Goal: Task Accomplishment & Management: Manage account settings

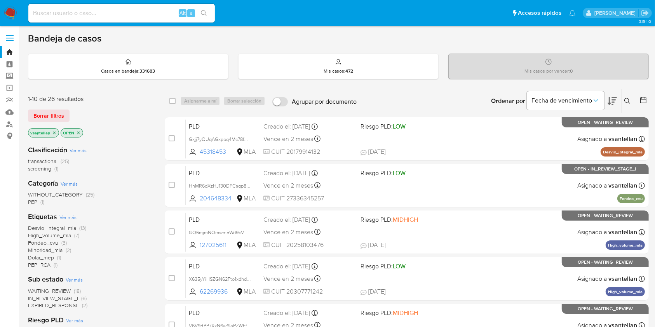
click at [355, 29] on main "3.154.0" at bounding box center [327, 306] width 655 height 613
click at [629, 101] on icon at bounding box center [627, 101] width 6 height 6
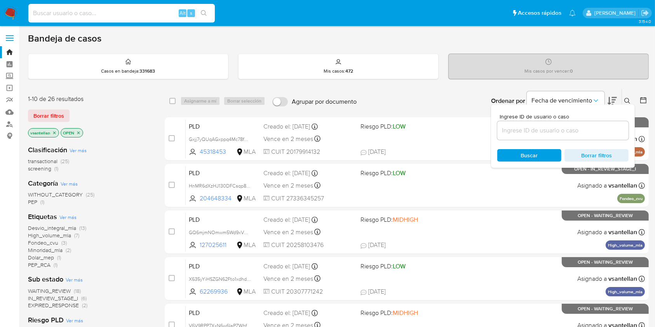
click at [106, 11] on input at bounding box center [121, 13] width 186 height 10
paste input "9915048"
type input "9915048"
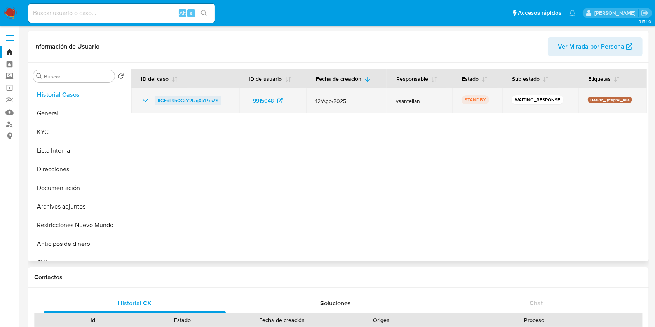
select select "10"
click at [183, 100] on span "IfGFdL9hOGcY2tzqXk17xsZS" at bounding box center [188, 100] width 61 height 9
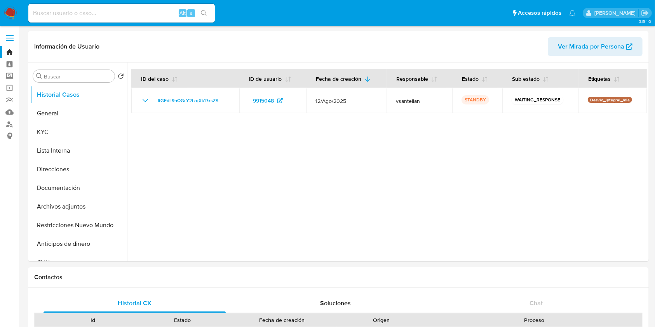
click at [10, 11] on img at bounding box center [10, 13] width 13 height 13
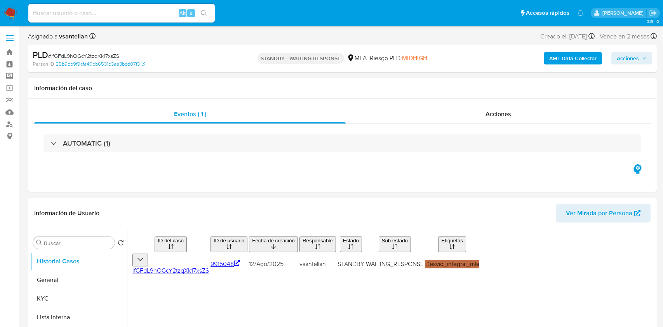
select select "10"
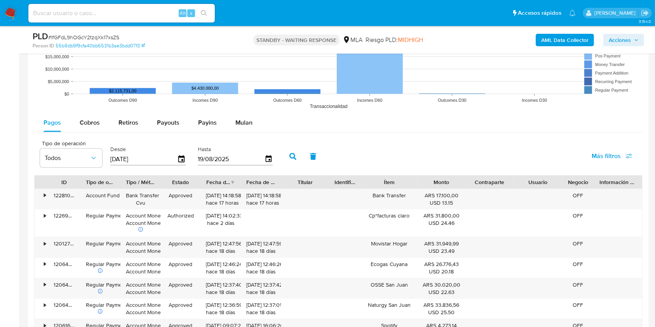
scroll to position [755, 0]
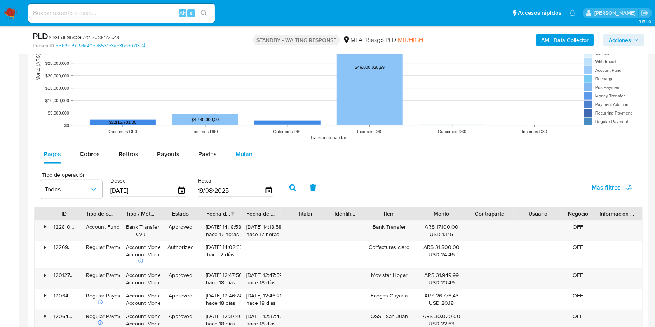
click at [238, 154] on span "Mulan" at bounding box center [243, 153] width 17 height 9
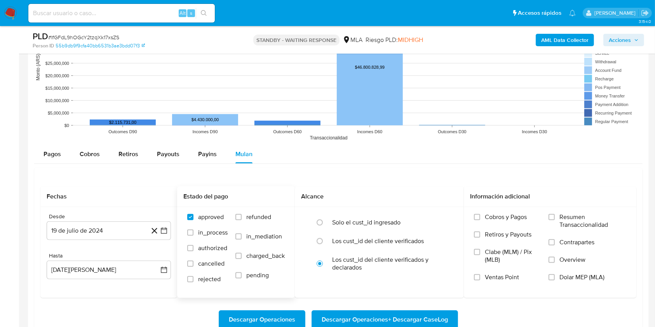
click at [256, 213] on span "refunded" at bounding box center [258, 217] width 25 height 8
click at [241, 214] on input "refunded" at bounding box center [238, 217] width 6 height 6
checkbox input "true"
drag, startPoint x: 598, startPoint y: 277, endPoint x: 542, endPoint y: 284, distance: 56.0
click at [597, 277] on span "Dolar MEP (MLA)" at bounding box center [581, 277] width 45 height 8
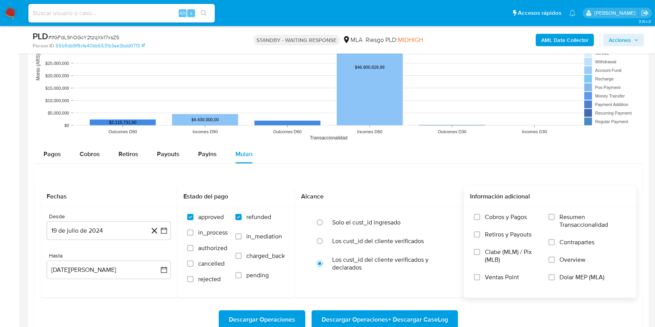
click at [554, 277] on input "Dolar MEP (MLA)" at bounding box center [551, 277] width 6 height 6
click at [64, 236] on button "19 de julio de 2024" at bounding box center [109, 230] width 124 height 19
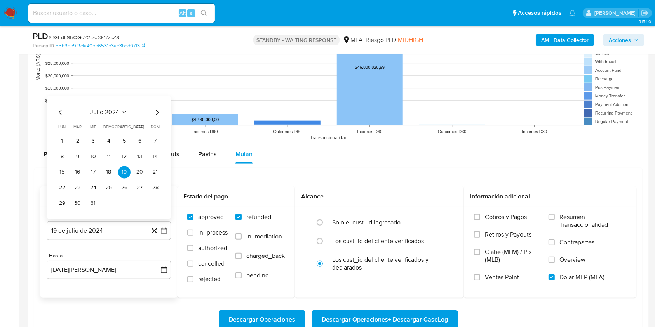
click at [101, 115] on div "julio 2024 julio 2024 lun lunes mar martes mié miércoles jue jueves vie viernes…" at bounding box center [109, 159] width 106 height 102
click at [101, 112] on span "julio 2024" at bounding box center [104, 112] width 29 height 8
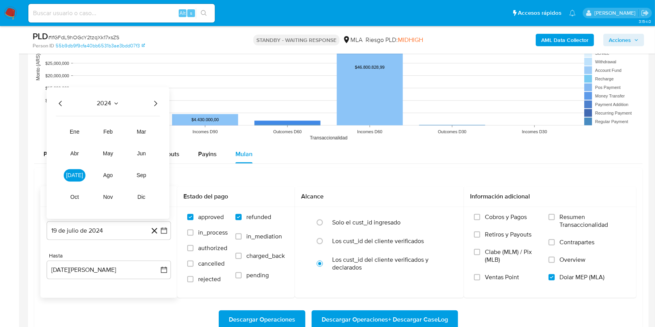
click at [156, 106] on icon "Año siguiente" at bounding box center [155, 103] width 9 height 9
click at [73, 150] on span "abr" at bounding box center [74, 153] width 9 height 6
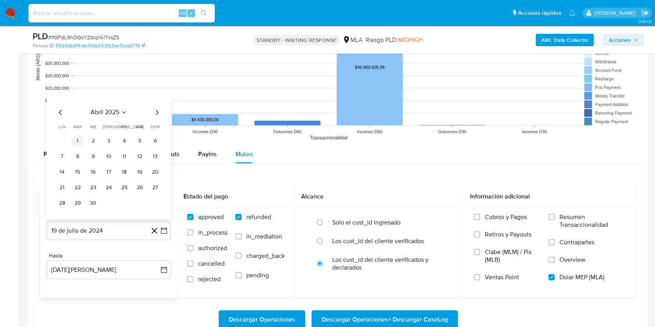
click at [82, 141] on button "1" at bounding box center [77, 141] width 12 height 12
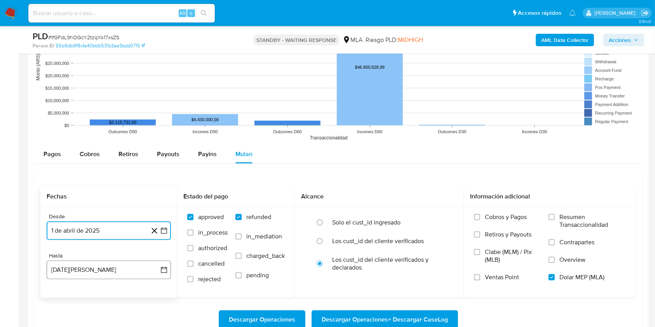
click at [105, 271] on button "19 de agosto de 2025" at bounding box center [109, 270] width 124 height 19
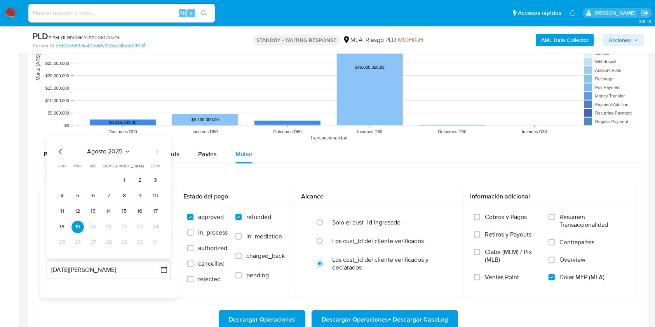
click at [66, 152] on div "agosto 2025" at bounding box center [109, 151] width 106 height 9
click at [58, 148] on icon "Mes anterior" at bounding box center [60, 151] width 9 height 9
click at [108, 238] on button "31" at bounding box center [109, 242] width 12 height 12
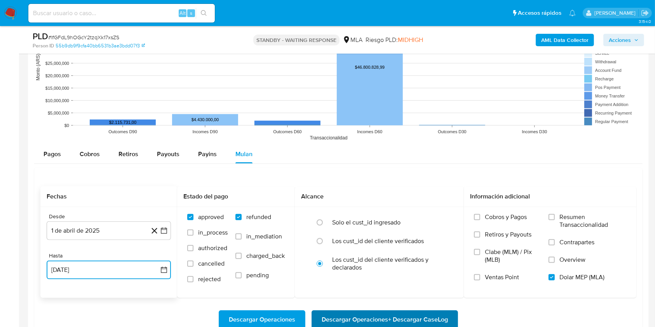
click at [402, 316] on span "Descargar Operaciones + Descargar CaseLog" at bounding box center [384, 319] width 126 height 17
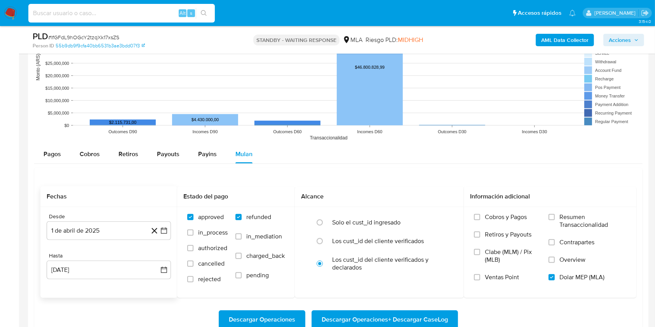
click at [103, 13] on input at bounding box center [121, 13] width 186 height 10
paste input "98923676"
type input "98923676"
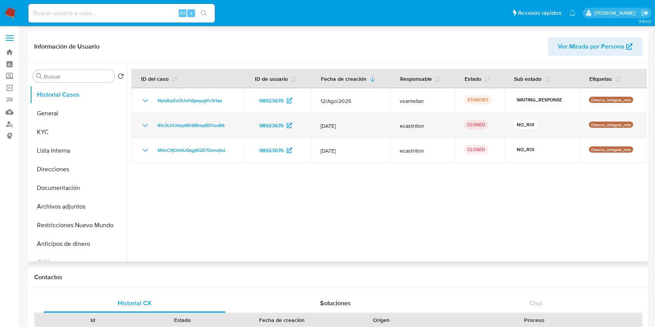
select select "10"
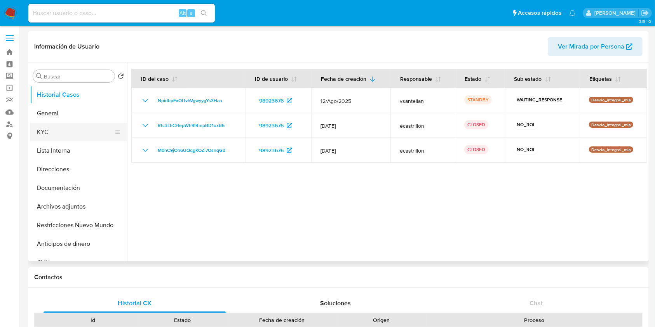
click at [40, 131] on button "KYC" at bounding box center [75, 132] width 91 height 19
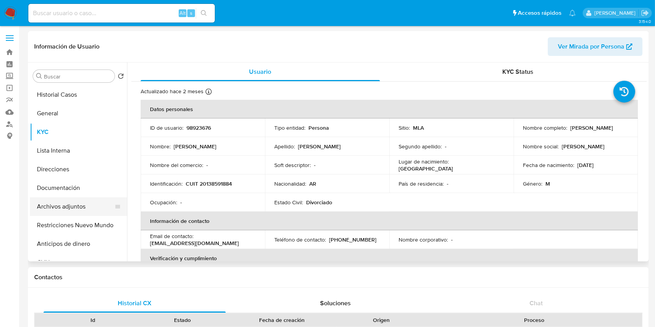
click at [83, 207] on button "Archivos adjuntos" at bounding box center [75, 206] width 91 height 19
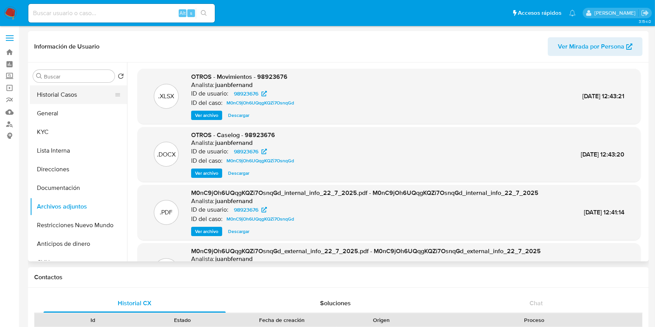
click at [96, 96] on button "Historial Casos" at bounding box center [75, 94] width 91 height 19
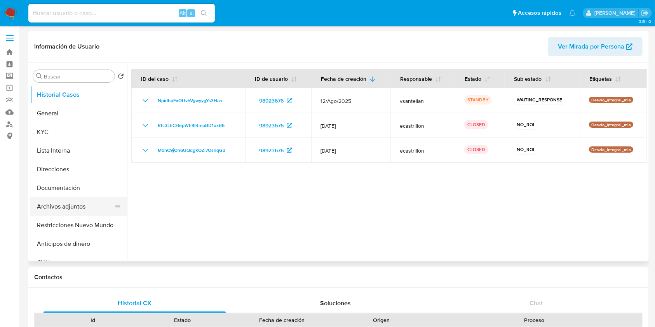
click at [88, 205] on button "Archivos adjuntos" at bounding box center [75, 206] width 91 height 19
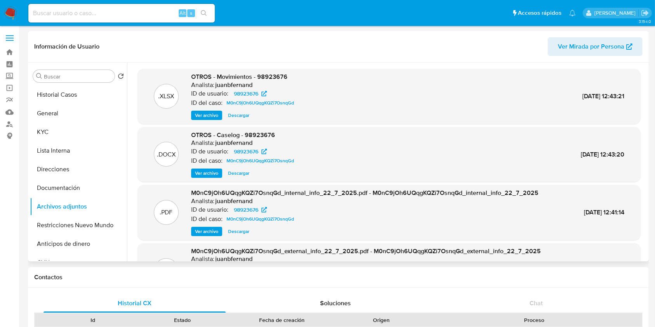
click at [212, 175] on span "Ver archivo" at bounding box center [206, 173] width 23 height 8
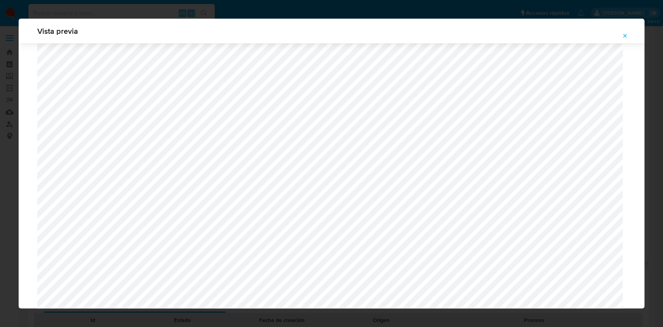
scroll to position [295, 0]
click at [629, 35] on button "Attachment preview" at bounding box center [624, 36] width 17 height 12
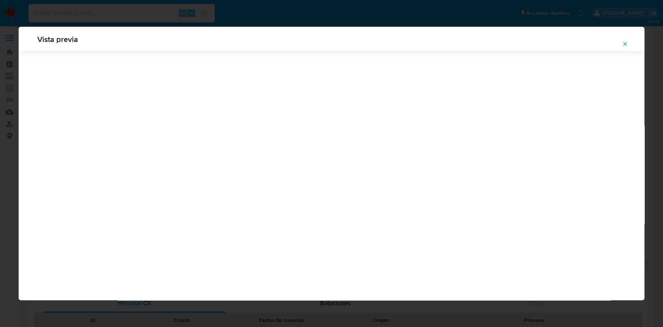
scroll to position [0, 0]
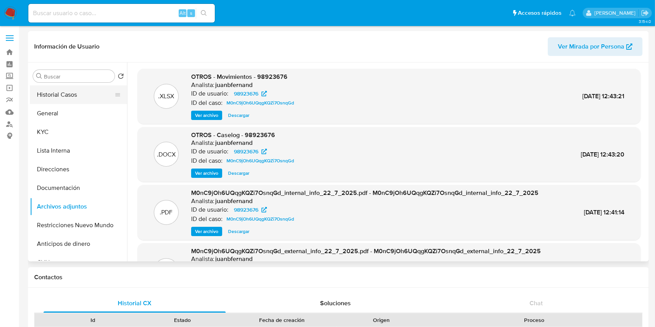
click at [56, 94] on button "Historial Casos" at bounding box center [75, 94] width 91 height 19
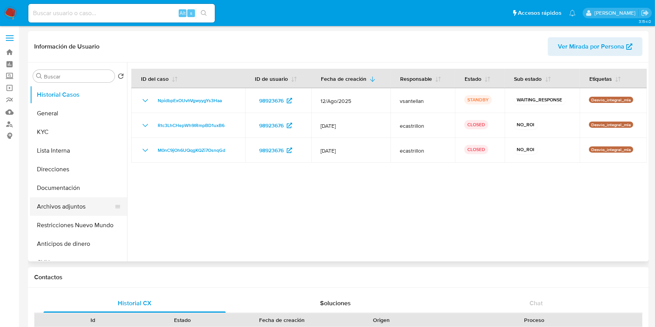
click at [68, 210] on button "Archivos adjuntos" at bounding box center [75, 206] width 91 height 19
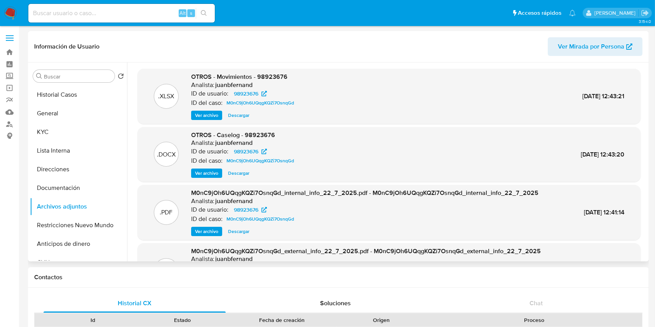
click at [209, 171] on span "Ver archivo" at bounding box center [206, 173] width 23 height 8
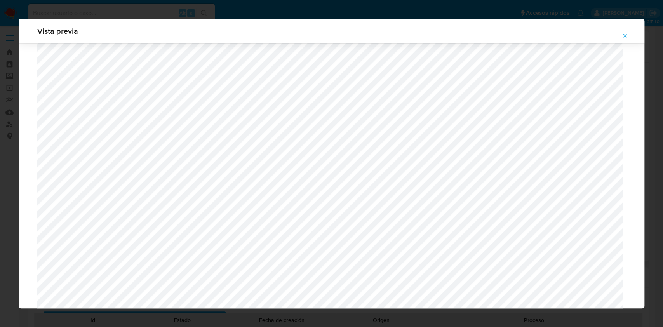
scroll to position [295, 0]
click at [624, 34] on icon "Attachment preview" at bounding box center [625, 36] width 6 height 6
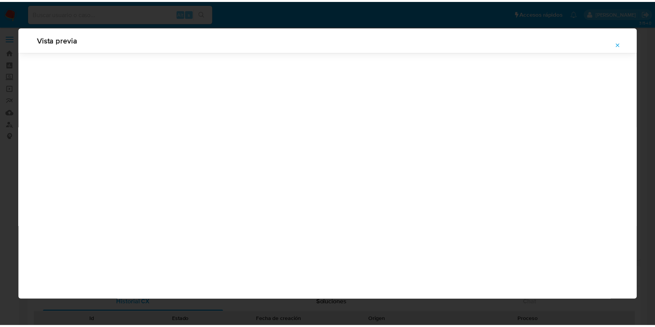
scroll to position [0, 0]
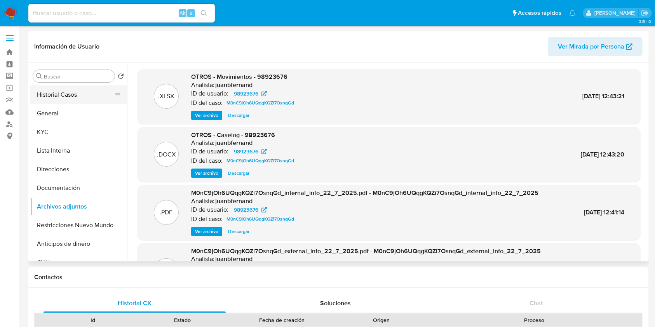
click at [43, 93] on button "Historial Casos" at bounding box center [75, 94] width 91 height 19
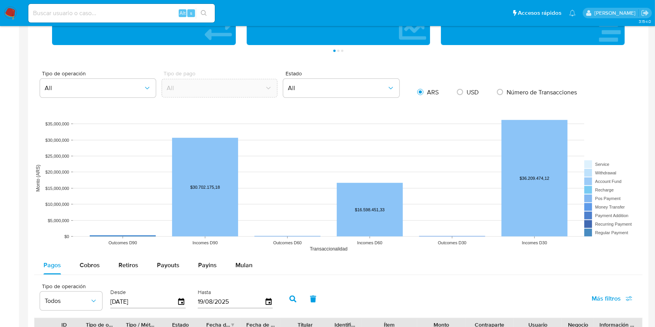
scroll to position [615, 0]
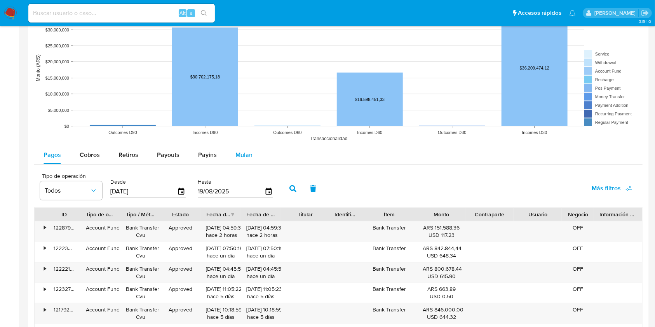
click at [249, 155] on span "Mulan" at bounding box center [243, 154] width 17 height 9
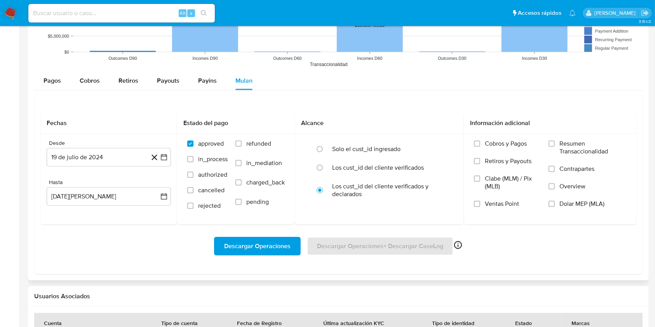
scroll to position [658, 0]
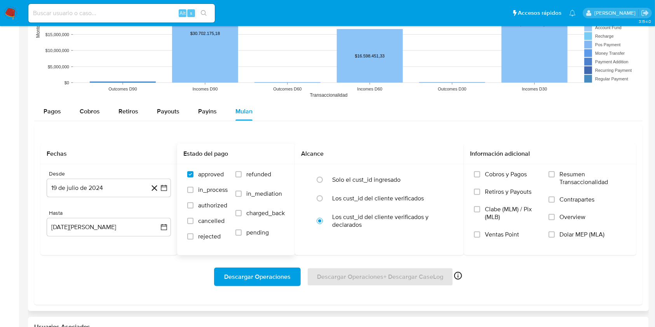
click at [258, 173] on span "refunded" at bounding box center [258, 174] width 25 height 8
click at [241, 173] on input "refunded" at bounding box center [238, 174] width 6 height 6
checkbox input "true"
click at [583, 235] on span "Dolar MEP (MLA)" at bounding box center [581, 235] width 45 height 8
click at [554, 235] on input "Dolar MEP (MLA)" at bounding box center [551, 234] width 6 height 6
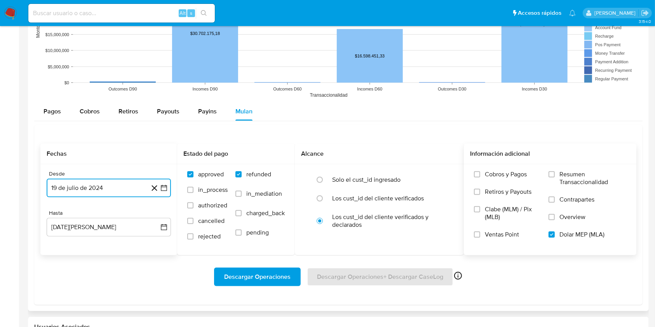
click at [115, 187] on button "19 de julio de 2024" at bounding box center [109, 188] width 124 height 19
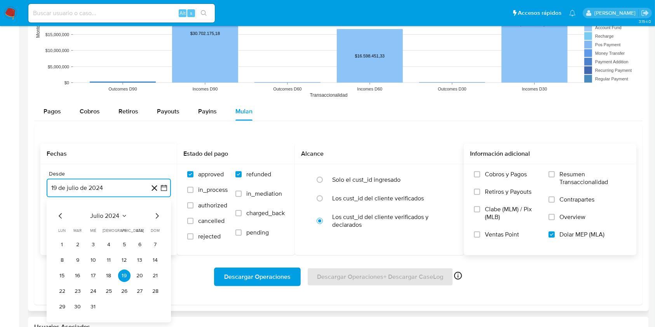
click at [157, 219] on icon "Mes siguiente" at bounding box center [156, 215] width 9 height 9
click at [98, 215] on span "agosto 2024" at bounding box center [104, 216] width 35 height 8
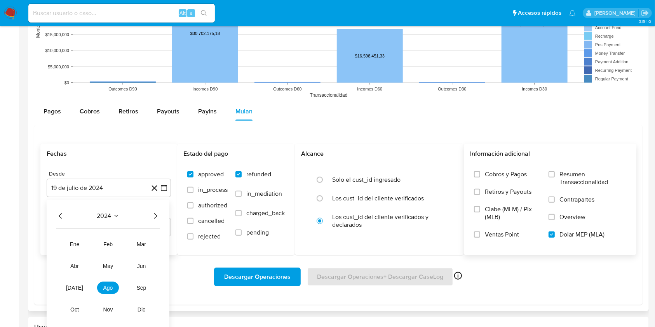
click at [153, 215] on icon "Año siguiente" at bounding box center [155, 215] width 9 height 9
click at [73, 288] on span "jul" at bounding box center [74, 288] width 17 height 6
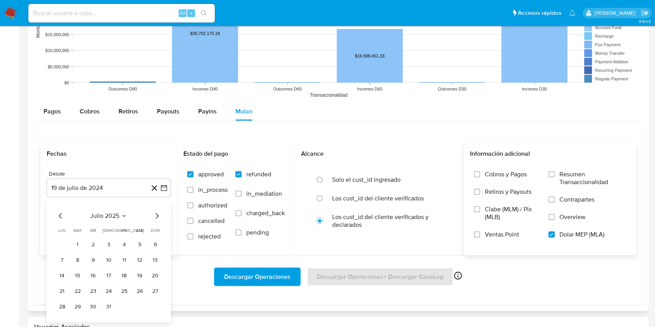
click at [80, 246] on button "1" at bounding box center [77, 244] width 12 height 12
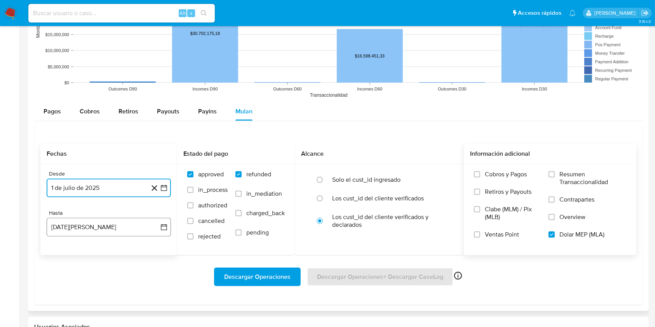
click at [90, 220] on button "19 de agosto de 2025" at bounding box center [109, 227] width 124 height 19
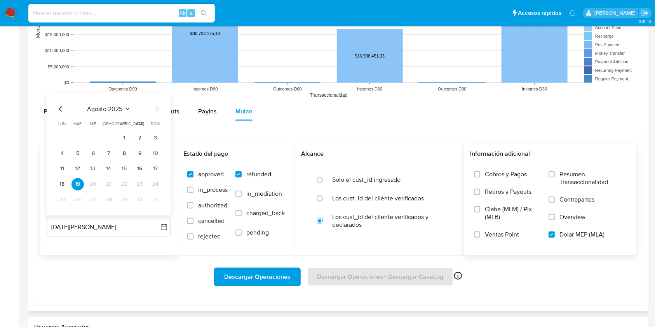
click at [65, 113] on div "agosto 2025" at bounding box center [109, 108] width 106 height 9
click at [61, 107] on icon "Mes anterior" at bounding box center [60, 108] width 3 height 5
click at [104, 195] on button "31" at bounding box center [109, 200] width 12 height 12
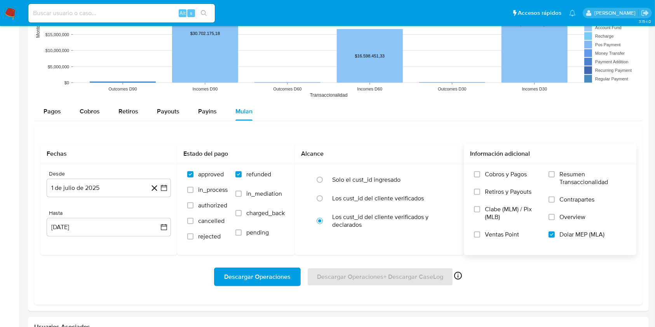
drag, startPoint x: 654, startPoint y: 209, endPoint x: 666, endPoint y: 123, distance: 87.0
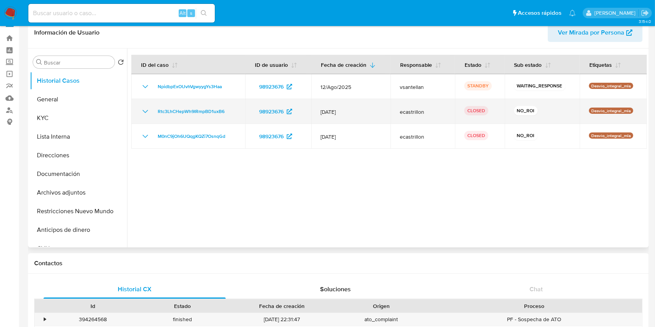
scroll to position [0, 0]
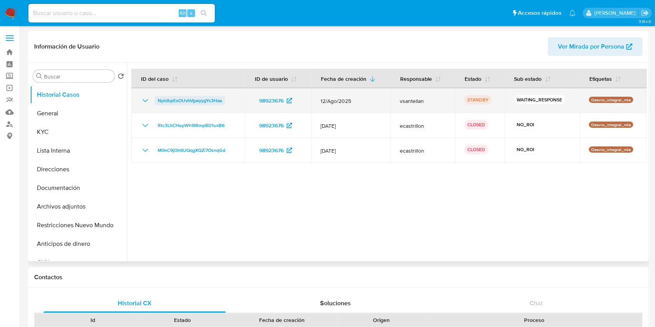
click at [202, 99] on span "NpidbpExOUvhVgwyygYs3Haa" at bounding box center [190, 100] width 64 height 9
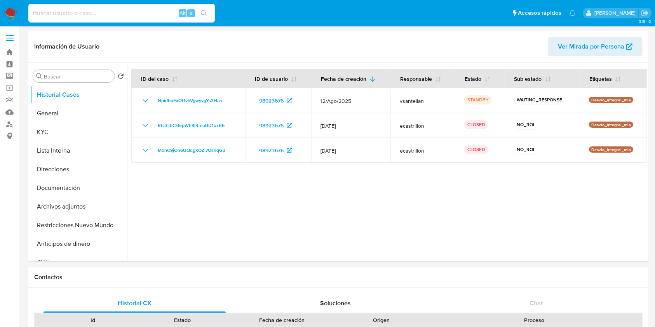
click at [78, 9] on input at bounding box center [121, 13] width 186 height 10
paste input "4569222"
type input "4569222"
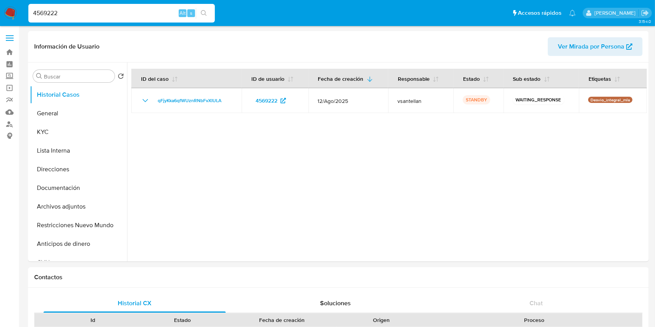
select select "10"
drag, startPoint x: 65, startPoint y: 11, endPoint x: 0, endPoint y: 14, distance: 65.3
click at [0, 14] on nav "Pausado Ver notificaciones 4569222 Alt s Accesos rápidos Presiona las siguiente…" at bounding box center [327, 13] width 655 height 26
paste input "9915048"
type input "9915048"
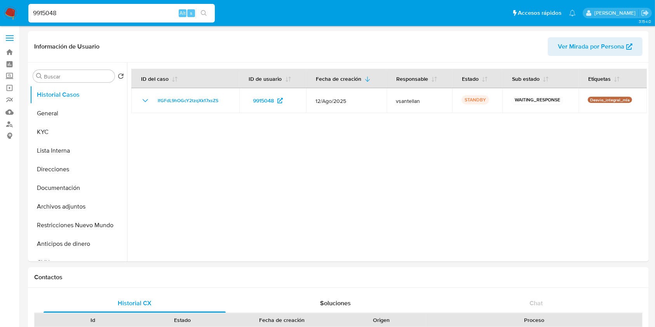
select select "10"
drag, startPoint x: 68, startPoint y: 14, endPoint x: 0, endPoint y: 14, distance: 68.3
click at [0, 14] on nav "Pausado Ver notificaciones 9915048 Alt s Accesos rápidos Presiona las siguiente…" at bounding box center [327, 13] width 655 height 26
paste input "2364020979"
type input "2364020979"
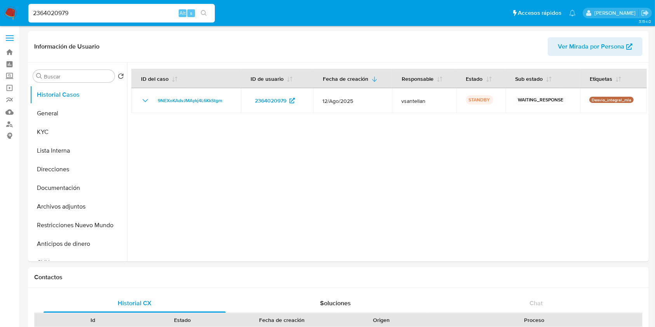
select select "10"
drag, startPoint x: 0, startPoint y: 0, endPoint x: 0, endPoint y: -5, distance: 4.3
paste input "162704541"
type input "162704541"
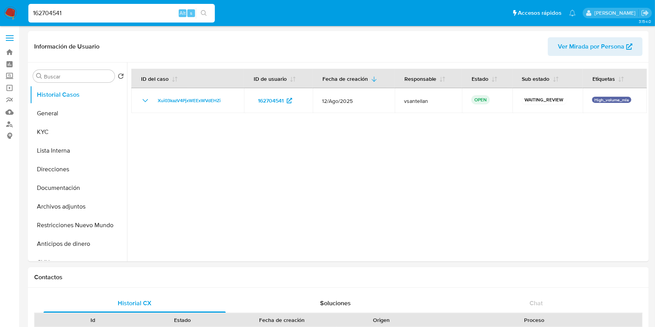
select select "10"
drag, startPoint x: 69, startPoint y: 15, endPoint x: 0, endPoint y: 12, distance: 69.2
click at [0, 12] on nav "Pausado Ver notificaciones 162704541 Alt s Accesos rápidos Presiona las siguien…" at bounding box center [327, 13] width 655 height 26
paste input "214283787"
type input "214283787"
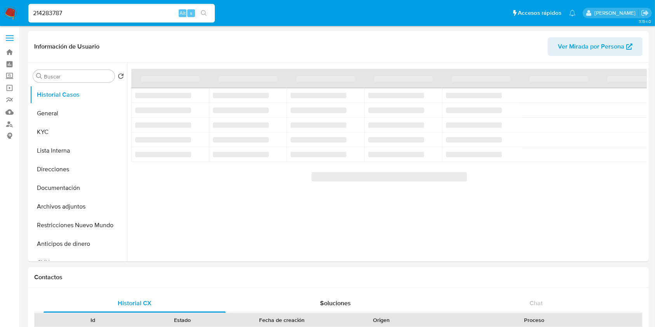
select select "10"
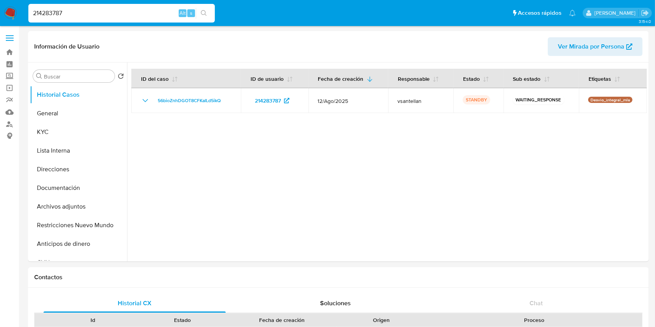
drag, startPoint x: 80, startPoint y: 14, endPoint x: 0, endPoint y: 11, distance: 80.4
click at [0, 11] on nav "Pausado Ver notificaciones 214283787 Alt s Accesos rápidos Presiona las siguien…" at bounding box center [327, 13] width 655 height 26
paste input "424290593"
type input "424290593"
select select "10"
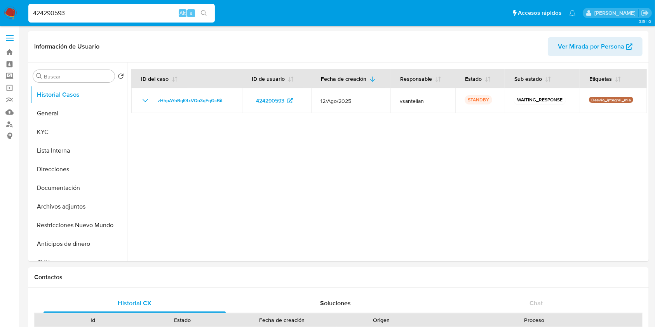
drag, startPoint x: 83, startPoint y: 11, endPoint x: 0, endPoint y: -3, distance: 83.8
paste input "25002490"
type input "25002490"
select select "10"
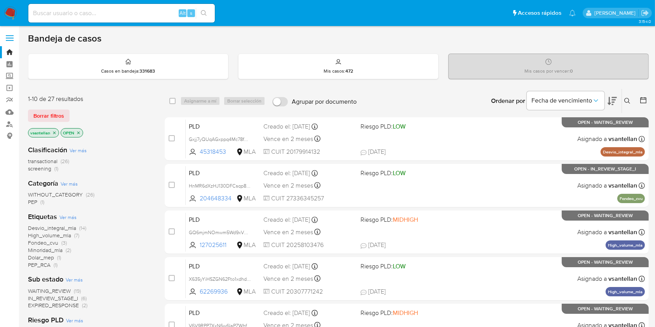
click at [9, 10] on img at bounding box center [10, 13] width 13 height 13
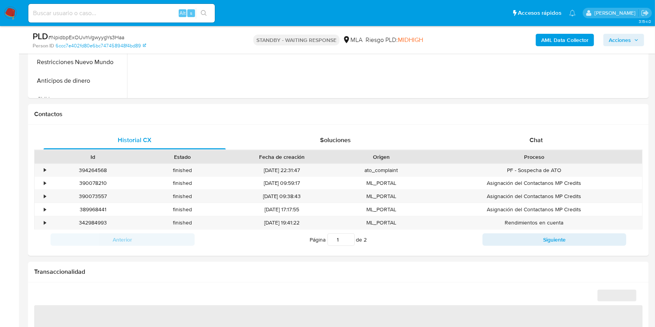
select select "10"
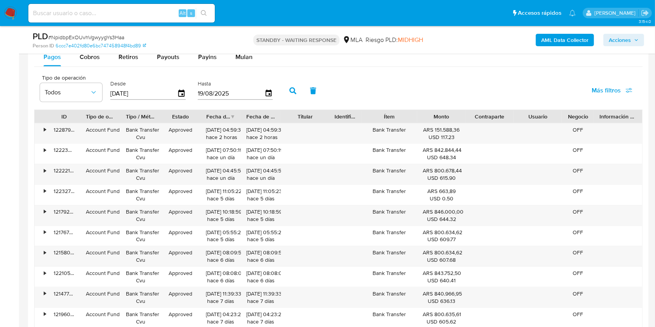
scroll to position [854, 0]
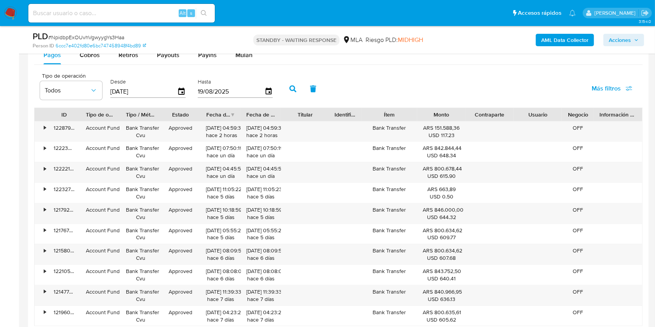
drag, startPoint x: 245, startPoint y: 57, endPoint x: 247, endPoint y: 64, distance: 7.2
click at [245, 57] on span "Mulan" at bounding box center [243, 54] width 17 height 9
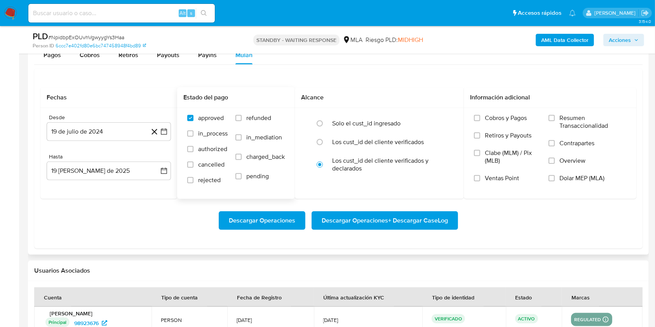
click at [264, 111] on div "approved in_process authorized cancelled rejected refunded in_mediation charged…" at bounding box center [236, 153] width 118 height 90
drag, startPoint x: 264, startPoint y: 120, endPoint x: 328, endPoint y: 120, distance: 63.7
click at [264, 120] on span "refunded" at bounding box center [258, 118] width 25 height 8
click at [241, 120] on input "refunded" at bounding box center [238, 118] width 6 height 6
checkbox input "true"
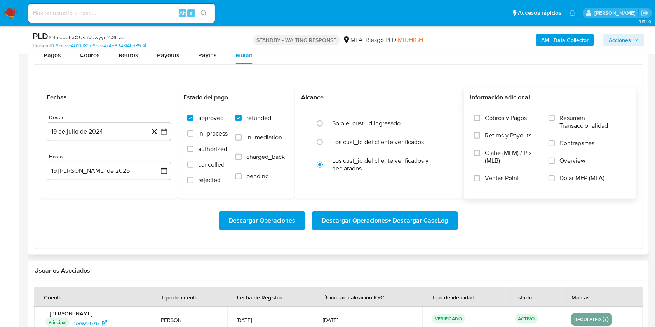
click at [566, 174] on span "Dolar MEP (MLA)" at bounding box center [581, 178] width 45 height 8
click at [554, 175] on input "Dolar MEP (MLA)" at bounding box center [551, 178] width 6 height 6
click at [123, 125] on button "19 de julio de 2024" at bounding box center [109, 131] width 124 height 19
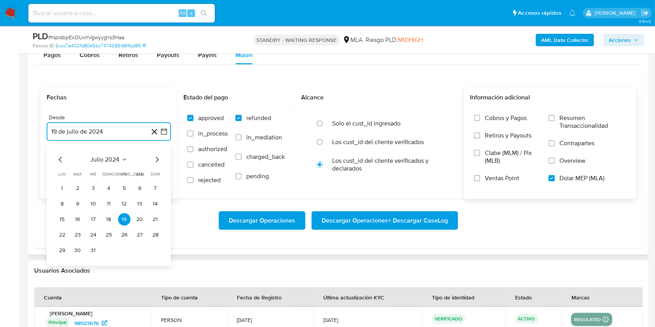
click at [113, 156] on span "julio 2024" at bounding box center [104, 160] width 29 height 8
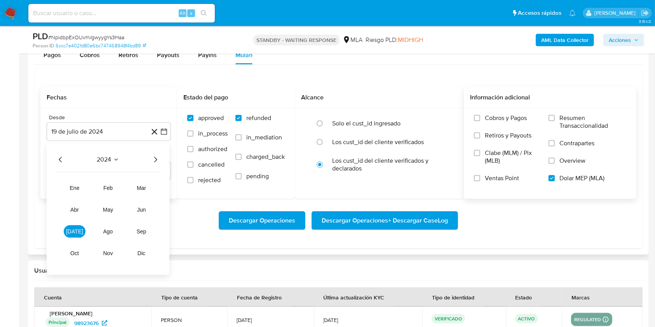
click at [154, 159] on icon "Año siguiente" at bounding box center [155, 159] width 9 height 9
click at [80, 231] on button "jul" at bounding box center [75, 231] width 22 height 12
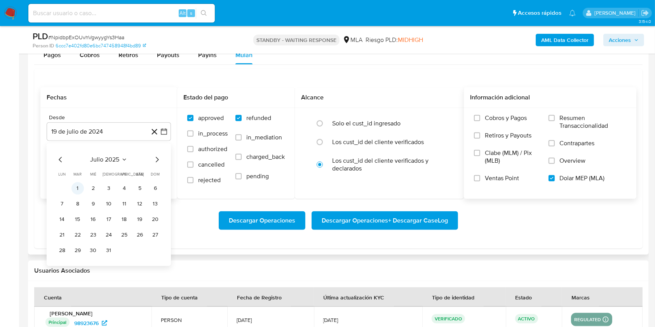
click at [80, 188] on button "1" at bounding box center [77, 188] width 12 height 12
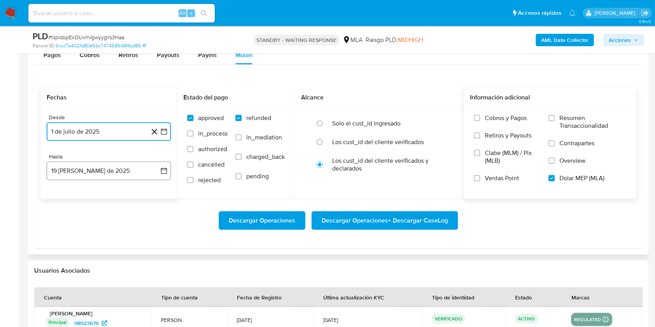
click at [84, 169] on button "19 de agosto de 2025" at bounding box center [109, 171] width 124 height 19
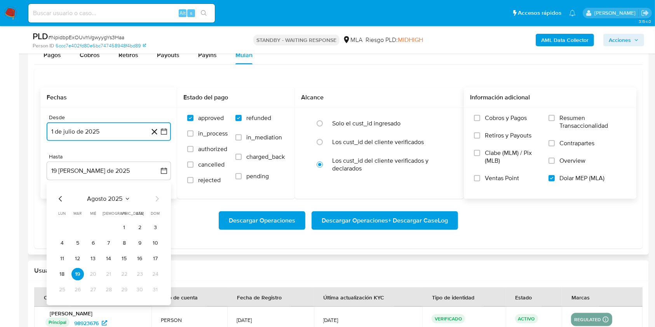
click at [101, 199] on span "agosto 2025" at bounding box center [104, 199] width 35 height 8
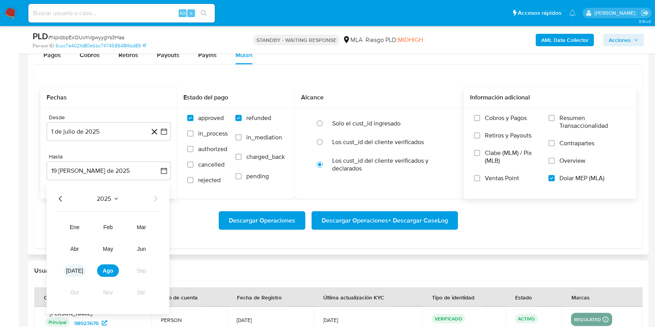
click at [80, 265] on button "jul" at bounding box center [75, 270] width 22 height 12
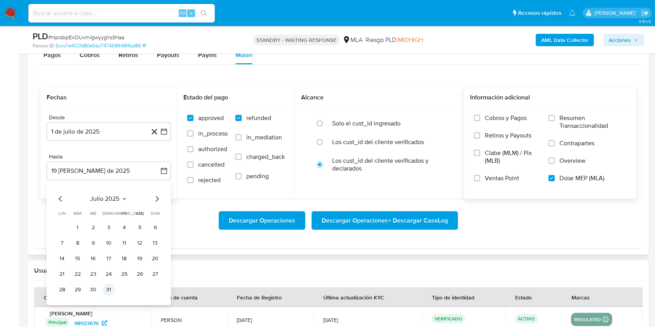
click at [109, 286] on button "31" at bounding box center [109, 289] width 12 height 12
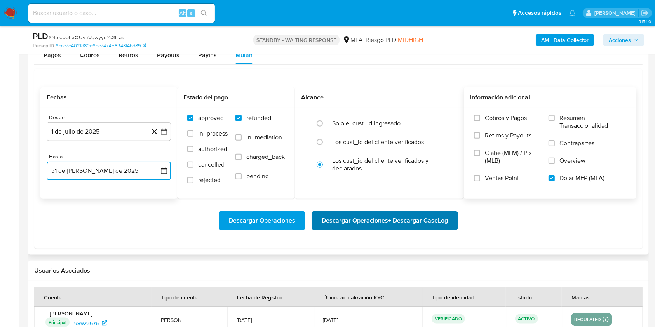
click at [343, 222] on span "Descargar Operaciones + Descargar CaseLog" at bounding box center [384, 220] width 126 height 17
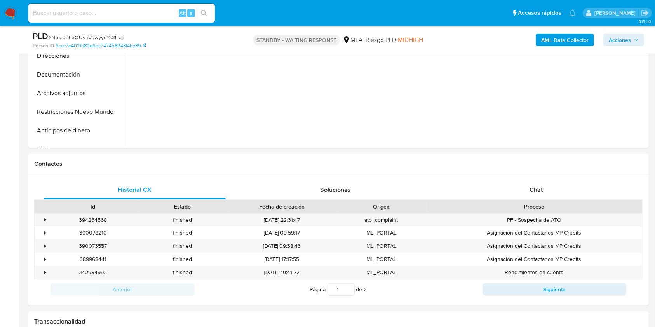
scroll to position [296, 0]
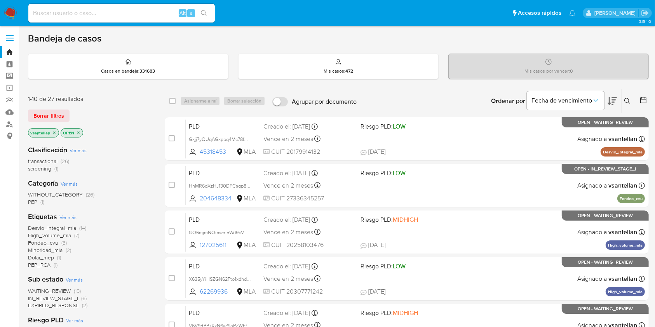
drag, startPoint x: 625, startPoint y: 97, endPoint x: 616, endPoint y: 103, distance: 11.1
click at [625, 97] on button at bounding box center [628, 100] width 13 height 9
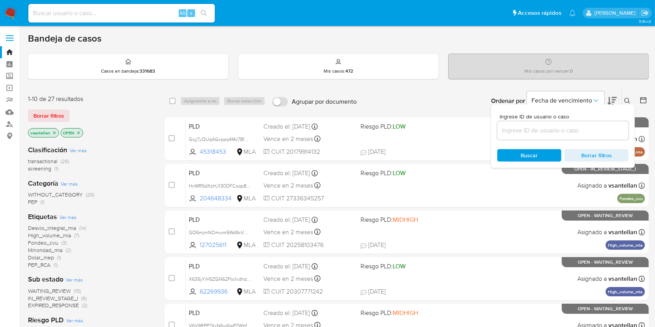
click at [547, 126] on input at bounding box center [562, 130] width 131 height 10
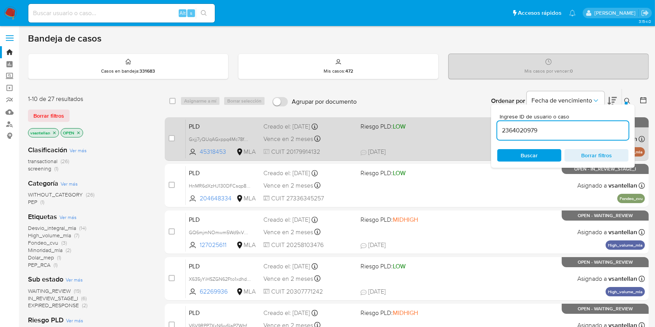
type input "2364020979"
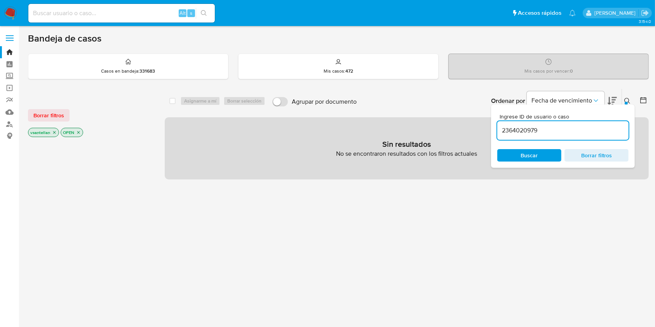
drag, startPoint x: 75, startPoint y: 131, endPoint x: 81, endPoint y: 136, distance: 7.5
click at [76, 131] on icon "close-filter" at bounding box center [78, 132] width 5 height 5
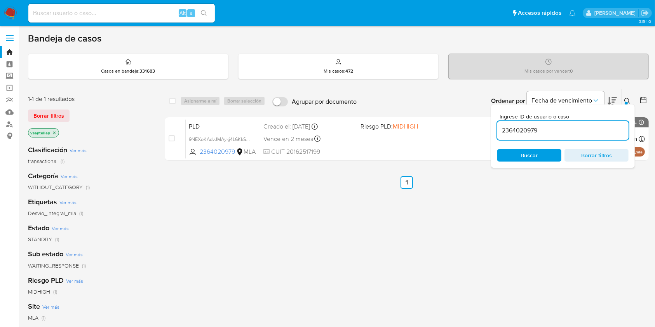
click at [627, 98] on icon at bounding box center [627, 101] width 6 height 6
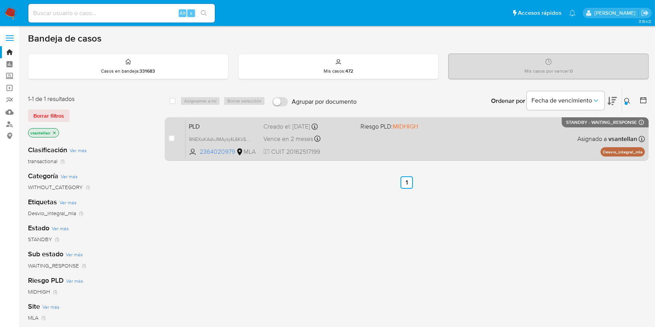
click at [517, 129] on div "PLD 9NEXoKAdvJMAykj4L6KkStgm 2364020979 MLA Riesgo PLD: MIDHIGH Creado el: 12/0…" at bounding box center [415, 138] width 459 height 39
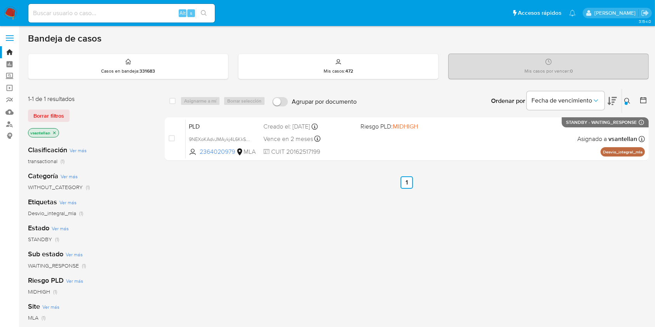
click at [123, 11] on input at bounding box center [121, 13] width 186 height 10
paste input "4569222"
type input "4569222"
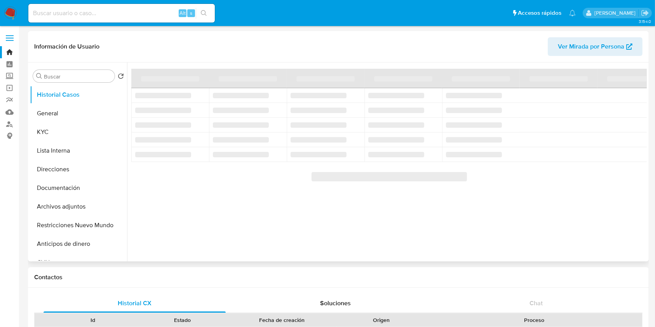
select select "10"
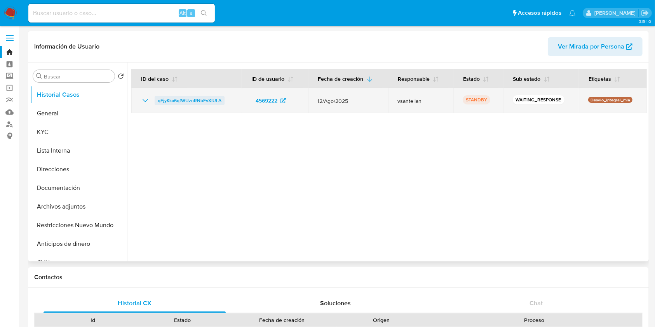
drag, startPoint x: 196, startPoint y: 92, endPoint x: 185, endPoint y: 100, distance: 13.6
click at [185, 100] on span "qFjyKka6qfWUznRNbFvXIULA" at bounding box center [190, 100] width 64 height 9
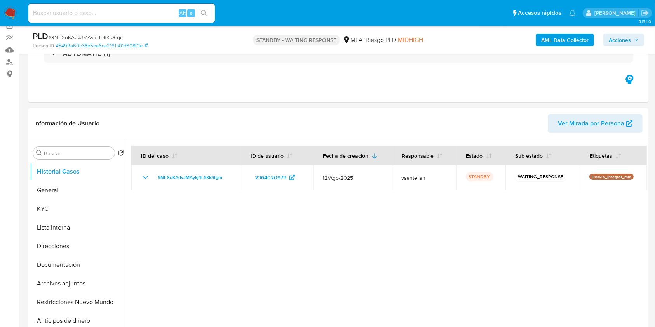
select select "10"
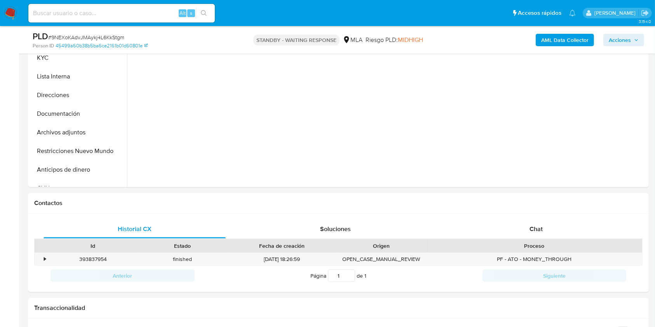
scroll to position [266, 0]
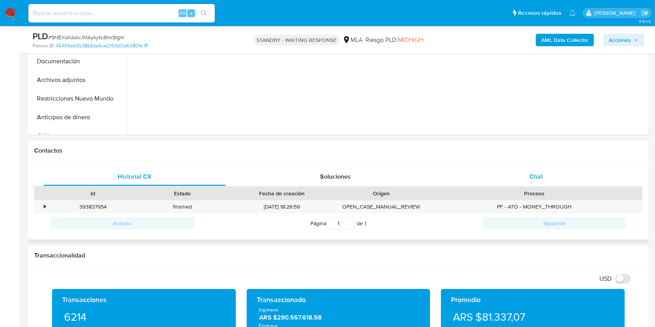
click at [580, 175] on div "Chat" at bounding box center [536, 176] width 182 height 19
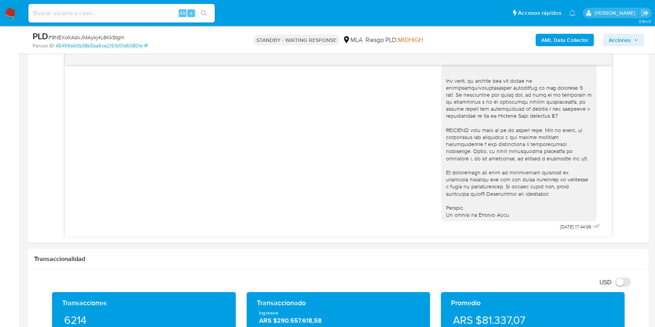
scroll to position [374, 0]
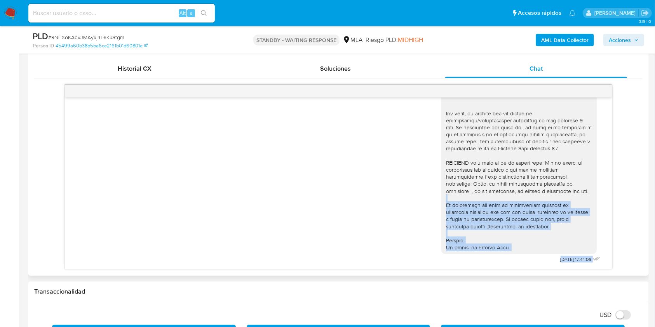
drag, startPoint x: 613, startPoint y: 241, endPoint x: 603, endPoint y: 222, distance: 21.5
click at [609, 203] on div "18/08/2025 17:44:06" at bounding box center [338, 177] width 608 height 185
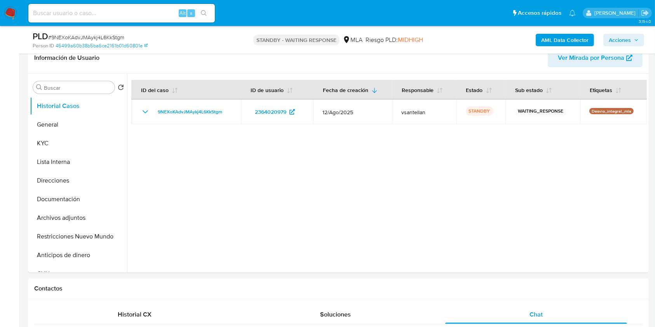
scroll to position [126, 0]
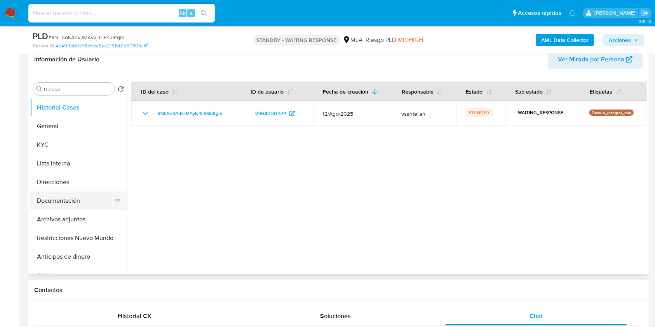
drag, startPoint x: 98, startPoint y: 205, endPoint x: 91, endPoint y: 194, distance: 12.6
click at [97, 205] on button "Documentación" at bounding box center [75, 200] width 91 height 19
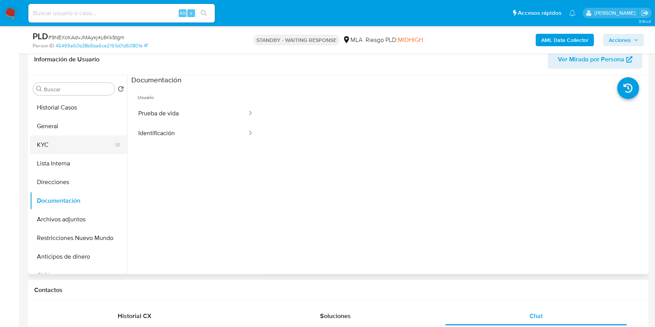
click at [66, 149] on button "KYC" at bounding box center [75, 145] width 91 height 19
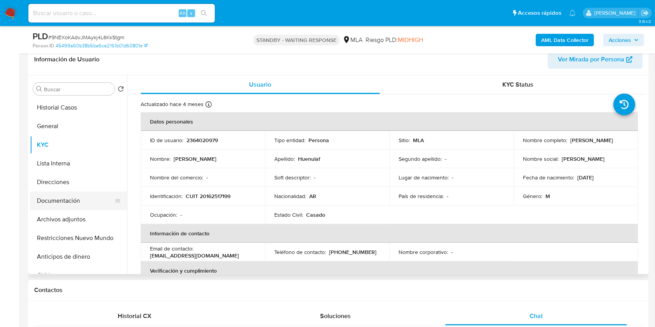
click at [87, 196] on button "Documentación" at bounding box center [75, 200] width 91 height 19
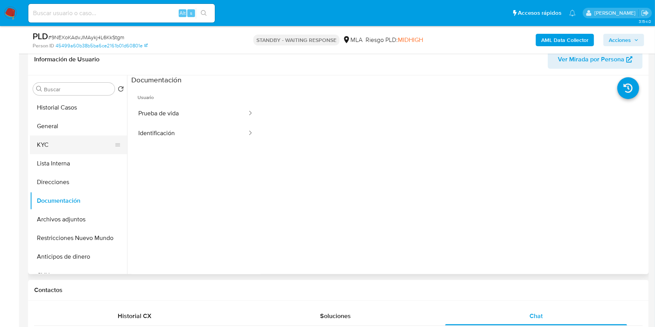
click at [71, 144] on button "KYC" at bounding box center [75, 145] width 91 height 19
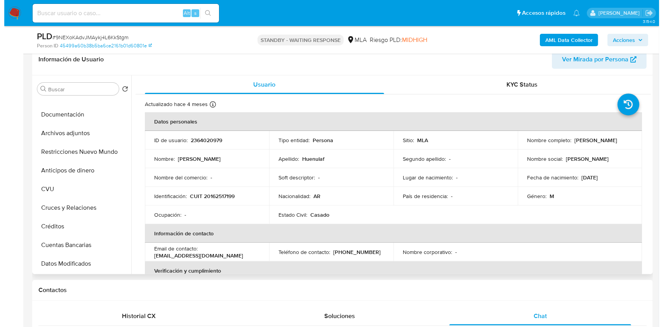
scroll to position [0, 0]
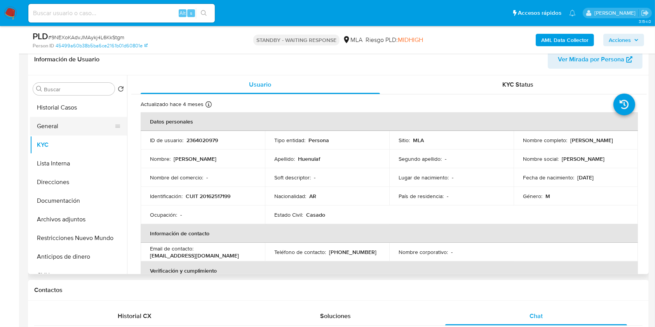
click at [35, 123] on button "General" at bounding box center [75, 126] width 91 height 19
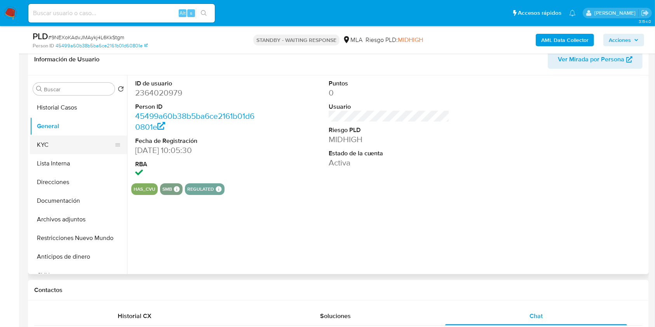
click at [46, 141] on button "KYC" at bounding box center [75, 145] width 91 height 19
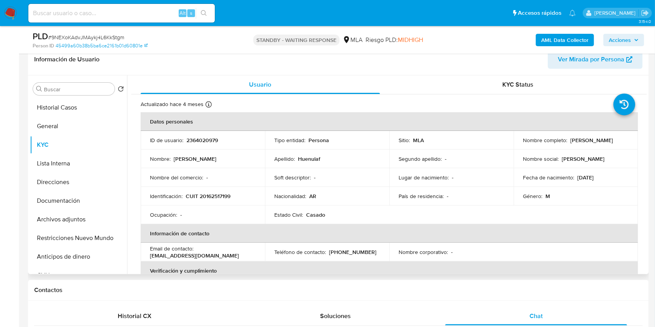
click at [214, 191] on td "Identificación : CUIT 20162517199" at bounding box center [203, 196] width 124 height 19
click at [560, 40] on b "AML Data Collector" at bounding box center [564, 40] width 47 height 12
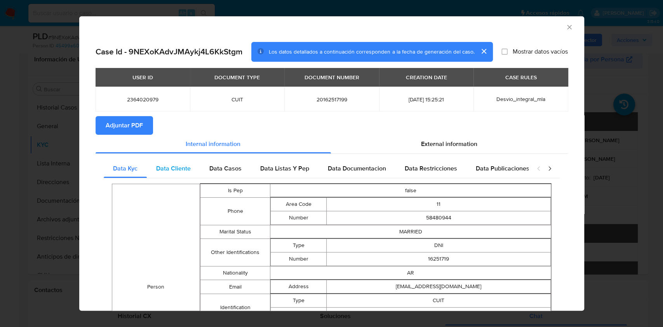
click at [170, 167] on span "Data Cliente" at bounding box center [173, 168] width 35 height 9
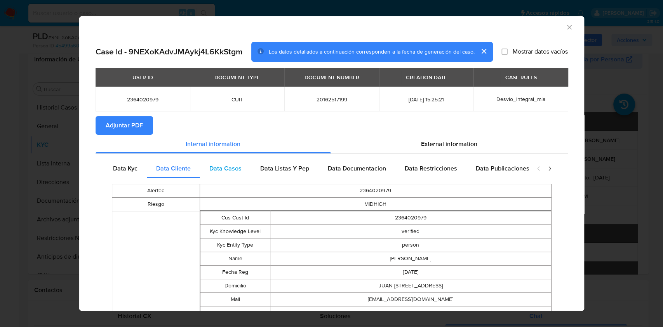
click at [219, 169] on span "Data Casos" at bounding box center [225, 168] width 32 height 9
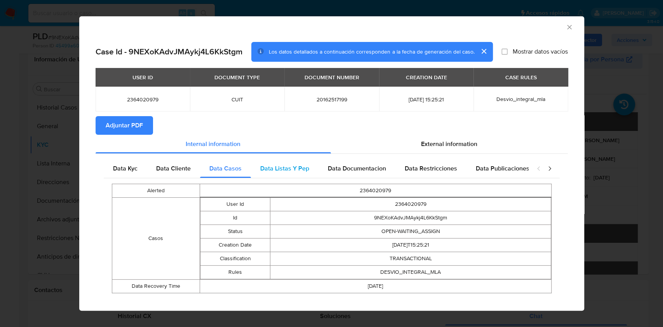
click at [282, 169] on span "Data Listas Y Pep" at bounding box center [284, 168] width 49 height 9
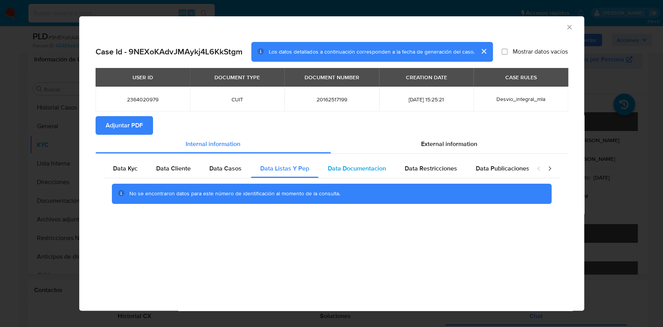
click at [357, 169] on span "Data Documentacion" at bounding box center [357, 168] width 58 height 9
click at [432, 164] on span "Data Restricciones" at bounding box center [431, 168] width 52 height 9
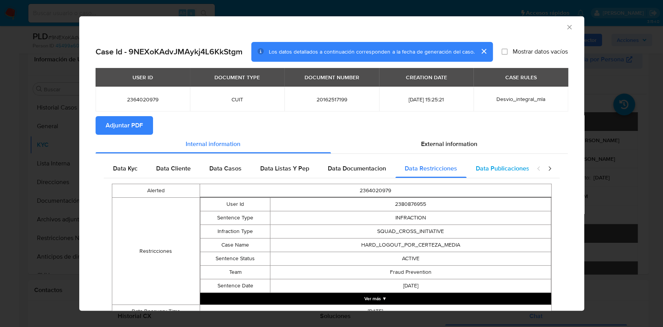
click at [513, 169] on span "Data Publicaciones" at bounding box center [503, 168] width 54 height 9
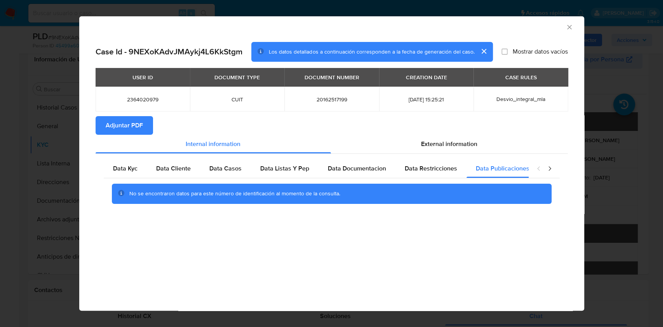
click at [548, 169] on icon "closure-recommendation-modal" at bounding box center [550, 169] width 8 height 8
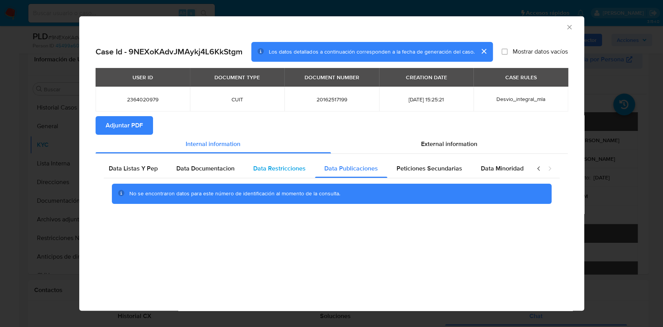
click at [288, 170] on span "Data Restricciones" at bounding box center [279, 168] width 52 height 9
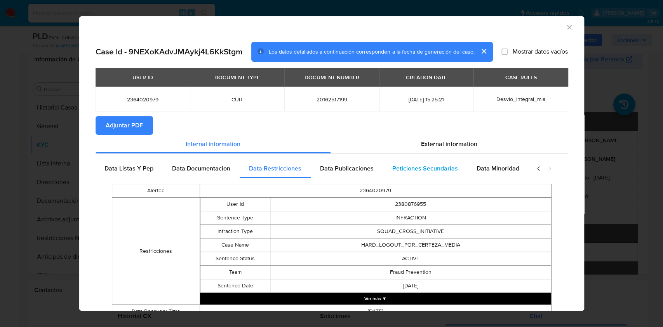
drag, startPoint x: 416, startPoint y: 170, endPoint x: 425, endPoint y: 170, distance: 9.0
click at [416, 170] on span "Peticiones Secundarias" at bounding box center [425, 168] width 66 height 9
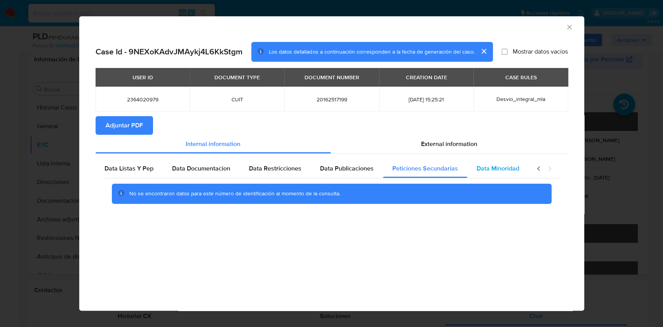
scroll to position [0, 151]
click at [507, 167] on span "Data Minoridad" at bounding box center [502, 168] width 43 height 9
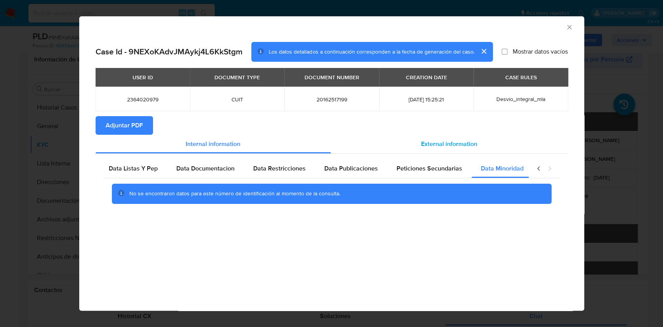
click at [460, 144] on span "External information" at bounding box center [449, 143] width 56 height 9
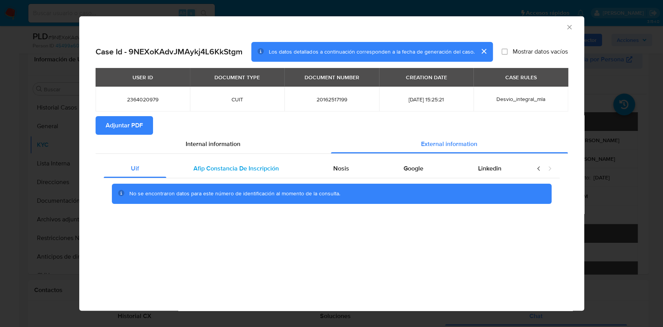
drag, startPoint x: 214, startPoint y: 166, endPoint x: 231, endPoint y: 172, distance: 17.9
click at [214, 166] on span "Afip Constancia De Inscripción" at bounding box center [235, 168] width 85 height 9
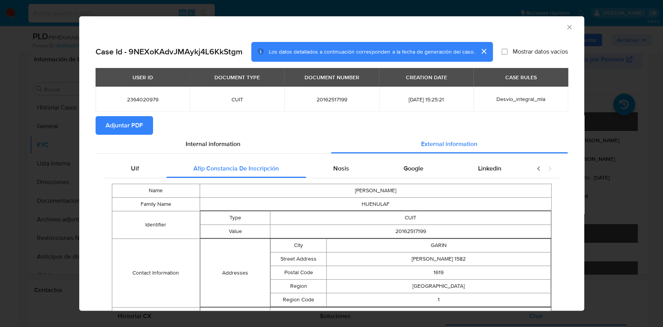
scroll to position [36, 0]
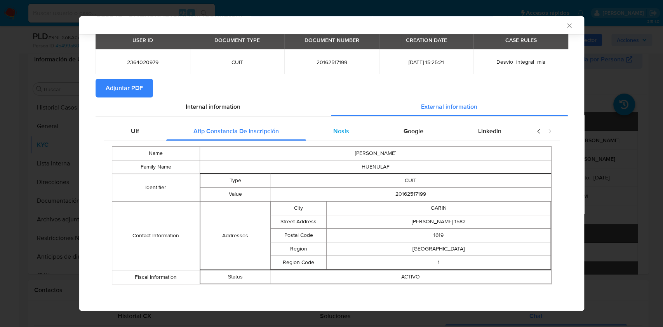
click at [323, 132] on div "Nosis" at bounding box center [341, 131] width 70 height 19
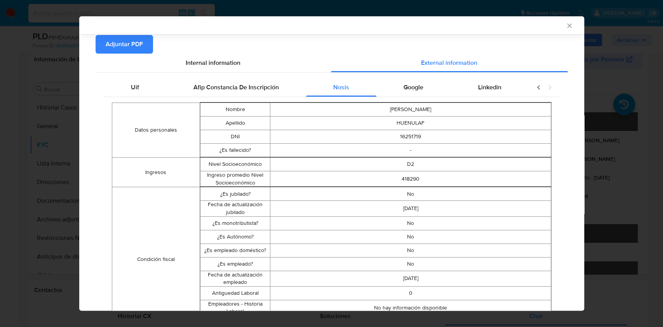
scroll to position [75, 0]
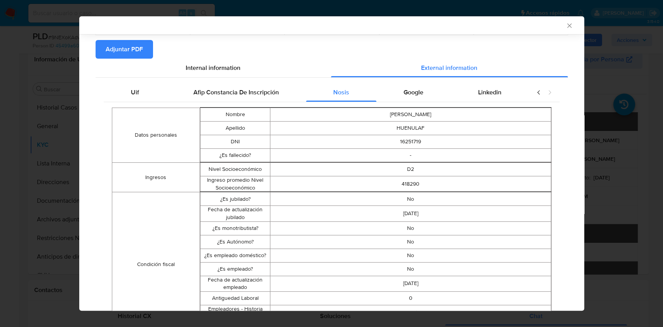
click at [403, 89] on span "Google" at bounding box center [413, 92] width 20 height 9
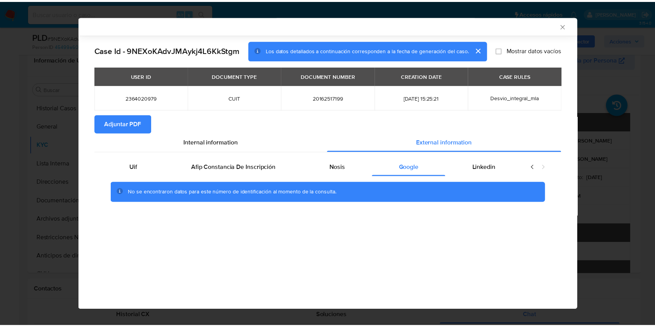
scroll to position [0, 0]
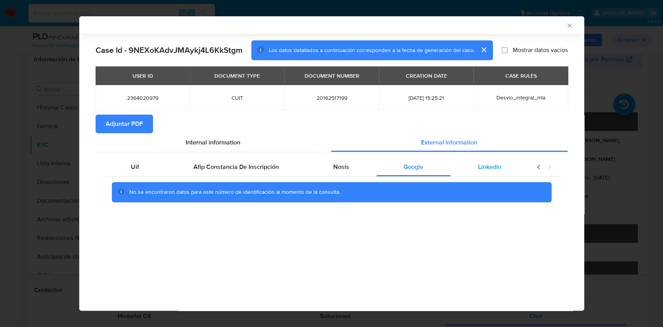
click at [485, 158] on div "Linkedin" at bounding box center [489, 167] width 78 height 19
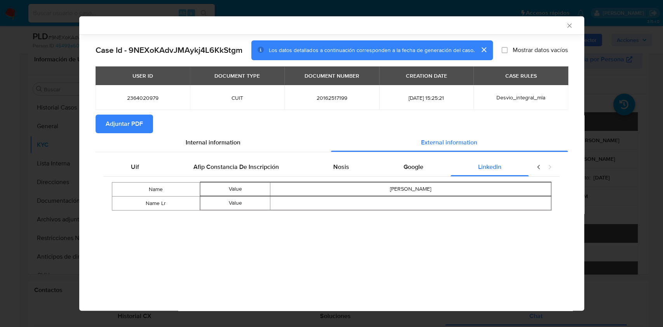
click at [108, 115] on span "Adjuntar PDF" at bounding box center [124, 123] width 37 height 17
click at [570, 26] on icon "Cerrar ventana" at bounding box center [569, 25] width 4 height 4
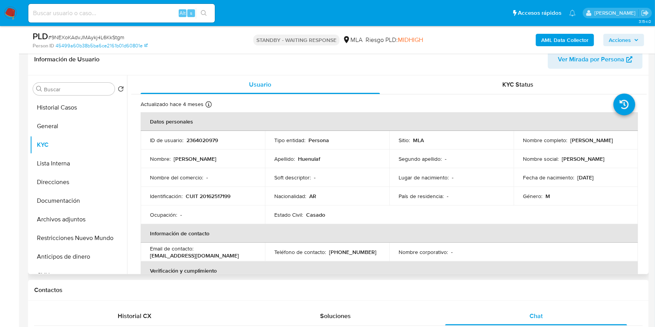
click at [216, 194] on p "CUIT 20162517199" at bounding box center [208, 196] width 45 height 7
copy p "20162517199"
click at [213, 220] on td "Ocupación : -" at bounding box center [203, 214] width 124 height 19
click at [219, 189] on td "Identificación : CUIT 20162517199" at bounding box center [203, 196] width 124 height 19
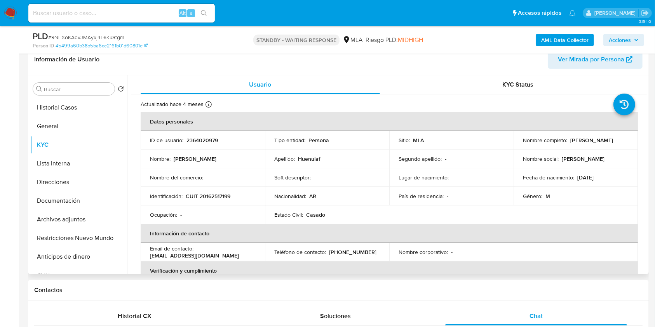
click at [217, 193] on p "CUIT 20162517199" at bounding box center [208, 196] width 45 height 7
copy p "20162517199"
click at [356, 252] on p "(11) 58480944" at bounding box center [352, 251] width 47 height 7
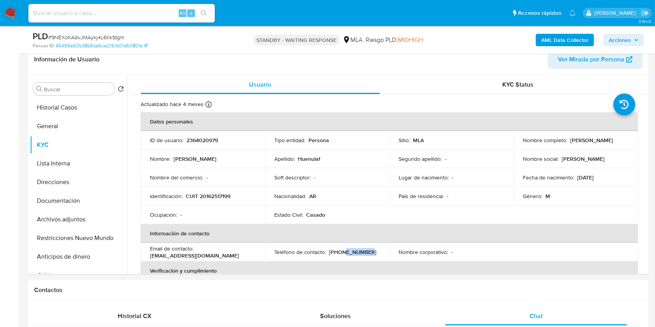
copy p "58480944"
drag, startPoint x: 217, startPoint y: 251, endPoint x: 147, endPoint y: 255, distance: 70.4
click at [147, 255] on td "Email de contacto : juanhuenulaf81@gmail.com" at bounding box center [203, 252] width 124 height 19
drag, startPoint x: 221, startPoint y: 255, endPoint x: 148, endPoint y: 252, distance: 73.5
click at [148, 252] on td "Email de contacto : juanhuenulaf81@gmail.com" at bounding box center [203, 252] width 124 height 19
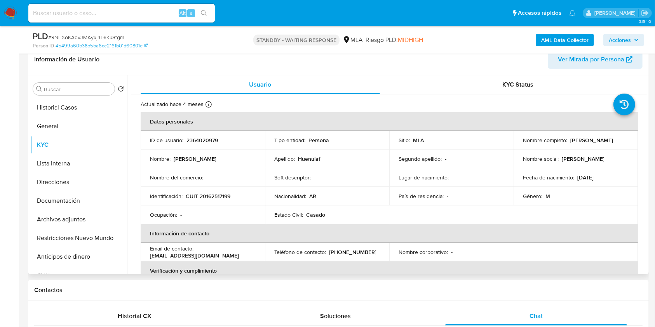
click at [152, 259] on td "Email de contacto : juanhuenulaf81@gmail.com" at bounding box center [203, 252] width 124 height 19
drag, startPoint x: 150, startPoint y: 254, endPoint x: 233, endPoint y: 257, distance: 82.8
click at [233, 257] on td "Email de contacto : juanhuenulaf81@gmail.com" at bounding box center [203, 252] width 124 height 19
copy p "juanhuenulaf81@gmail.com"
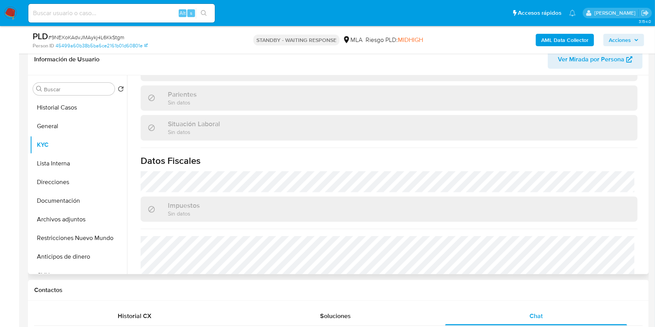
scroll to position [409, 0]
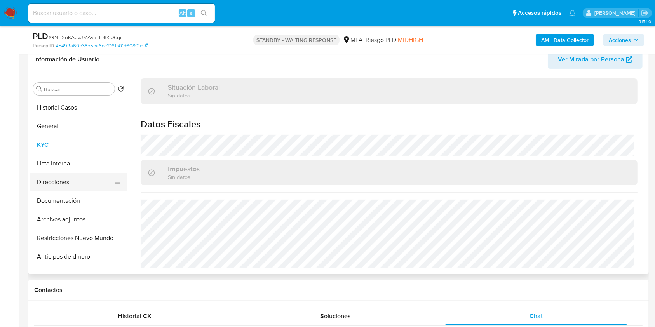
click at [71, 189] on button "Direcciones" at bounding box center [75, 182] width 91 height 19
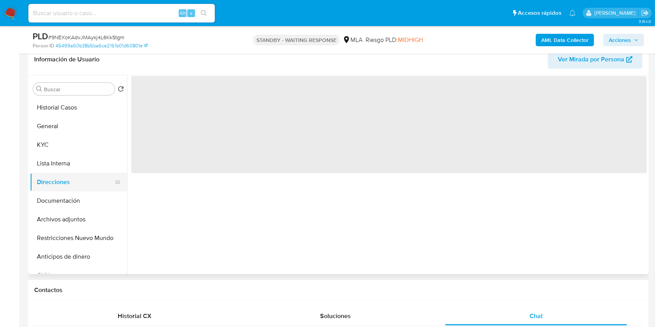
scroll to position [0, 0]
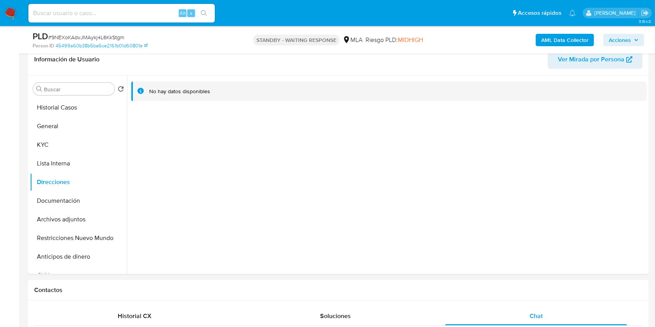
drag, startPoint x: 47, startPoint y: 152, endPoint x: 145, endPoint y: 11, distance: 171.0
click at [48, 152] on button "KYC" at bounding box center [78, 145] width 97 height 19
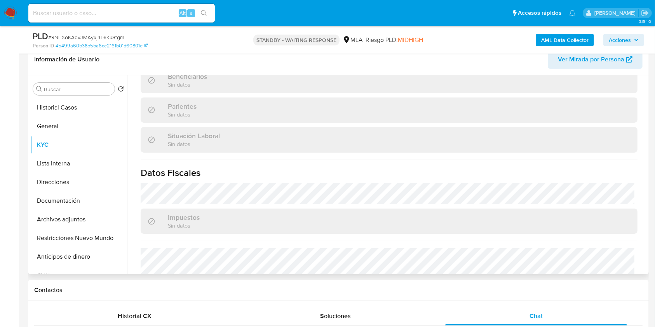
scroll to position [362, 0]
click at [63, 125] on button "General" at bounding box center [75, 126] width 91 height 19
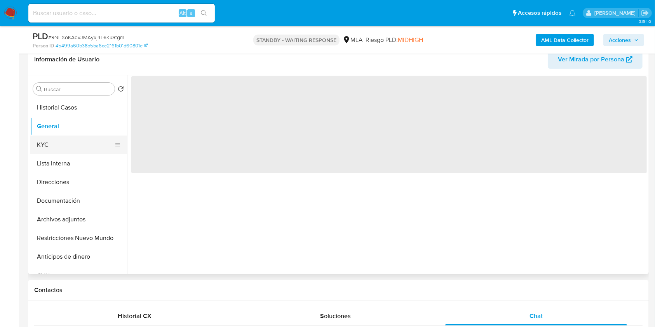
scroll to position [0, 0]
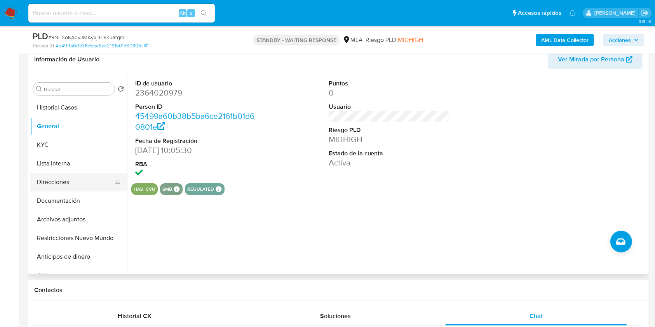
drag, startPoint x: 50, startPoint y: 150, endPoint x: 103, endPoint y: 181, distance: 61.1
click at [50, 151] on button "KYC" at bounding box center [78, 145] width 97 height 19
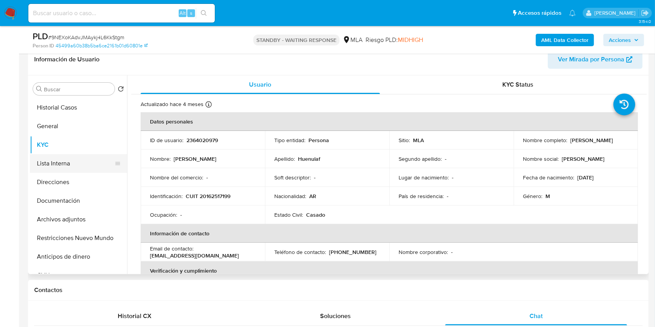
click at [104, 132] on button "General" at bounding box center [78, 126] width 97 height 19
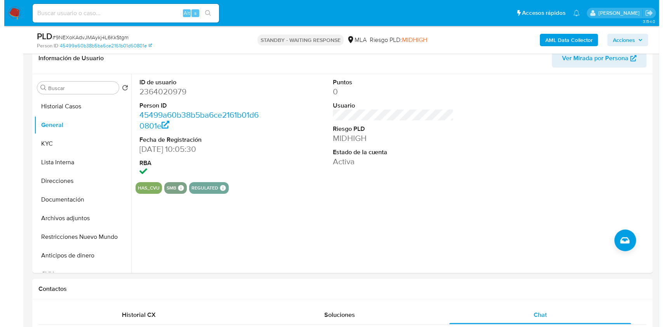
scroll to position [124, 0]
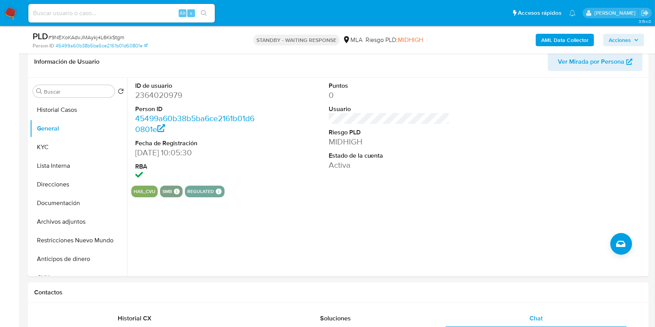
click at [547, 42] on b "AML Data Collector" at bounding box center [564, 40] width 47 height 12
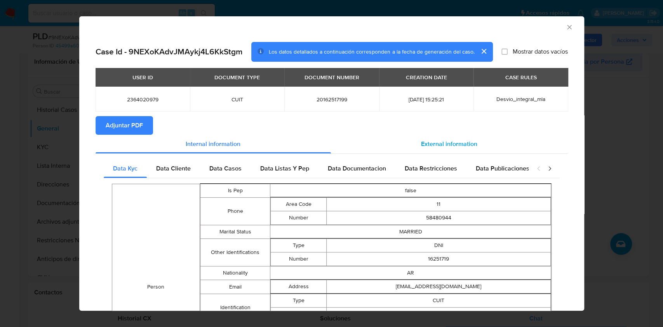
click at [419, 149] on div "External information" at bounding box center [449, 144] width 237 height 19
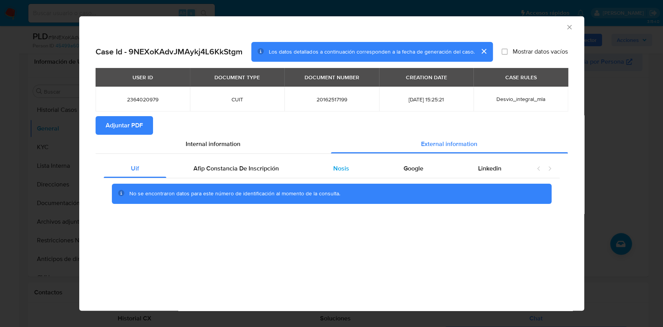
click at [367, 175] on div "Nosis" at bounding box center [341, 168] width 70 height 19
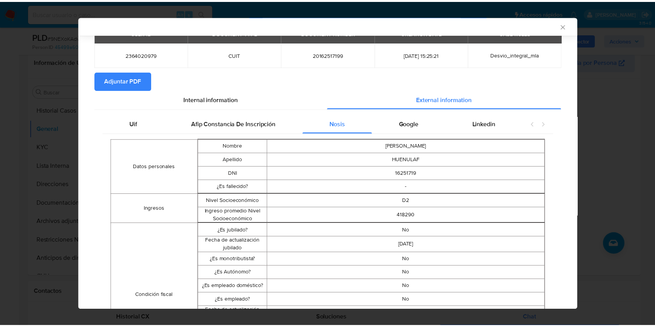
scroll to position [30, 0]
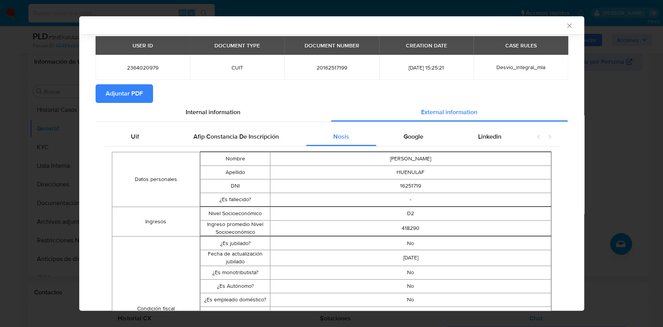
click at [608, 89] on div "AML Data Collector Case Id - 9NEXoKAdvJMAykj4L6KkStgm Los datos detallados a co…" at bounding box center [331, 163] width 663 height 327
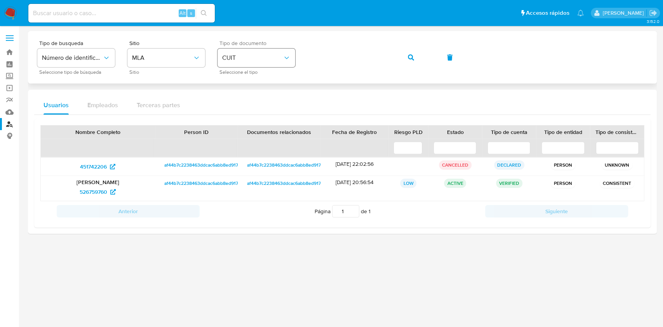
click at [226, 49] on div "Tipo de busqueda Número de identificación Seleccione tipo de búsqueda Sitio MLA…" at bounding box center [342, 57] width 610 height 34
click at [398, 57] on button "button" at bounding box center [411, 57] width 26 height 19
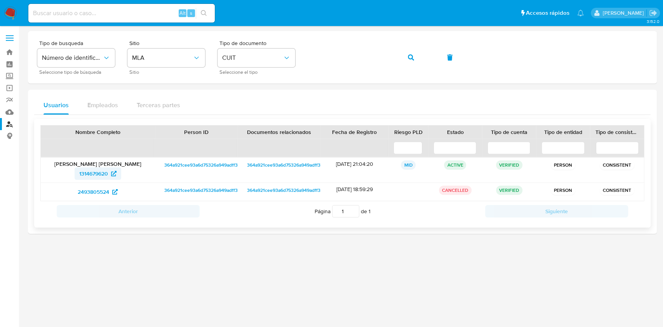
click at [95, 176] on span "1314679620" at bounding box center [93, 173] width 29 height 12
click at [415, 57] on button "button" at bounding box center [411, 57] width 26 height 19
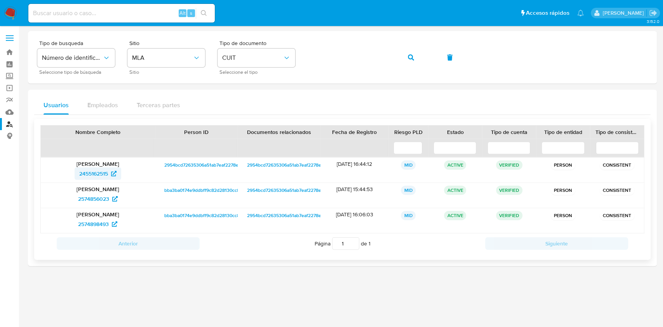
click at [90, 172] on span "2455162515" at bounding box center [93, 173] width 29 height 12
click at [189, 45] on div "Tipo de busqueda Número de identificación Seleccione tipo de búsqueda Sitio MLA…" at bounding box center [342, 57] width 610 height 34
click at [408, 55] on icon "button" at bounding box center [411, 57] width 6 height 6
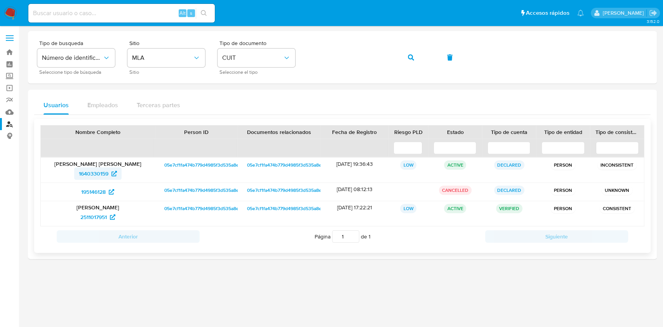
click at [90, 170] on span "1640330159" at bounding box center [94, 173] width 30 height 12
click at [257, 66] on div "Tipo de busqueda Número de identificación Seleccione tipo de búsqueda Sitio MLA…" at bounding box center [342, 57] width 610 height 34
click at [415, 59] on button "button" at bounding box center [411, 57] width 26 height 19
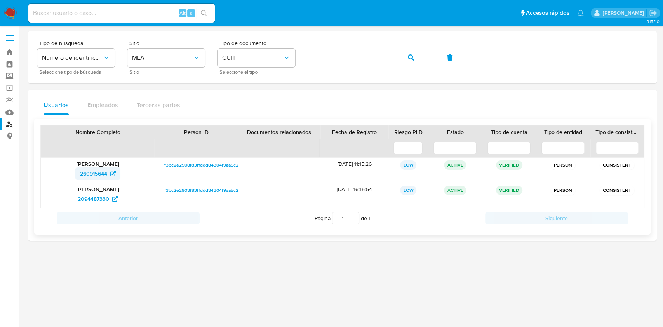
click at [89, 174] on span "260915644" at bounding box center [93, 173] width 27 height 12
click at [194, 60] on div "Tipo de busqueda Número de identificación Seleccione tipo de búsqueda Sitio MLA…" at bounding box center [342, 57] width 610 height 34
click at [405, 63] on button "button" at bounding box center [411, 57] width 26 height 19
click at [87, 177] on span "1329108990" at bounding box center [94, 173] width 30 height 12
click at [258, 63] on div "Tipo de busqueda Número de identificación Seleccione tipo de búsqueda Sitio MLA…" at bounding box center [342, 57] width 610 height 34
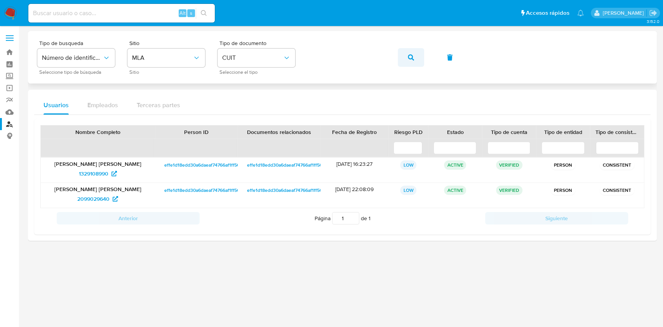
click at [408, 53] on span "button" at bounding box center [411, 57] width 6 height 17
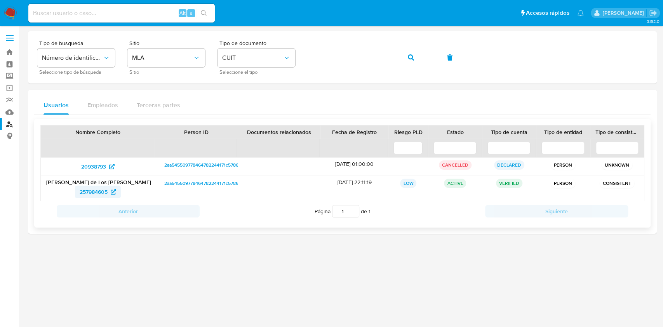
click at [92, 191] on span "257984605" at bounding box center [94, 192] width 28 height 12
click at [286, 64] on div "Tipo de busqueda Número de identificación Seleccione tipo de búsqueda Sitio MLA…" at bounding box center [342, 57] width 610 height 34
click at [404, 56] on button "button" at bounding box center [411, 57] width 26 height 19
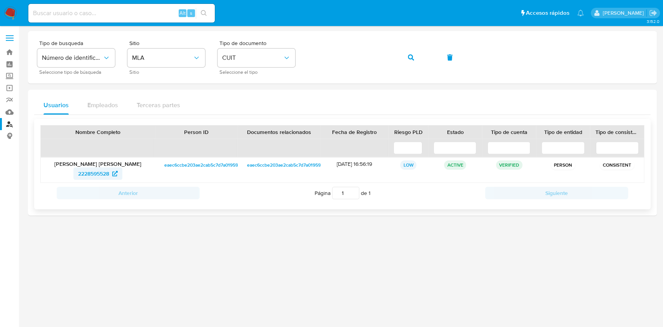
click at [87, 177] on span "2228595528" at bounding box center [93, 173] width 31 height 12
click at [262, 54] on div "Tipo de busqueda Número de identificación Seleccione tipo de búsqueda Sitio MLA…" at bounding box center [342, 57] width 610 height 34
click at [403, 54] on button "button" at bounding box center [411, 57] width 26 height 19
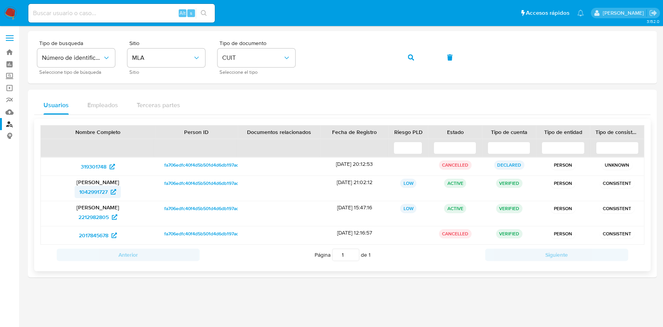
click at [86, 194] on span "1042991727" at bounding box center [93, 192] width 28 height 12
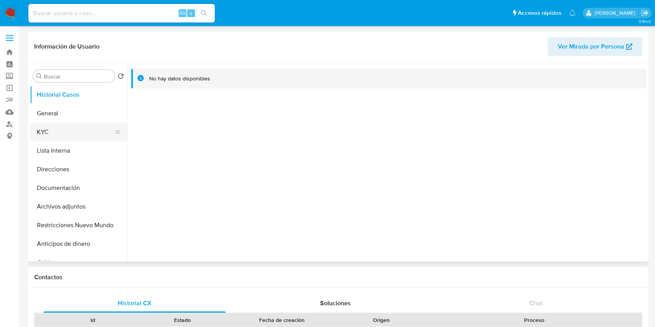
click at [73, 139] on button "KYC" at bounding box center [75, 132] width 91 height 19
select select "10"
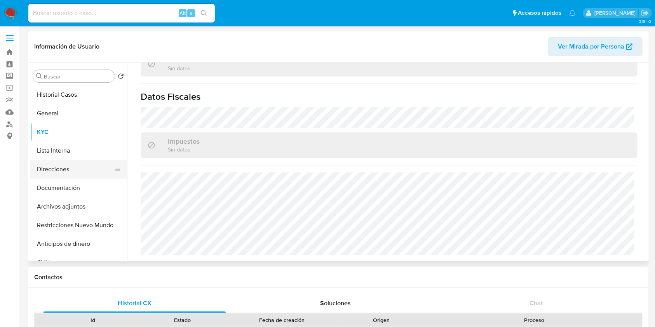
scroll to position [416, 0]
click at [98, 165] on button "Direcciones" at bounding box center [75, 169] width 91 height 19
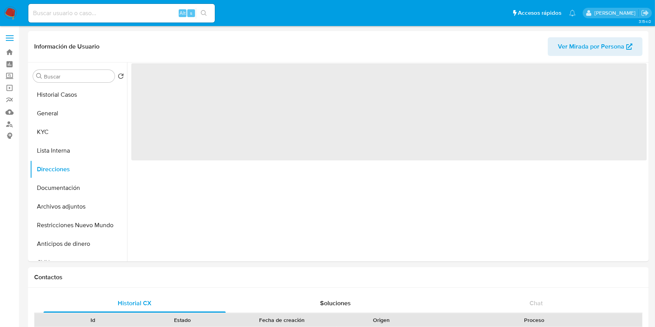
scroll to position [0, 0]
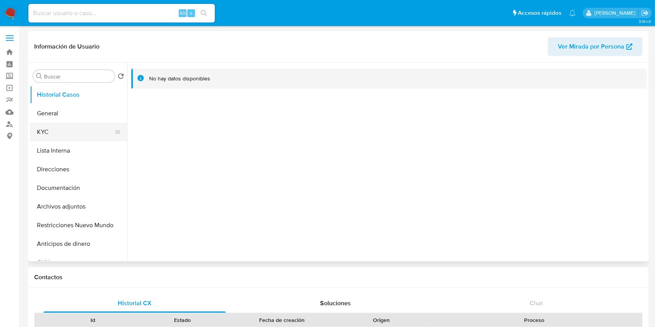
click at [48, 137] on button "KYC" at bounding box center [75, 132] width 91 height 19
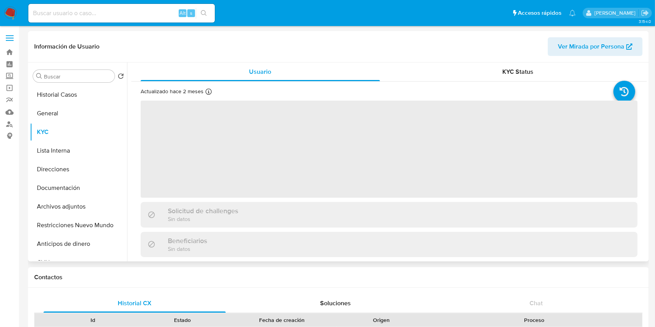
select select "10"
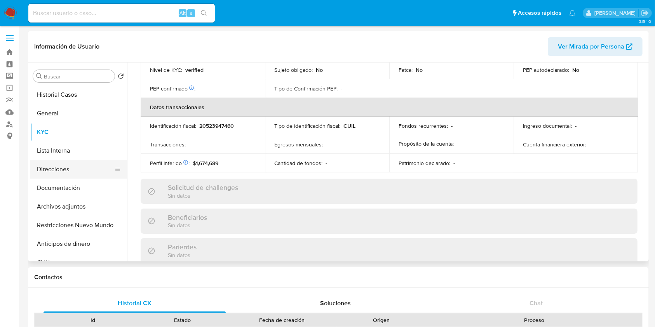
scroll to position [390, 0]
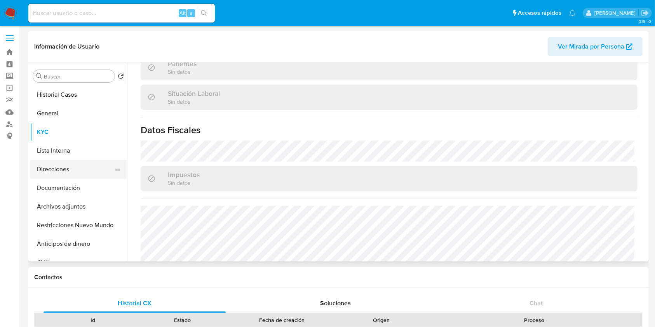
click at [89, 173] on button "Direcciones" at bounding box center [75, 169] width 91 height 19
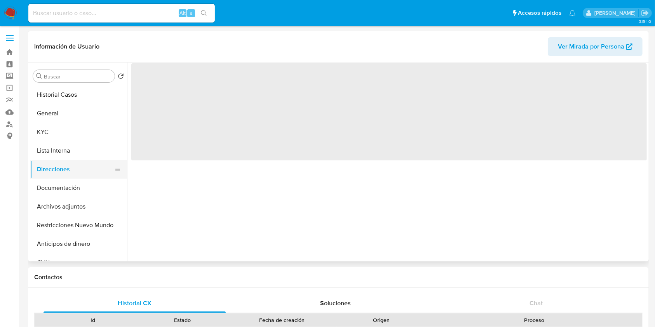
scroll to position [0, 0]
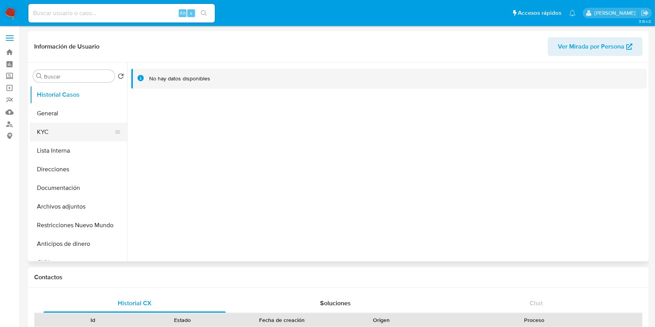
click at [63, 137] on button "KYC" at bounding box center [75, 132] width 91 height 19
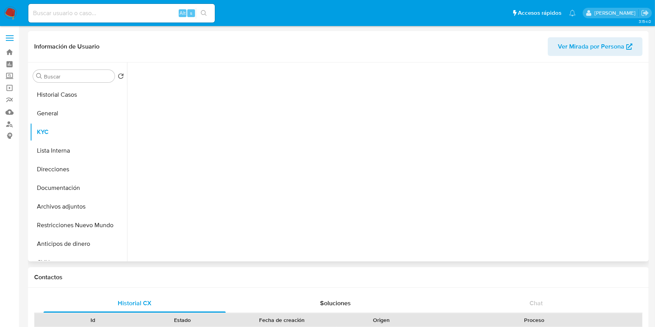
select select "10"
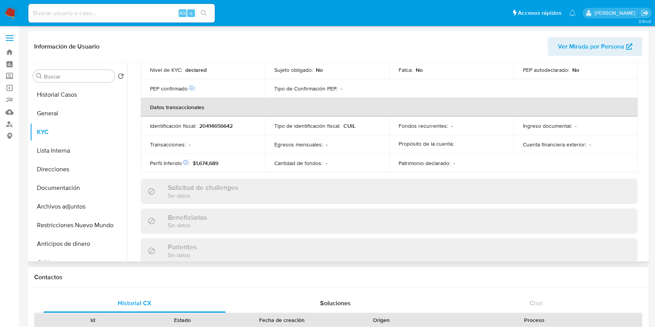
scroll to position [390, 0]
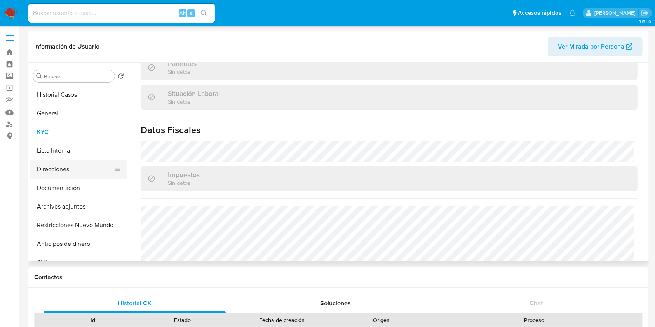
click at [78, 172] on button "Direcciones" at bounding box center [75, 169] width 91 height 19
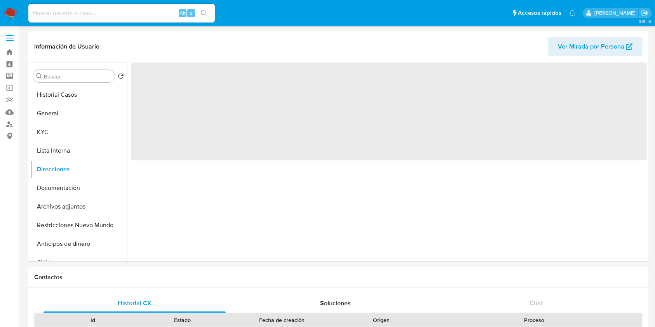
scroll to position [0, 0]
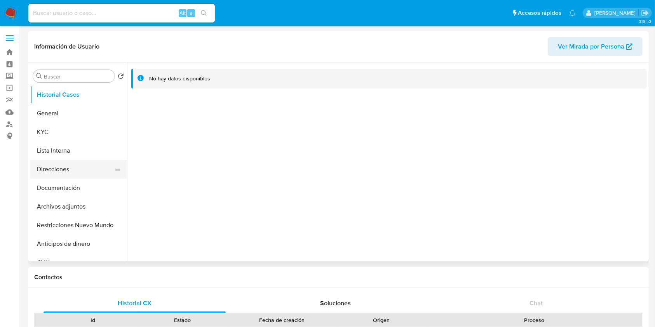
select select "10"
click at [51, 134] on button "KYC" at bounding box center [75, 132] width 91 height 19
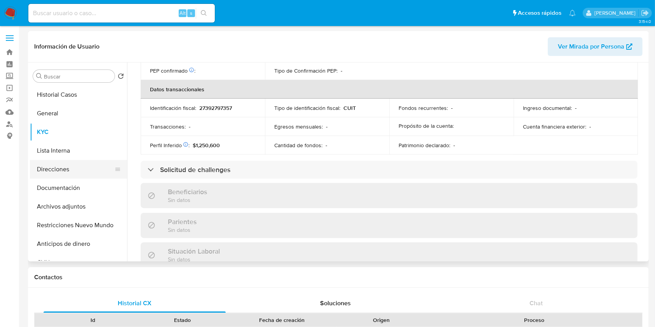
scroll to position [401, 0]
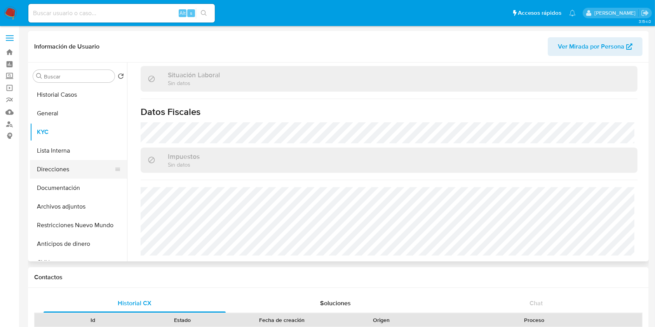
click at [85, 163] on button "Direcciones" at bounding box center [75, 169] width 91 height 19
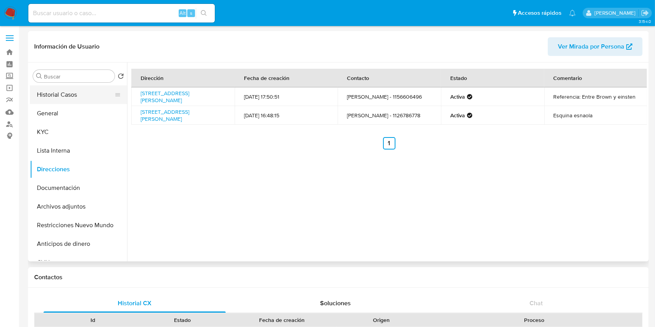
click at [84, 99] on button "Historial Casos" at bounding box center [75, 94] width 91 height 19
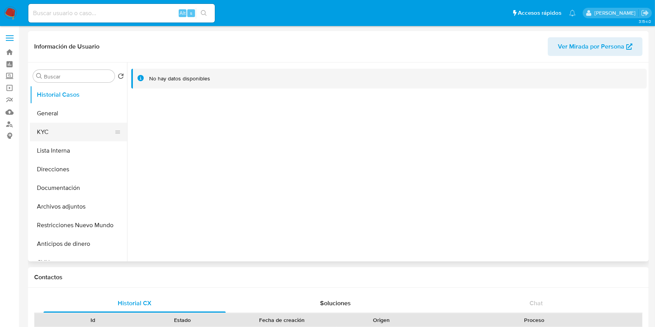
drag, startPoint x: 93, startPoint y: 136, endPoint x: 110, endPoint y: 132, distance: 17.5
click at [93, 137] on button "KYC" at bounding box center [75, 132] width 91 height 19
select select "10"
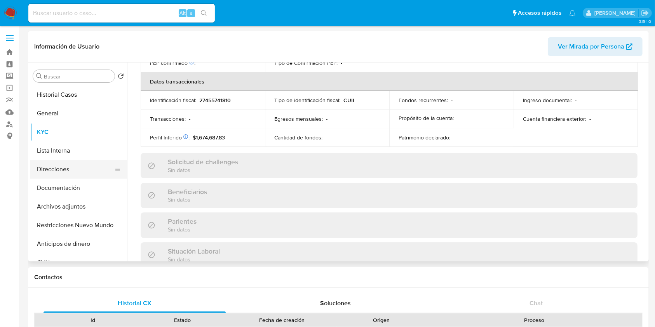
scroll to position [409, 0]
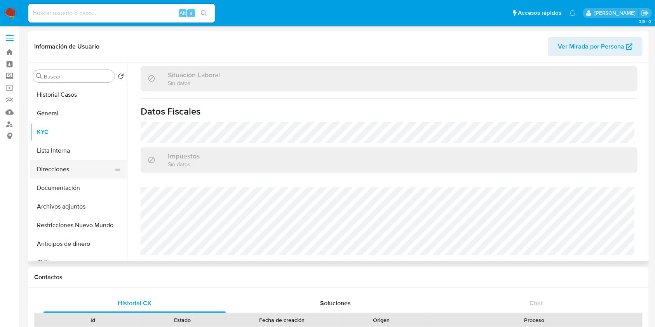
click at [71, 169] on button "Direcciones" at bounding box center [75, 169] width 91 height 19
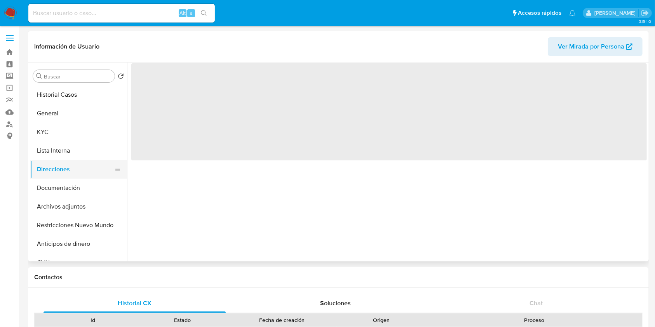
scroll to position [0, 0]
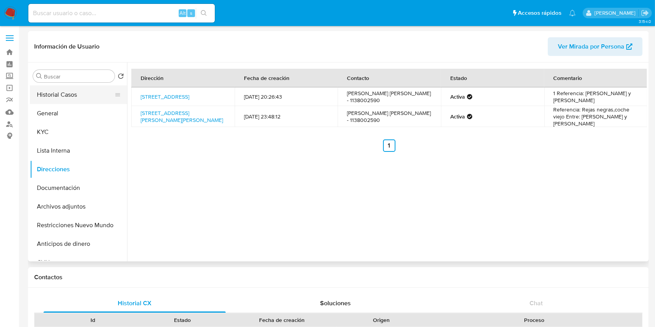
click at [82, 99] on button "Historial Casos" at bounding box center [75, 94] width 91 height 19
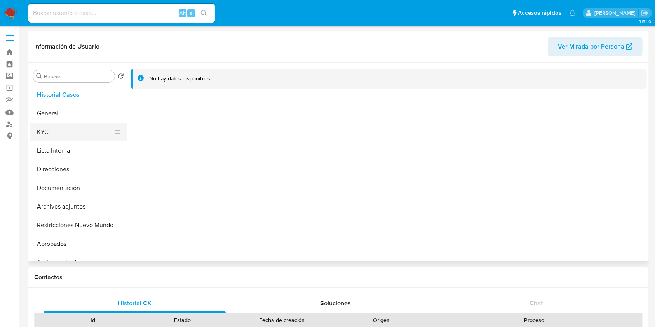
click at [73, 136] on button "KYC" at bounding box center [75, 132] width 91 height 19
select select "10"
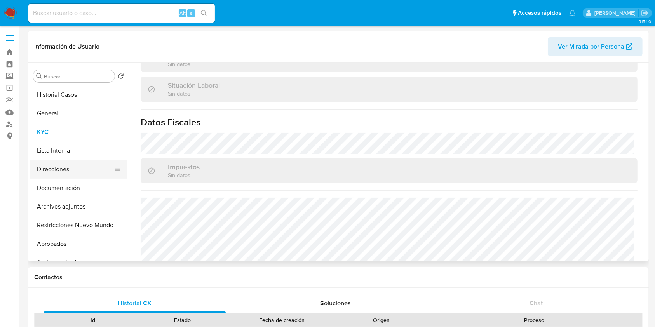
scroll to position [390, 0]
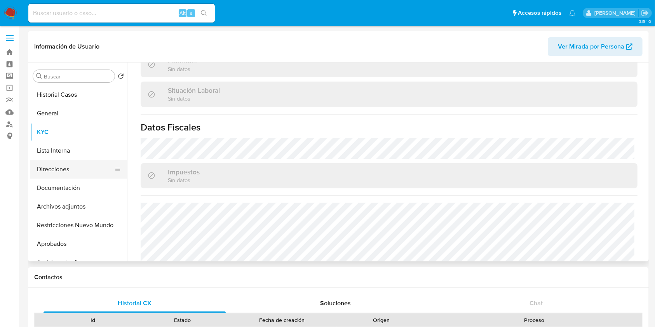
click at [94, 169] on button "Direcciones" at bounding box center [75, 169] width 91 height 19
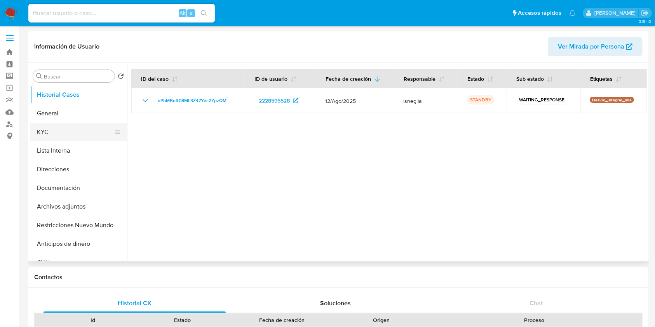
select select "10"
click at [83, 137] on button "KYC" at bounding box center [75, 132] width 91 height 19
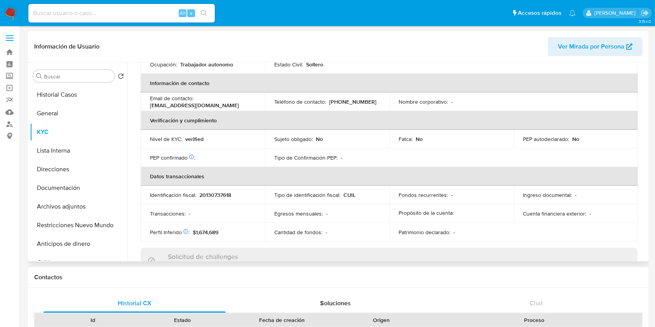
scroll to position [391, 0]
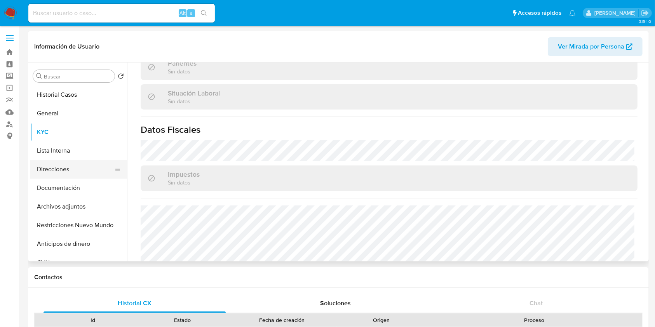
click at [62, 170] on button "Direcciones" at bounding box center [75, 169] width 91 height 19
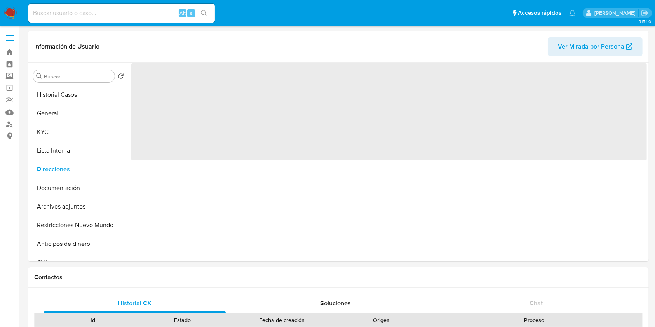
scroll to position [0, 0]
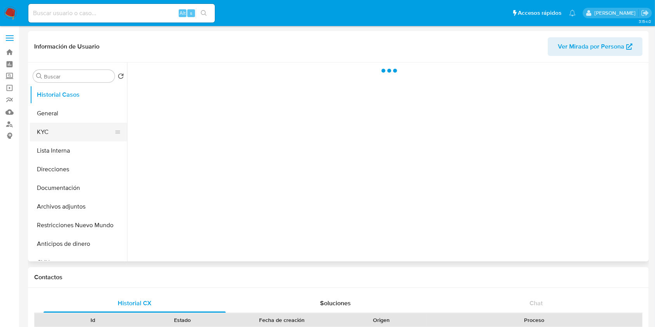
click at [82, 133] on button "KYC" at bounding box center [75, 132] width 91 height 19
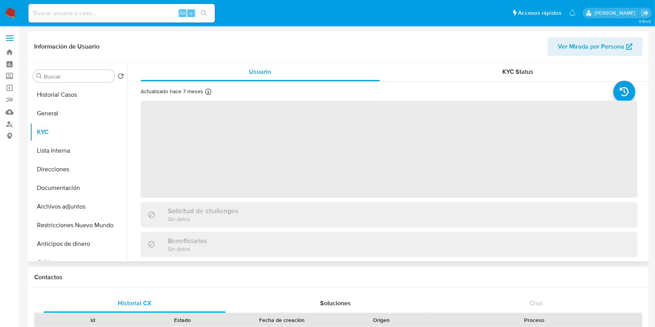
select select "10"
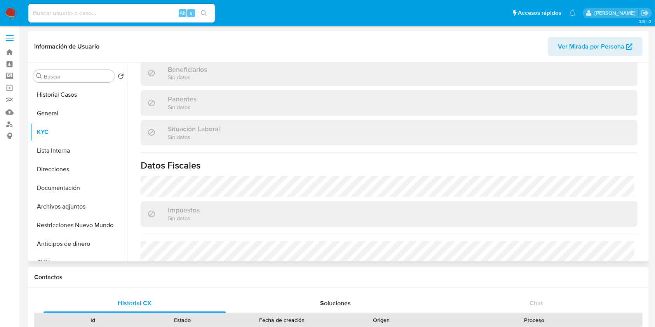
scroll to position [411, 0]
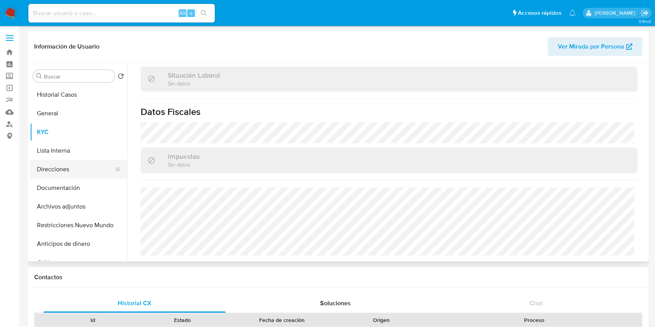
click at [93, 164] on button "Direcciones" at bounding box center [75, 169] width 91 height 19
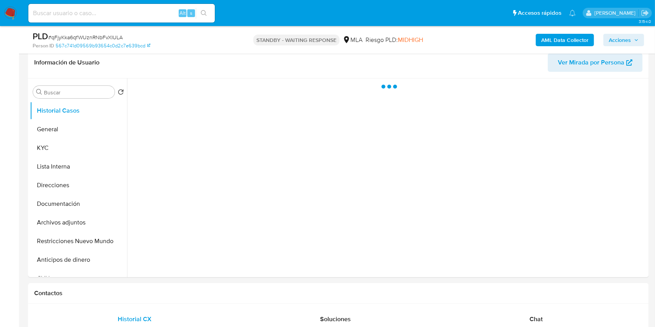
scroll to position [414, 0]
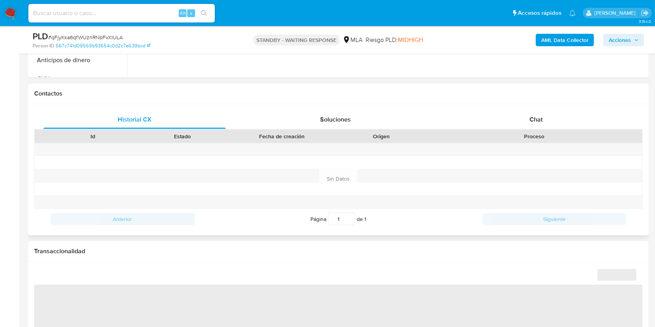
select select "10"
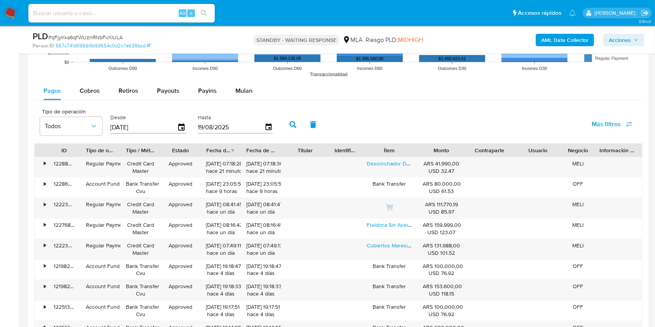
scroll to position [724, 0]
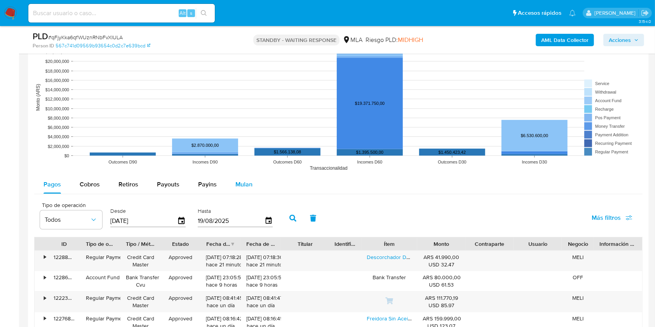
click at [228, 189] on button "Mulan" at bounding box center [244, 184] width 36 height 19
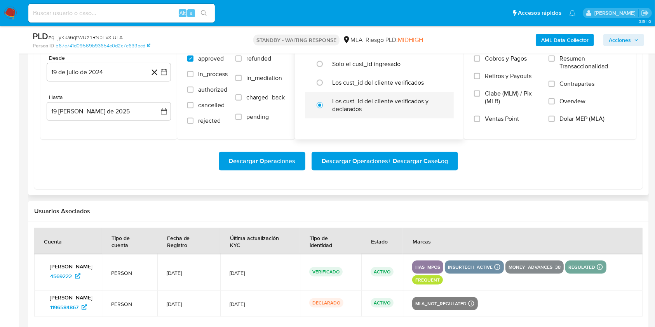
scroll to position [841, 0]
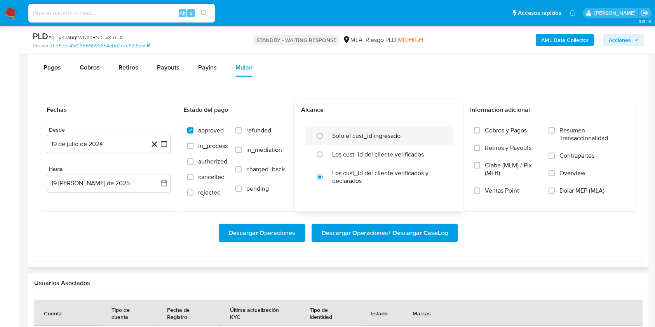
drag, startPoint x: 265, startPoint y: 130, endPoint x: 374, endPoint y: 138, distance: 109.0
click at [265, 130] on span "refunded" at bounding box center [258, 131] width 25 height 8
click at [241, 130] on input "refunded" at bounding box center [238, 130] width 6 height 6
checkbox input "true"
click at [558, 194] on label "Dolar MEP (MLA)" at bounding box center [587, 195] width 78 height 17
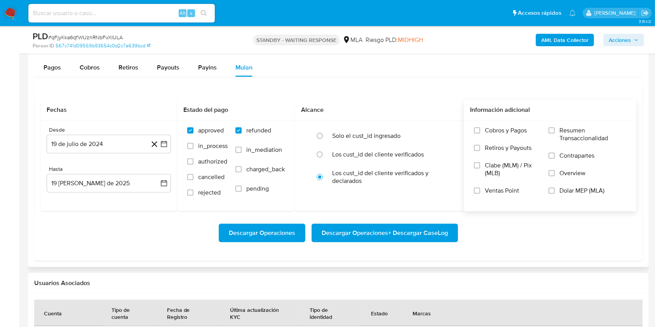
click at [554, 194] on input "Dolar MEP (MLA)" at bounding box center [551, 191] width 6 height 6
click at [90, 144] on button "19 de julio de 2024" at bounding box center [109, 144] width 124 height 19
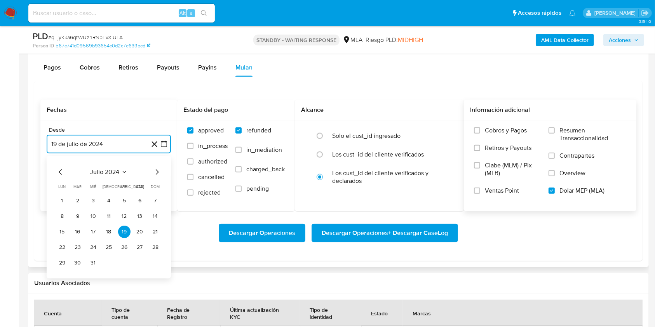
click at [115, 174] on span "julio 2024" at bounding box center [104, 172] width 29 height 8
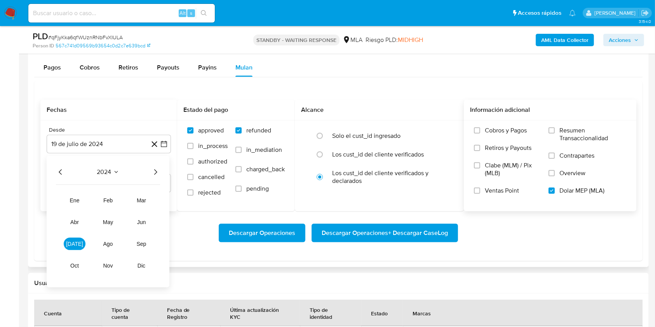
click at [152, 169] on icon "Año siguiente" at bounding box center [155, 171] width 9 height 9
click at [69, 219] on button "abr" at bounding box center [75, 222] width 22 height 12
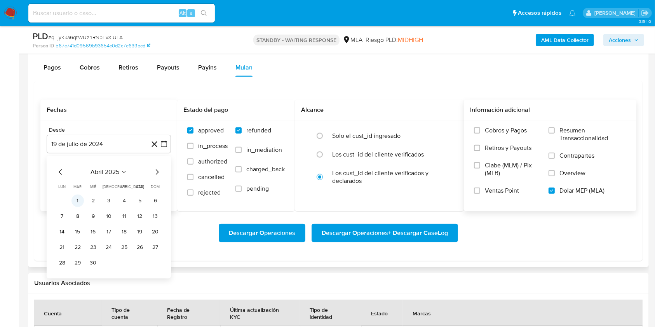
click at [79, 197] on button "1" at bounding box center [77, 201] width 12 height 12
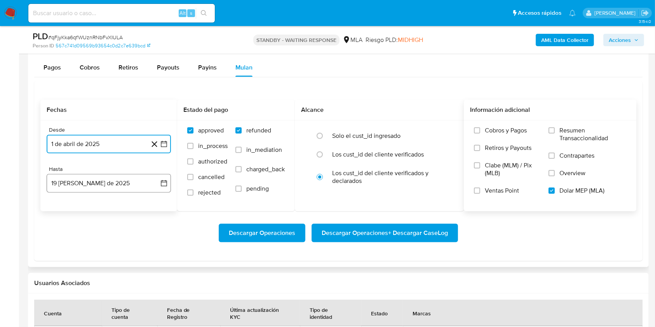
click at [76, 187] on button "19 [PERSON_NAME] de 2025" at bounding box center [109, 183] width 124 height 19
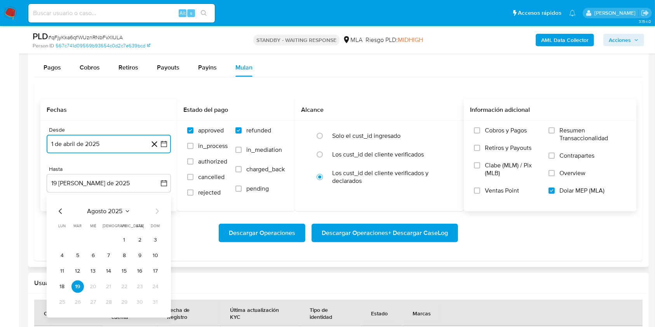
click at [60, 210] on icon "Mes anterior" at bounding box center [60, 211] width 9 height 9
click at [106, 306] on button "31" at bounding box center [109, 302] width 12 height 12
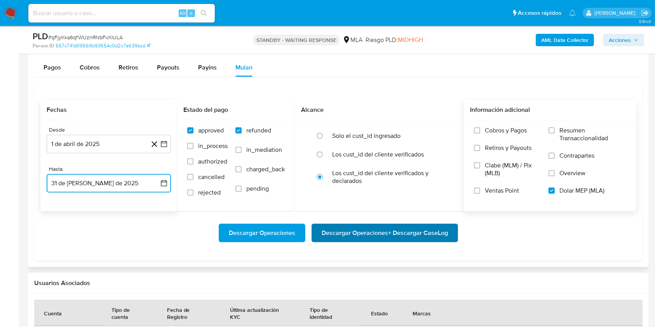
click at [404, 232] on span "Descargar Operaciones + Descargar CaseLog" at bounding box center [384, 232] width 126 height 17
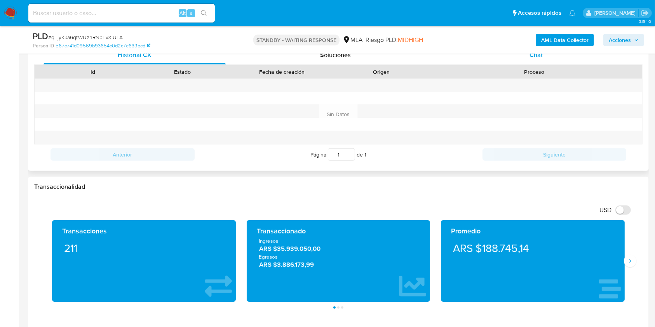
scroll to position [313, 0]
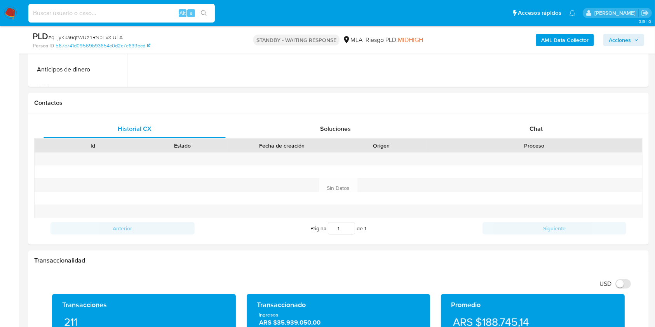
click at [79, 12] on input at bounding box center [121, 13] width 186 height 10
paste input "9915048"
type input "9915048"
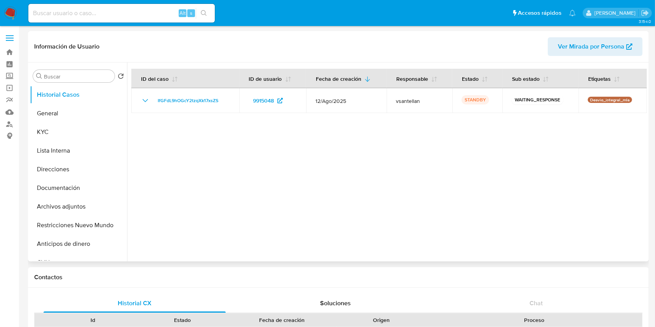
select select "10"
drag, startPoint x: 87, startPoint y: 14, endPoint x: 77, endPoint y: 16, distance: 9.8
click at [85, 14] on input at bounding box center [121, 13] width 186 height 10
paste input "162704541"
type input "162704541"
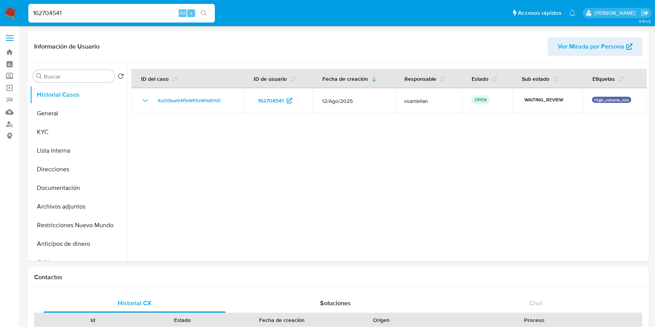
select select "10"
click at [13, 15] on img at bounding box center [10, 13] width 13 height 13
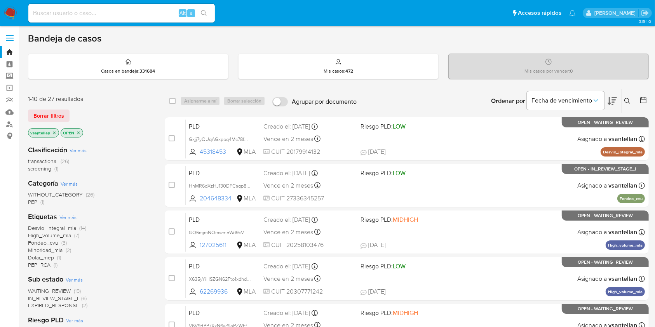
click at [624, 103] on button at bounding box center [628, 100] width 13 height 9
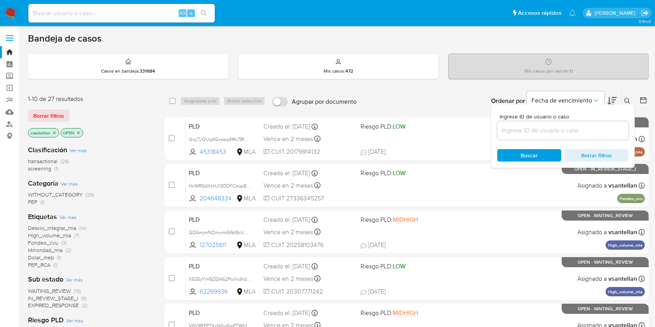
click at [570, 128] on input at bounding box center [562, 130] width 131 height 10
type input "162704541"
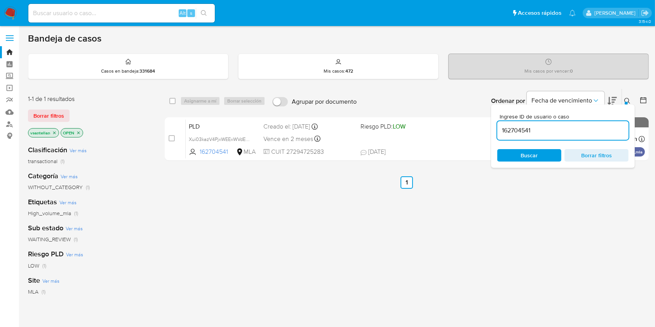
click at [624, 100] on icon at bounding box center [627, 101] width 6 height 6
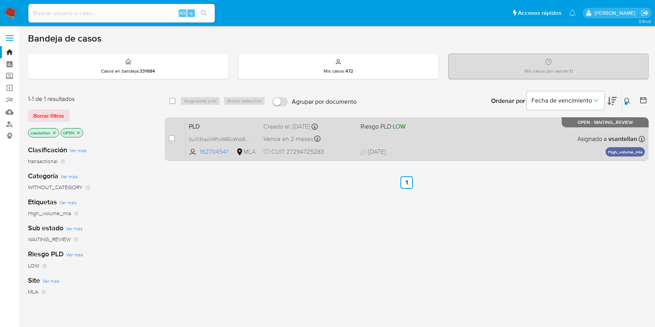
click at [526, 141] on div "PLD Xui03kazV4PjxWEExWVdEHZi 162704541 MLA Riesgo PLD: LOW Creado el: 12/08/202…" at bounding box center [415, 138] width 459 height 39
click at [169, 140] on input "checkbox" at bounding box center [172, 138] width 6 height 6
checkbox input "true"
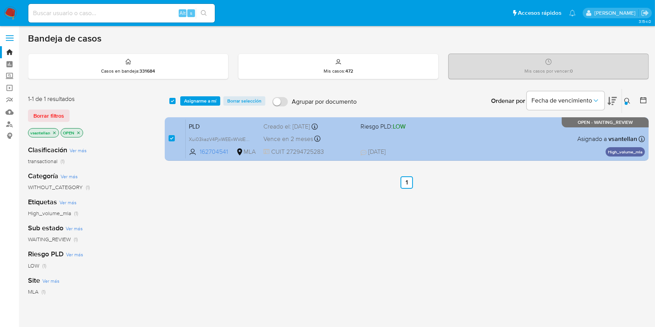
checkbox input "true"
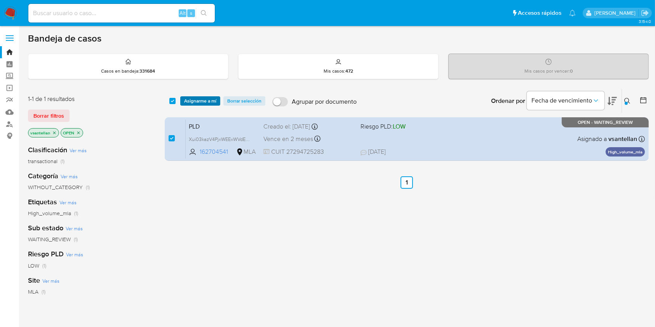
click at [198, 101] on span "Asignarme a mí" at bounding box center [200, 101] width 32 height 8
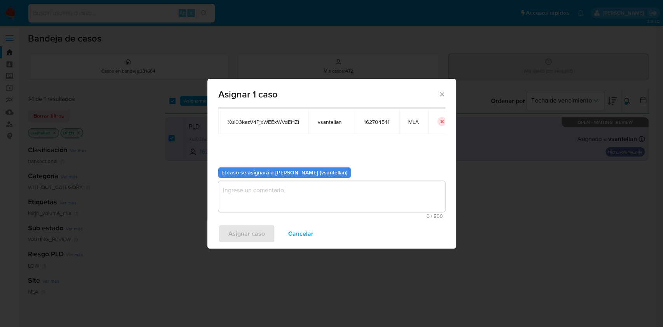
scroll to position [40, 0]
drag, startPoint x: 243, startPoint y: 190, endPoint x: 234, endPoint y: 229, distance: 39.9
click at [243, 190] on textarea "assign-modal" at bounding box center [331, 196] width 227 height 31
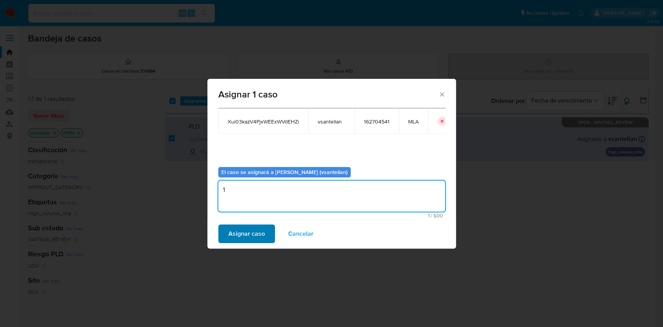
type textarea "1"
click at [233, 233] on span "Asignar caso" at bounding box center [246, 233] width 36 height 17
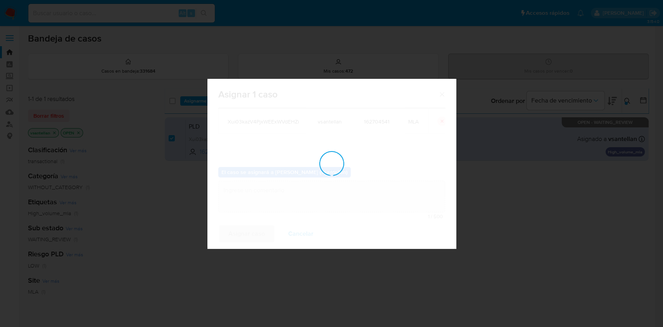
checkbox input "false"
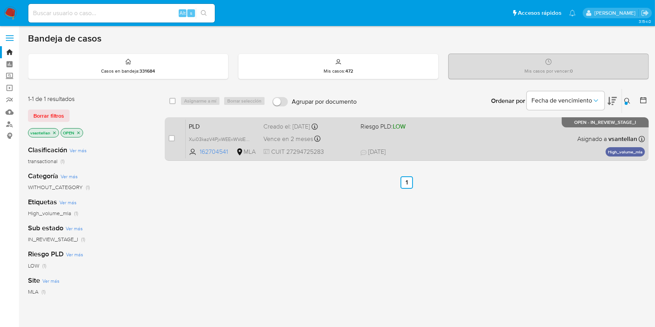
drag, startPoint x: 172, startPoint y: 135, endPoint x: 182, endPoint y: 126, distance: 13.2
click at [178, 129] on div "case-item-checkbox No es posible asignar el caso" at bounding box center [177, 138] width 17 height 39
click at [171, 139] on input "checkbox" at bounding box center [172, 138] width 6 height 6
checkbox input "true"
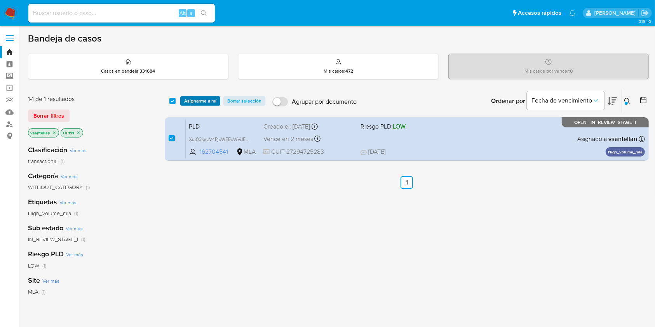
click at [196, 101] on span "Asignarme a mí" at bounding box center [200, 101] width 32 height 8
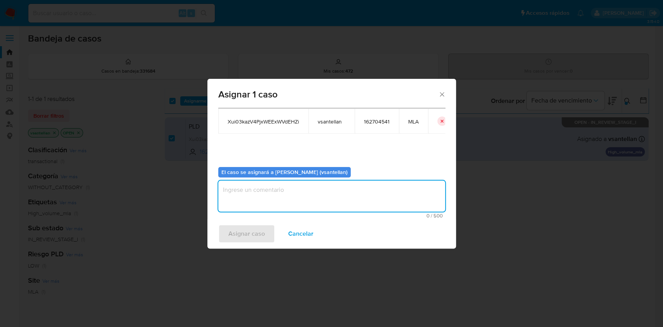
click at [240, 195] on textarea "assign-modal" at bounding box center [331, 196] width 227 height 31
type textarea "1"
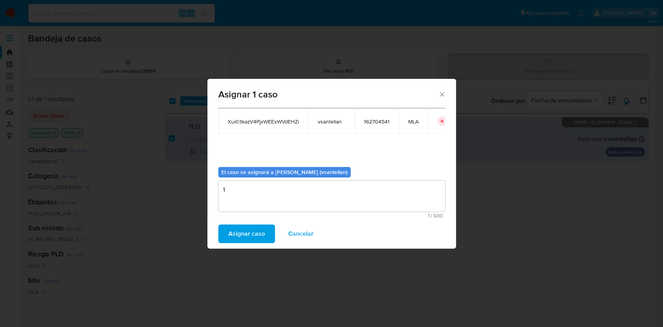
click at [236, 233] on span "Asignar caso" at bounding box center [246, 233] width 36 height 17
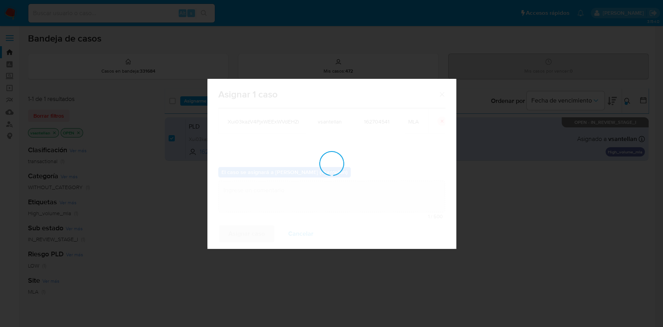
checkbox input "false"
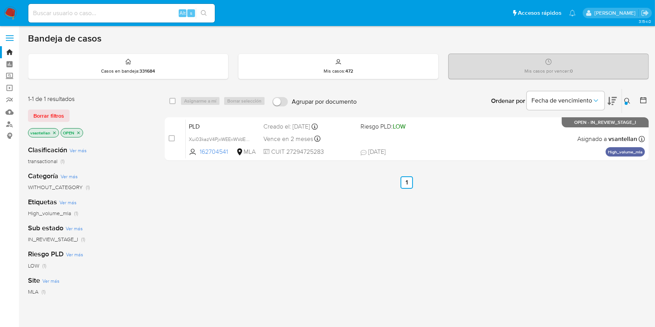
click at [626, 101] on icon at bounding box center [627, 101] width 6 height 6
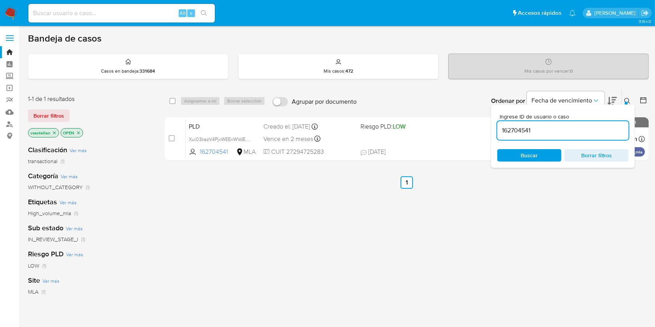
click at [577, 126] on input "162704541" at bounding box center [562, 130] width 131 height 10
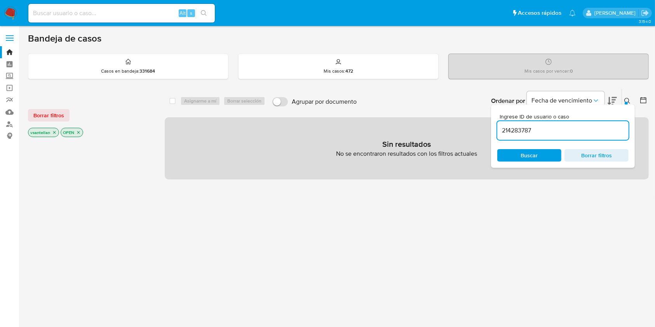
click at [76, 133] on icon "close-filter" at bounding box center [78, 132] width 5 height 5
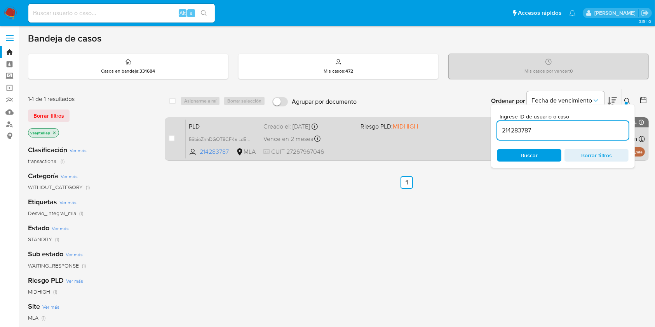
click at [453, 141] on div "PLD 56bioZnhDGOT8CFKaILd5ikQ 214283787 MLA Riesgo PLD: MIDHIGH Creado el: 12/08…" at bounding box center [415, 138] width 459 height 39
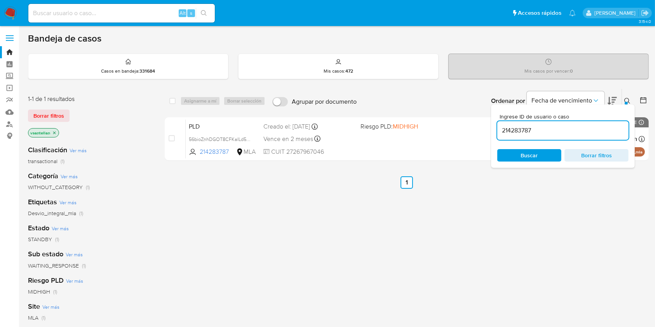
click at [557, 129] on input "214283787" at bounding box center [562, 130] width 131 height 10
paste input "424290593"
type input "424290593"
click at [627, 99] on icon at bounding box center [627, 101] width 6 height 6
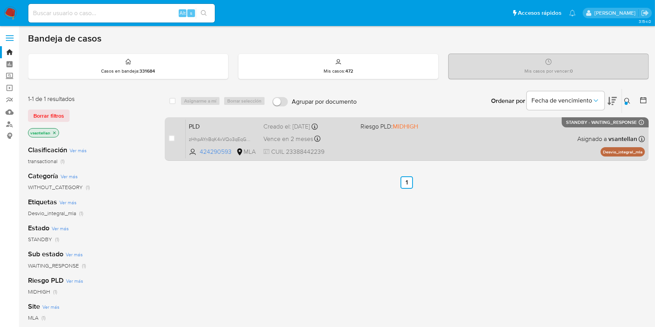
click at [493, 127] on div "PLD zHhpAYnBqK4xVQo3qEqGcBit 424290593 MLA Riesgo PLD: MIDHIGH Creado el: 12/08…" at bounding box center [415, 138] width 459 height 39
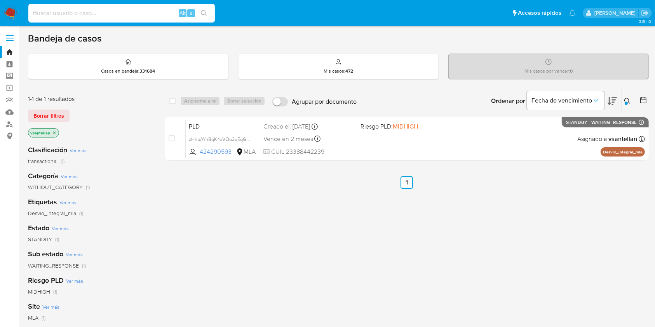
drag, startPoint x: 113, startPoint y: 10, endPoint x: 179, endPoint y: 52, distance: 77.9
click at [113, 10] on input at bounding box center [121, 13] width 186 height 10
paste input "9915048"
type input "9915048"
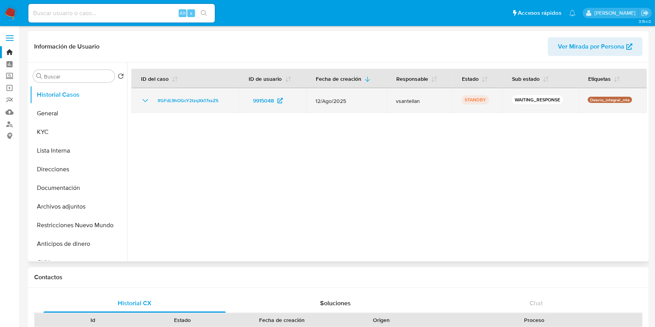
select select "10"
click at [181, 99] on span "IfGFdL9hOGcY2tzqXk17xsZS" at bounding box center [188, 100] width 61 height 9
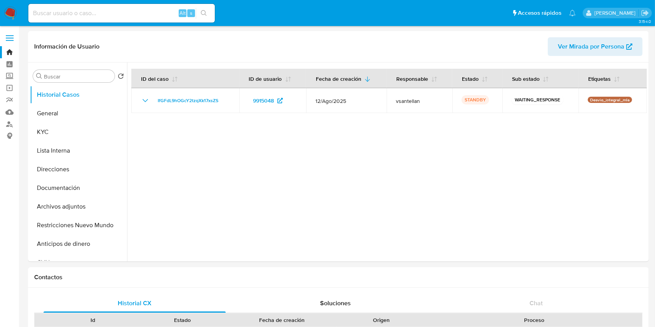
click at [65, 8] on input at bounding box center [121, 13] width 186 height 10
paste input "98923676"
type input "98923676"
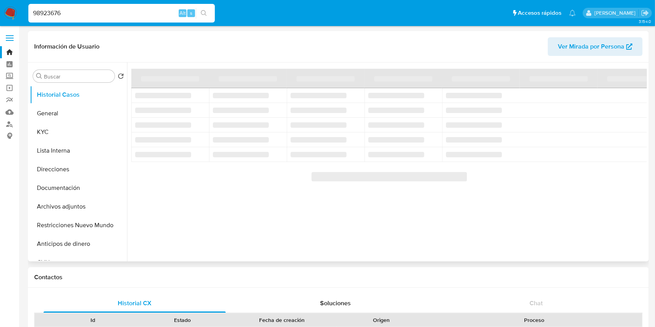
select select "10"
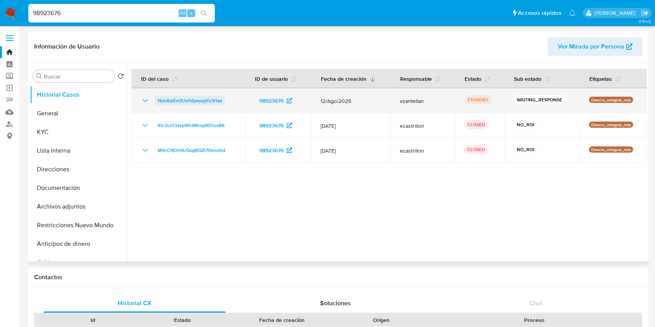
click at [175, 102] on span "NpidbpExOUvhVgwyygYs3Haa" at bounding box center [190, 100] width 64 height 9
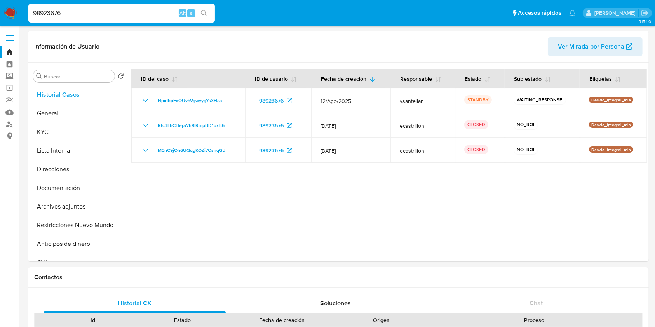
drag, startPoint x: 6, startPoint y: 10, endPoint x: 0, endPoint y: 6, distance: 7.5
click at [0, 5] on nav "Pausado Ver notificaciones 98923676 Alt s Accesos rápidos Presiona las siguient…" at bounding box center [327, 13] width 655 height 26
paste input "4569222"
type input "4569222"
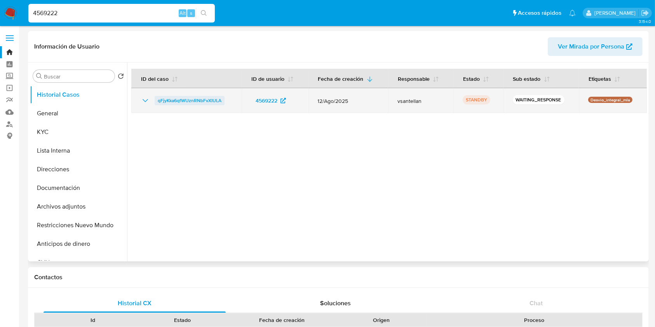
click at [183, 99] on span "qFjyKka6qfWUznRNbFvXIULA" at bounding box center [190, 100] width 64 height 9
select select "10"
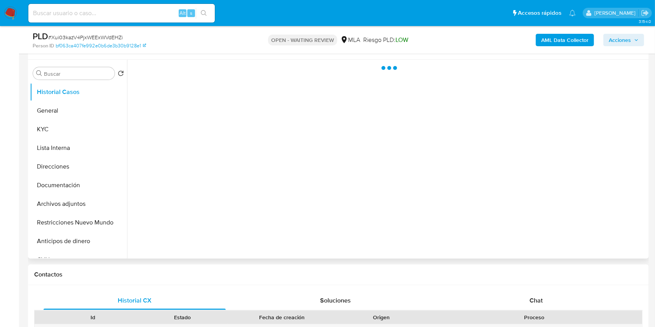
scroll to position [207, 0]
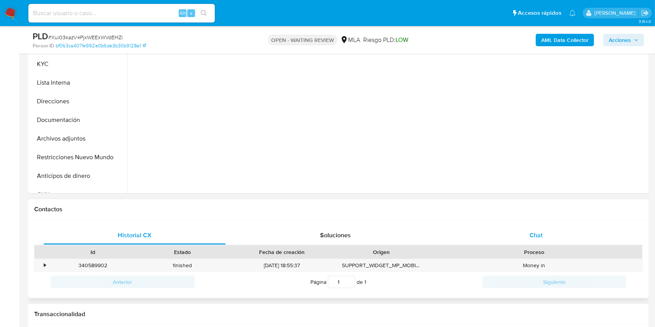
click at [540, 244] on div "Chat" at bounding box center [536, 235] width 182 height 19
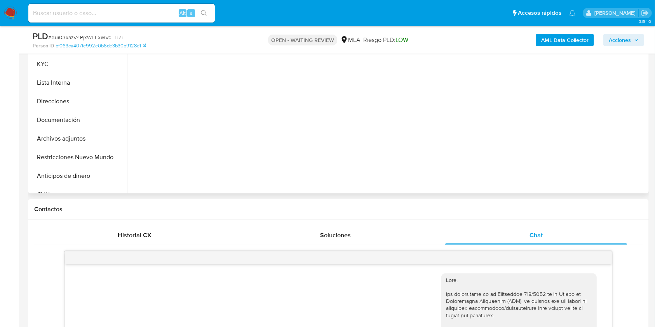
scroll to position [398, 0]
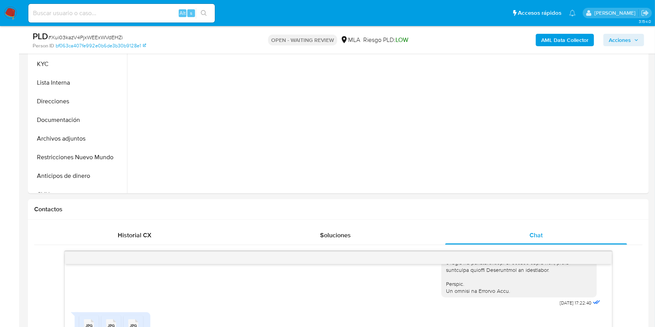
select select "10"
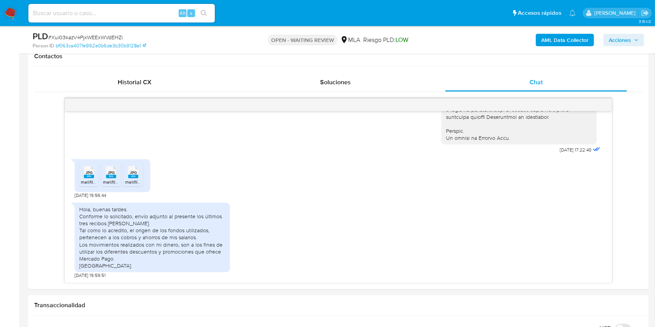
scroll to position [377, 0]
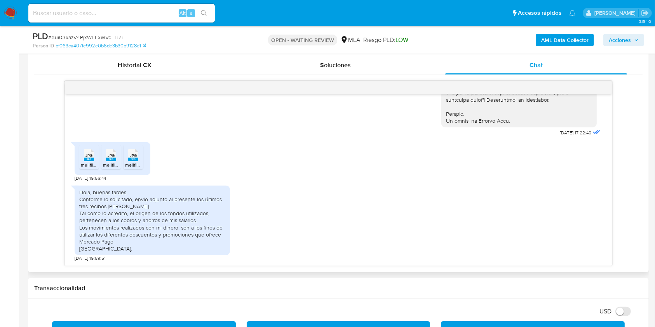
click at [90, 155] on span "JPG" at bounding box center [88, 155] width 7 height 5
click at [111, 157] on span "JPG" at bounding box center [111, 155] width 7 height 5
click at [136, 158] on rect at bounding box center [133, 159] width 10 height 3
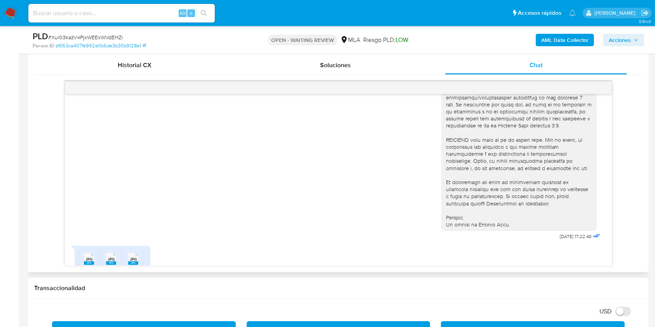
scroll to position [398, 0]
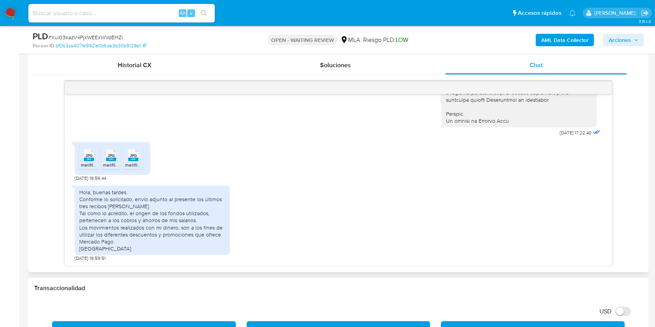
click at [238, 239] on div "Hola, buenas tardes. Conforme lo solicitado, envío adjunto al presente los últi…" at bounding box center [338, 222] width 527 height 80
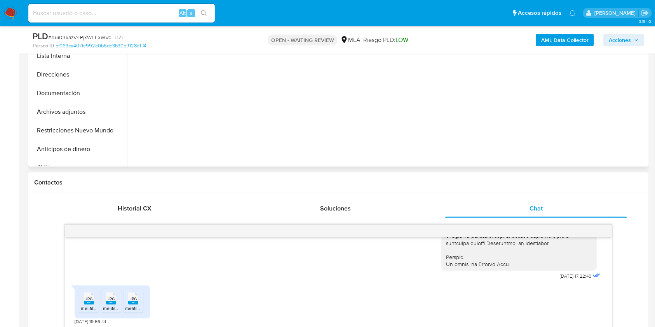
scroll to position [170, 0]
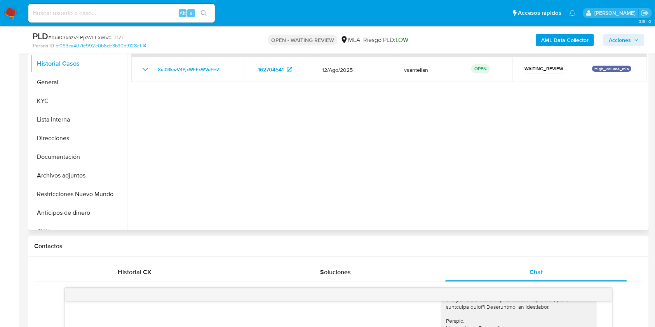
drag, startPoint x: 68, startPoint y: 159, endPoint x: 319, endPoint y: 170, distance: 251.1
click at [68, 159] on button "Documentación" at bounding box center [78, 157] width 97 height 19
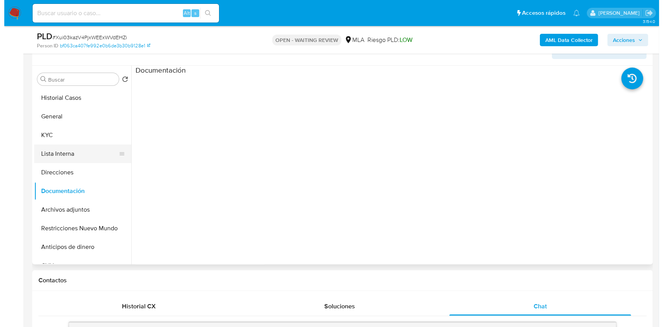
scroll to position [128, 0]
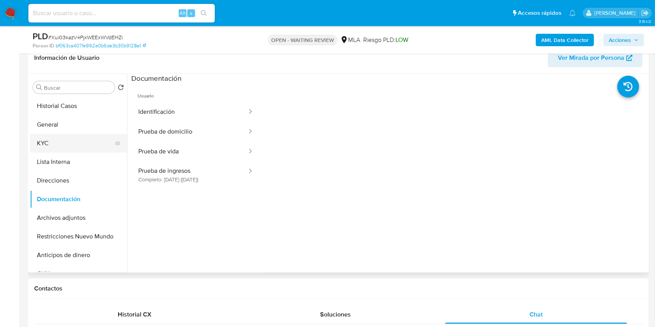
click at [70, 148] on button "KYC" at bounding box center [75, 143] width 91 height 19
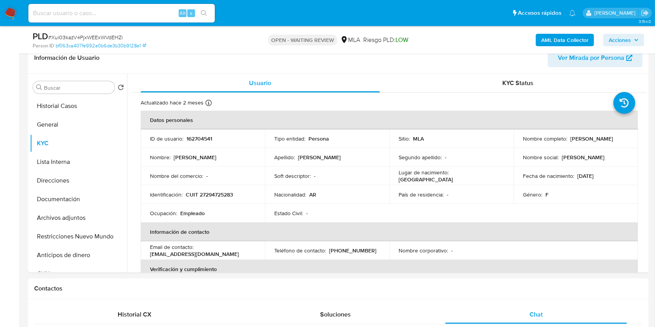
click at [542, 36] on b "AML Data Collector" at bounding box center [564, 40] width 47 height 12
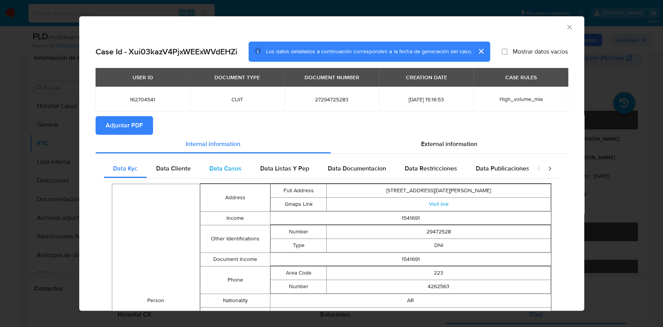
click at [202, 167] on div "Data Casos" at bounding box center [225, 168] width 51 height 19
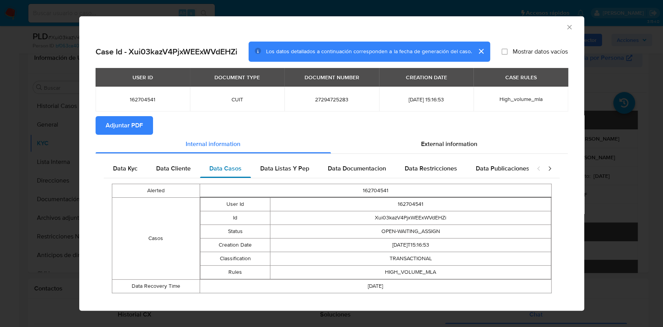
drag, startPoint x: 190, startPoint y: 169, endPoint x: 212, endPoint y: 166, distance: 22.0
click at [190, 169] on div "Data Cliente" at bounding box center [173, 168] width 53 height 19
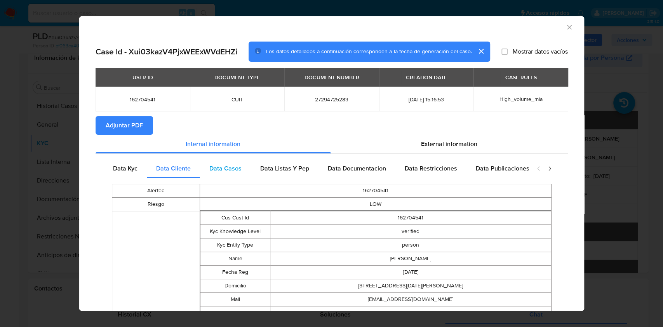
click at [219, 174] on div "Data Casos" at bounding box center [225, 168] width 51 height 19
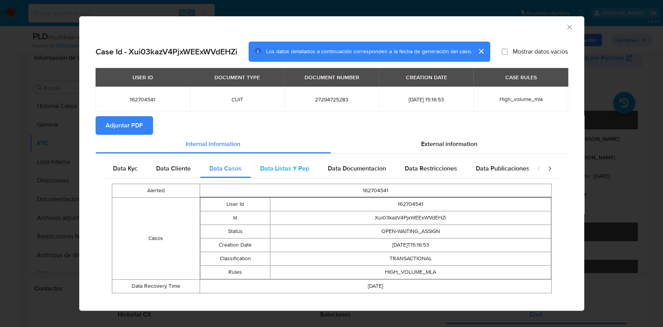
drag, startPoint x: 262, startPoint y: 166, endPoint x: 270, endPoint y: 165, distance: 7.4
click at [263, 165] on span "Data Listas Y Pep" at bounding box center [284, 168] width 49 height 9
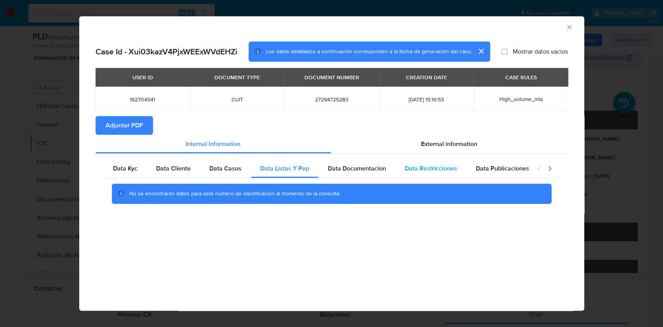
drag, startPoint x: 344, startPoint y: 170, endPoint x: 396, endPoint y: 170, distance: 52.4
click at [344, 170] on span "Data Documentacion" at bounding box center [357, 168] width 58 height 9
click at [426, 170] on span "Data Restricciones" at bounding box center [431, 168] width 52 height 9
click at [502, 170] on span "Data Publicaciones" at bounding box center [503, 168] width 54 height 9
click at [550, 169] on icon "closure-recommendation-modal" at bounding box center [549, 169] width 2 height 4
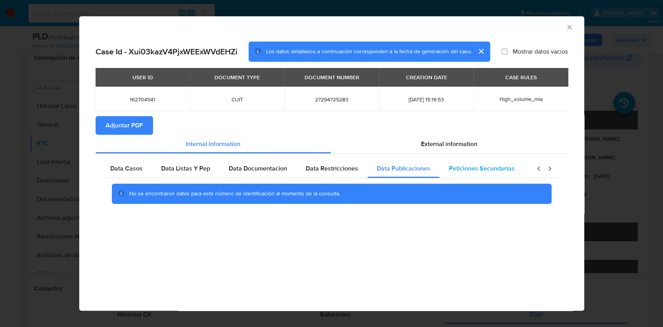
scroll to position [0, 151]
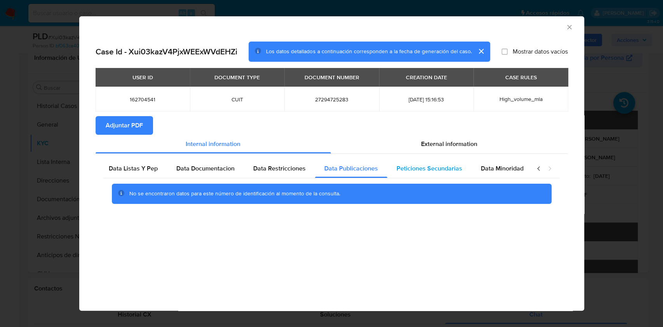
click at [438, 170] on span "Peticiones Secundarias" at bounding box center [429, 168] width 66 height 9
click at [518, 167] on span "Data Minoridad" at bounding box center [502, 168] width 43 height 9
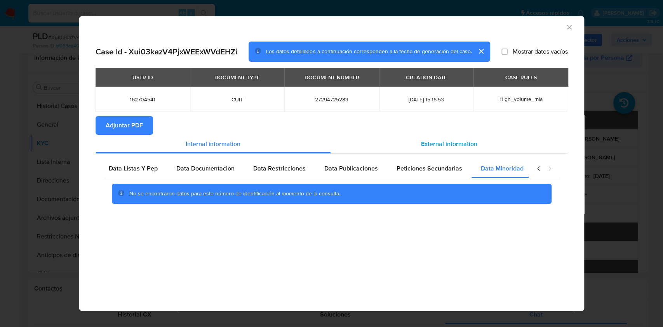
click at [432, 141] on span "External information" at bounding box center [449, 143] width 56 height 9
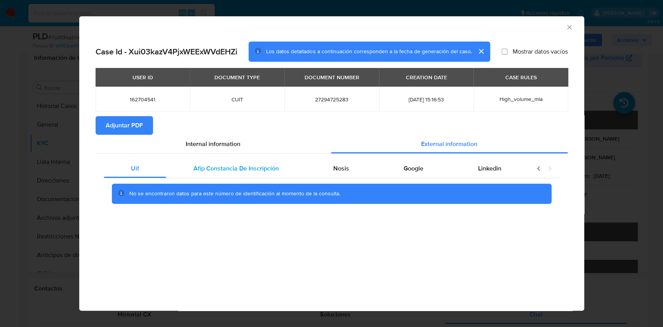
click at [257, 164] on span "Afip Constancia De Inscripción" at bounding box center [235, 168] width 85 height 9
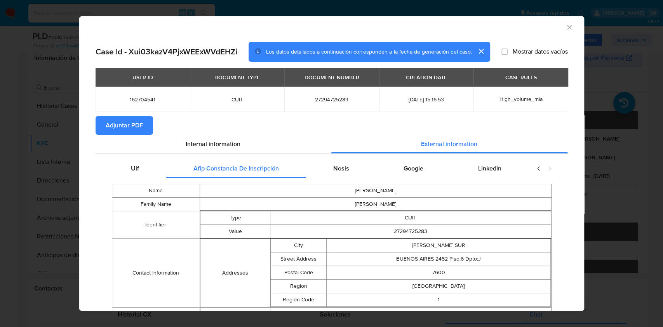
scroll to position [36, 0]
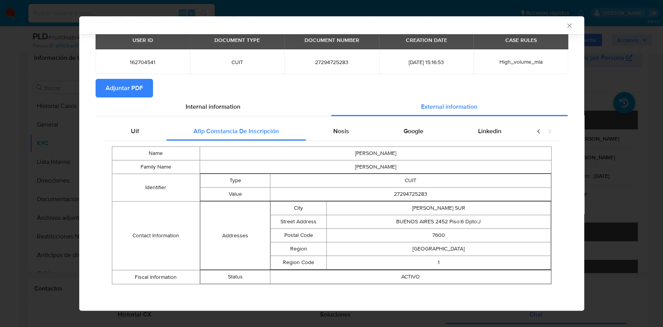
click at [356, 144] on div "Name MARIA ANGELINA Family Name GUERBI Identifier Type CUIT Value 27294725283 C…" at bounding box center [332, 215] width 456 height 149
click at [335, 132] on span "Nosis" at bounding box center [341, 131] width 16 height 9
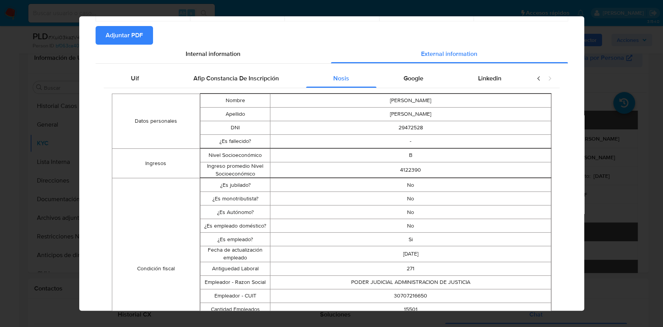
scroll to position [0, 0]
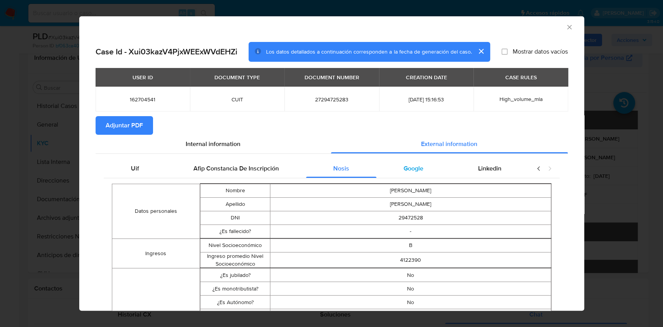
click at [430, 167] on div "Google" at bounding box center [413, 168] width 74 height 19
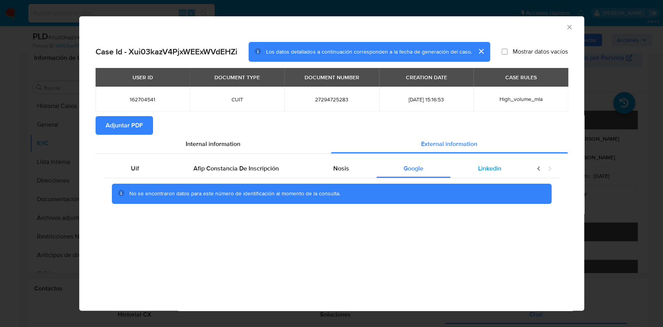
click at [489, 175] on div "Linkedin" at bounding box center [489, 168] width 78 height 19
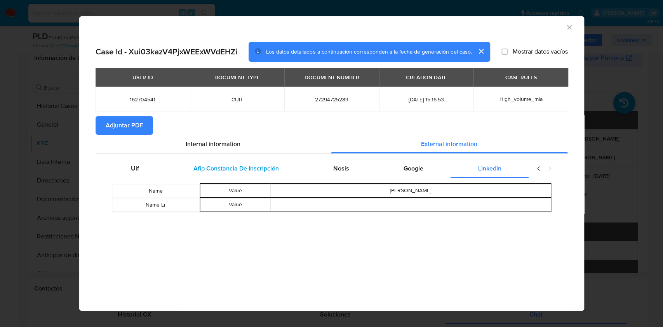
click at [262, 167] on span "Afip Constancia De Inscripción" at bounding box center [235, 168] width 85 height 9
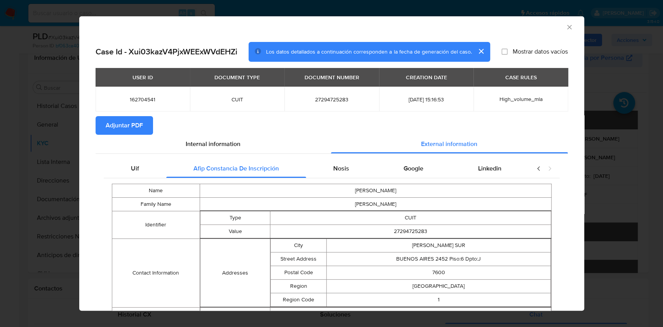
scroll to position [36, 0]
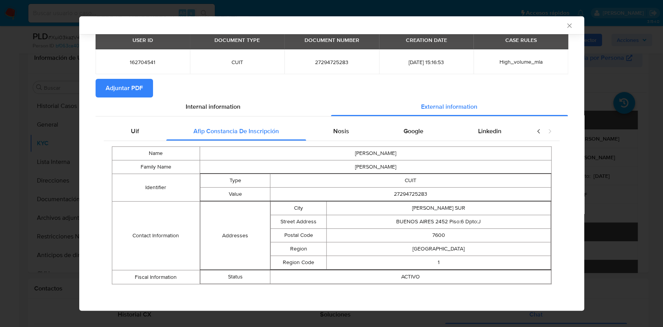
click at [143, 92] on button "Adjuntar PDF" at bounding box center [124, 88] width 57 height 19
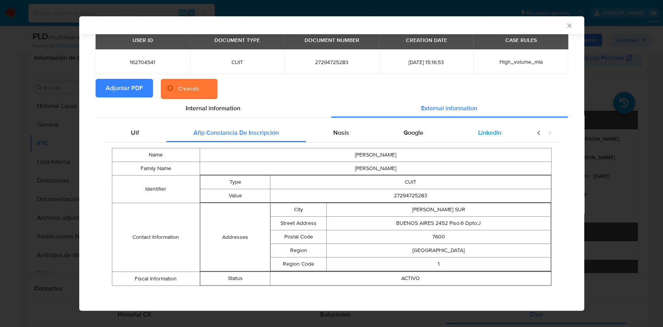
click at [483, 137] on div "Linkedin" at bounding box center [489, 132] width 78 height 19
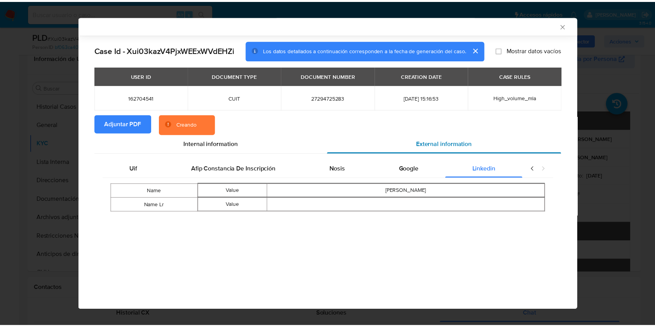
scroll to position [0, 0]
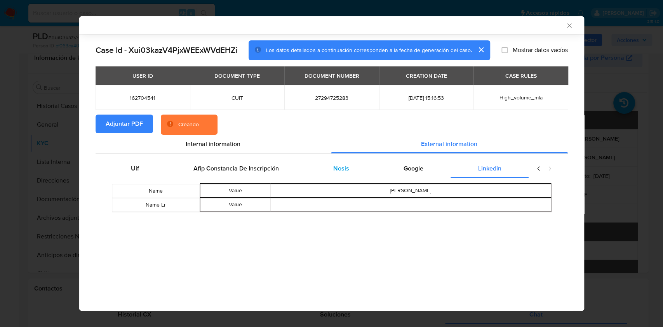
click at [351, 169] on div "Nosis" at bounding box center [341, 168] width 70 height 19
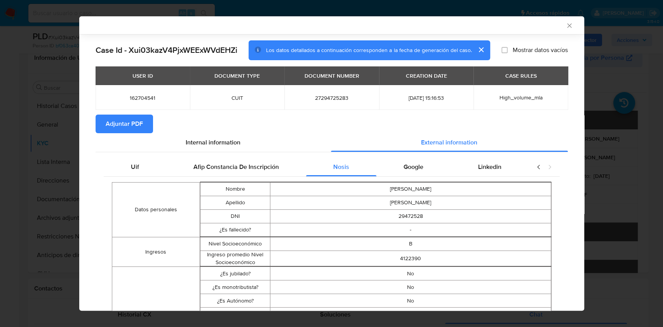
click at [565, 26] on icon "Cerrar ventana" at bounding box center [569, 26] width 8 height 8
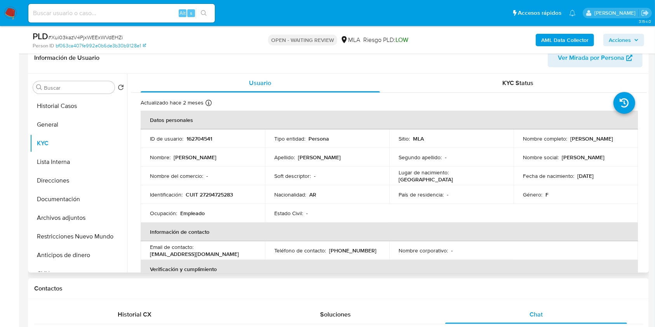
click at [229, 192] on p "CUIT 27294725283" at bounding box center [209, 194] width 47 height 7
copy p "27294725283"
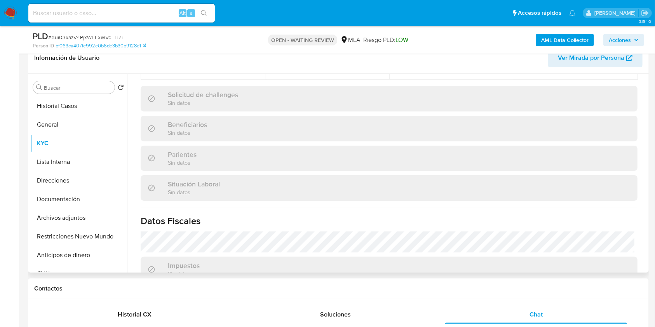
scroll to position [362, 0]
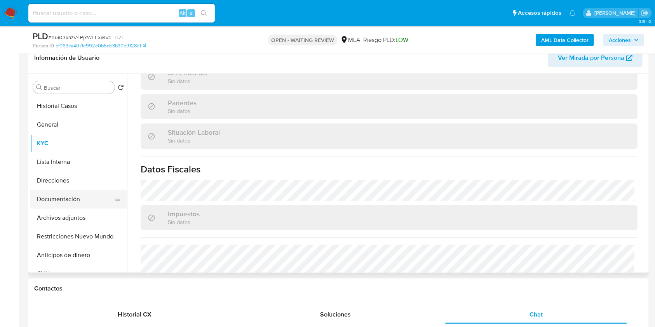
click at [68, 190] on button "Documentación" at bounding box center [75, 199] width 91 height 19
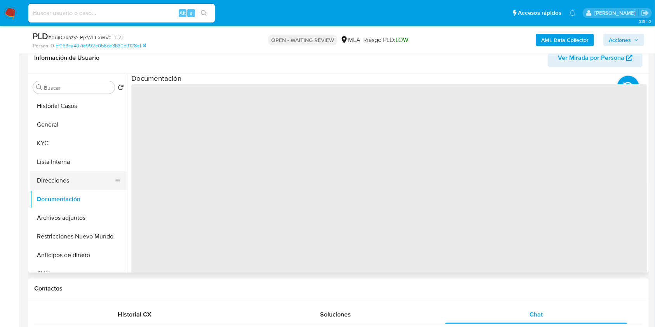
click at [68, 182] on button "Direcciones" at bounding box center [75, 180] width 91 height 19
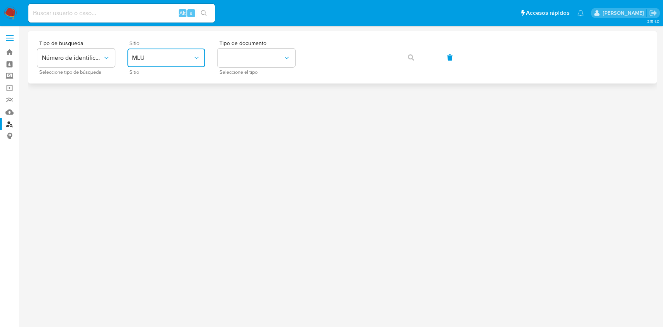
click at [195, 62] on button "MLU" at bounding box center [166, 58] width 78 height 19
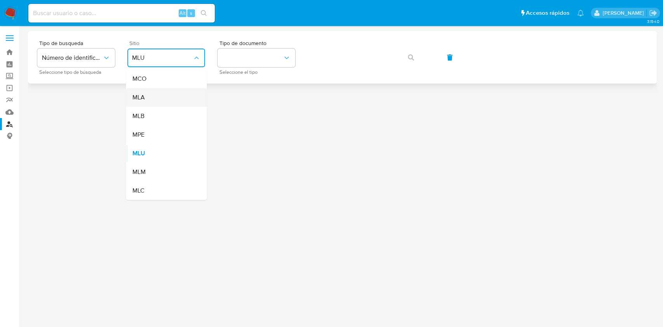
click at [161, 101] on div "MLA" at bounding box center [164, 97] width 64 height 19
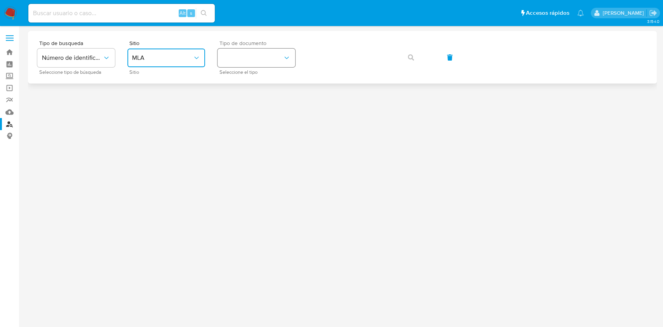
click at [231, 60] on button "identificationType" at bounding box center [256, 58] width 78 height 19
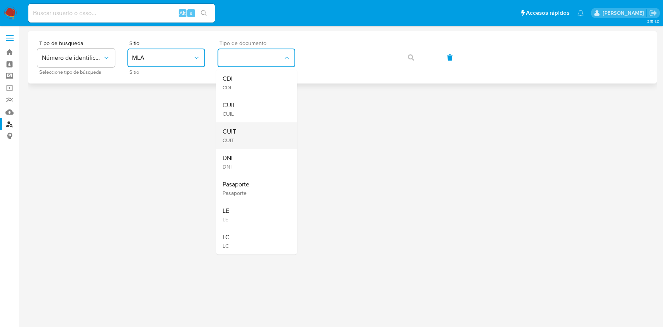
click at [252, 137] on div "CUIT CUIT" at bounding box center [254, 135] width 64 height 26
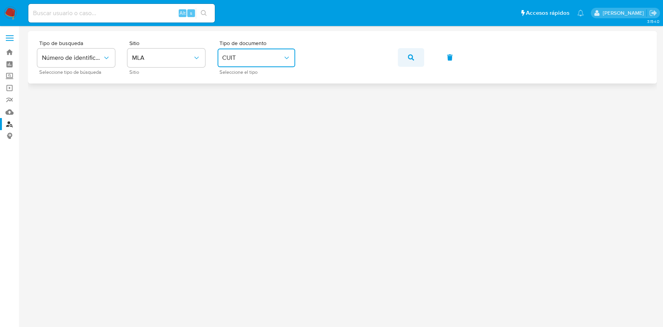
click at [413, 53] on span "button" at bounding box center [411, 57] width 6 height 17
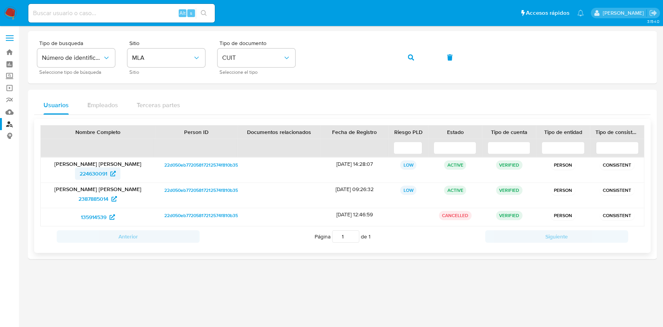
click at [99, 179] on span "224630091" at bounding box center [94, 173] width 28 height 12
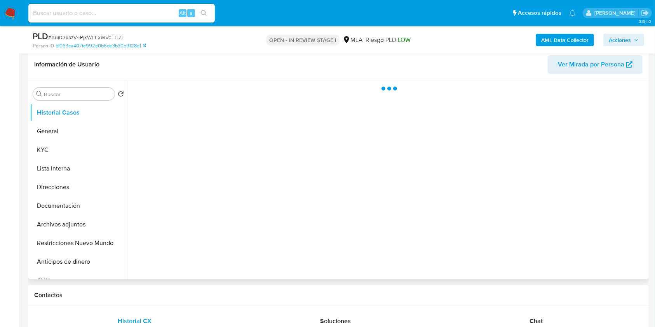
scroll to position [155, 0]
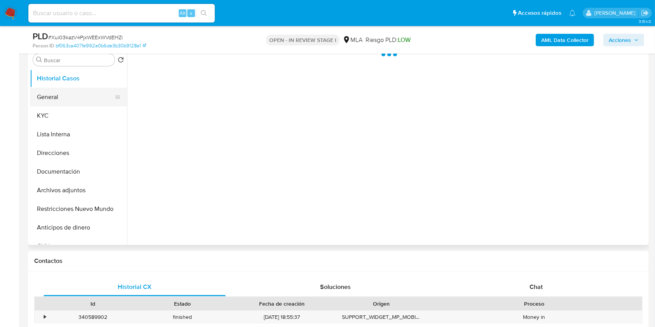
drag, startPoint x: 74, startPoint y: 109, endPoint x: 106, endPoint y: 103, distance: 32.3
click at [74, 109] on button "KYC" at bounding box center [78, 115] width 97 height 19
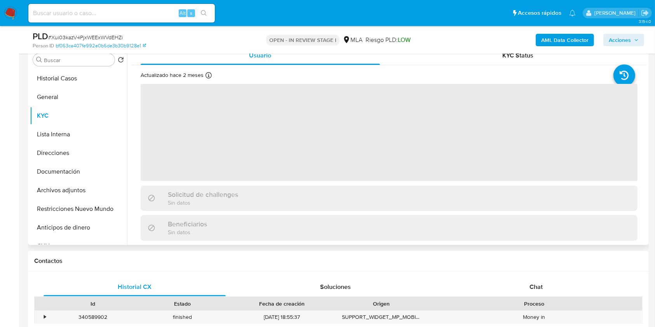
select select "10"
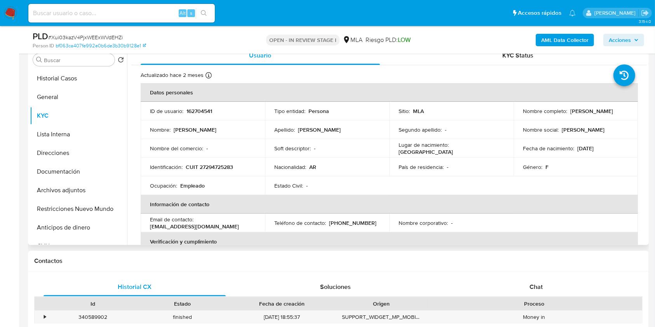
drag, startPoint x: 569, startPoint y: 111, endPoint x: 633, endPoint y: 107, distance: 64.2
click at [633, 107] on td "Nombre completo : [PERSON_NAME]" at bounding box center [575, 111] width 124 height 19
copy p "[PERSON_NAME]"
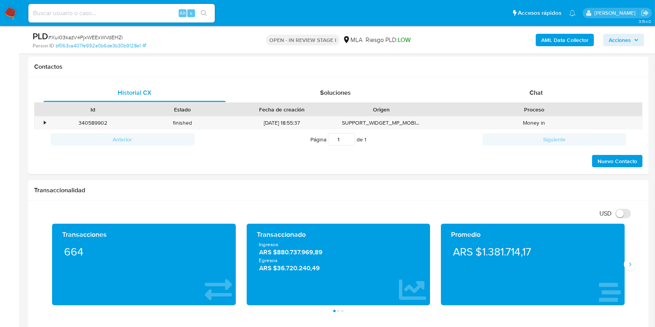
scroll to position [361, 0]
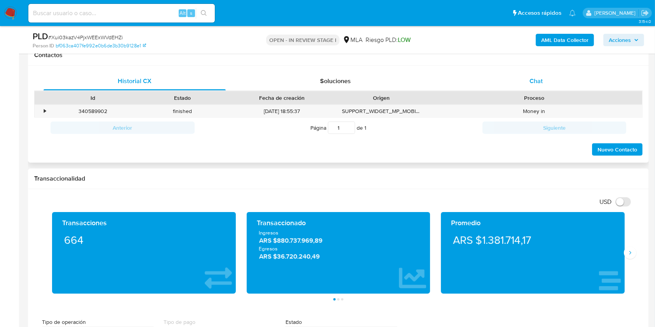
click at [566, 83] on div "Chat" at bounding box center [536, 81] width 182 height 19
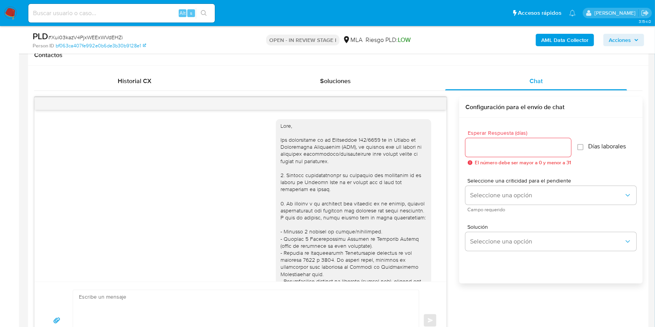
drag, startPoint x: 654, startPoint y: 107, endPoint x: 664, endPoint y: 91, distance: 19.2
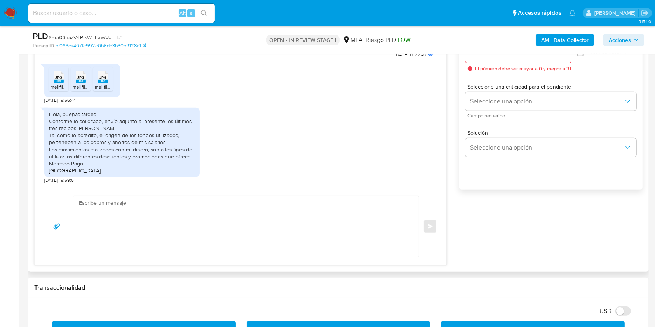
scroll to position [453, 0]
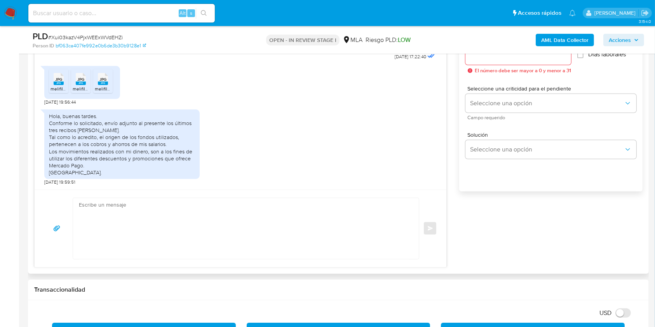
click at [191, 224] on textarea at bounding box center [244, 228] width 330 height 61
paste textarea "Hola [PERSON_NAME], Muchas gracias por la respuesta. Te confirmamos la recepció…"
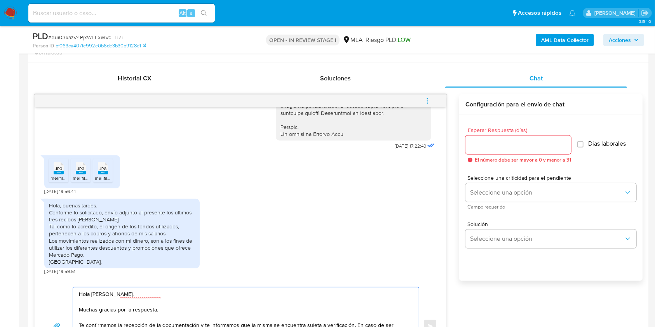
scroll to position [381, 0]
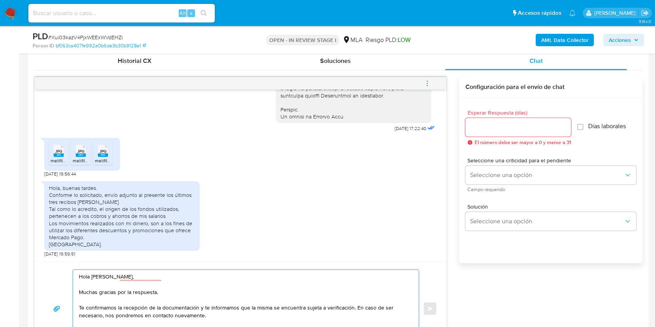
type textarea "Hola Maria Angelina Guerbi, Muchas gracias por la respuesta. Te confirmamos la …"
click at [496, 124] on input "Esperar Respuesta (días)" at bounding box center [518, 127] width 106 height 10
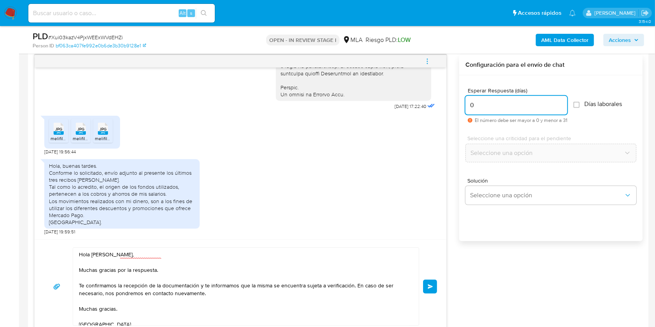
scroll to position [428, 0]
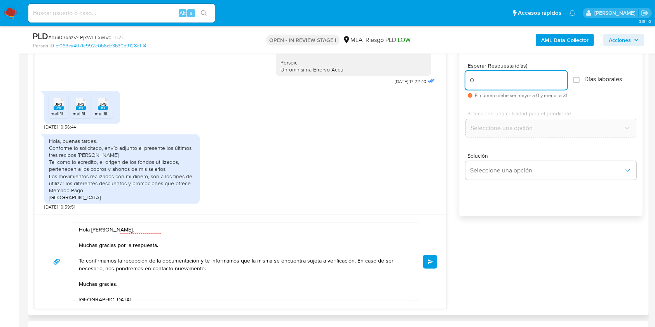
type input "0"
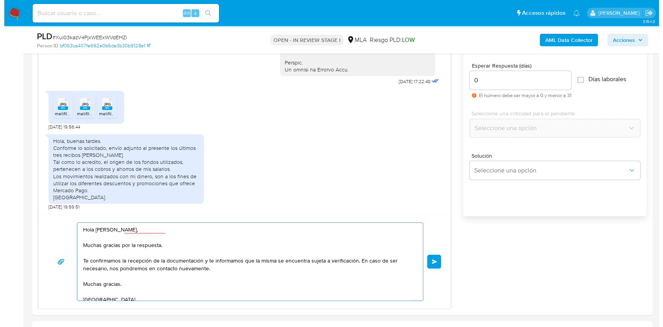
scroll to position [368, 0]
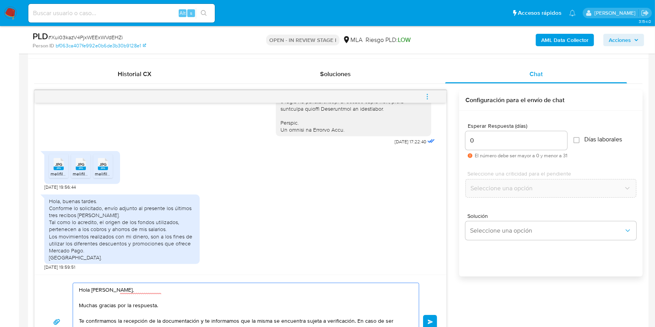
click at [427, 320] on span "Enviar" at bounding box center [429, 322] width 5 height 5
click at [432, 94] on button "menu-action" at bounding box center [427, 96] width 26 height 19
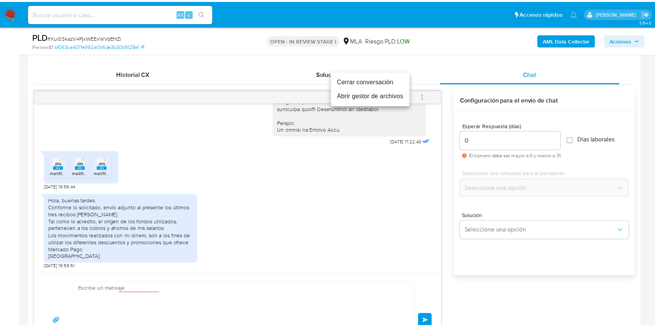
scroll to position [519, 0]
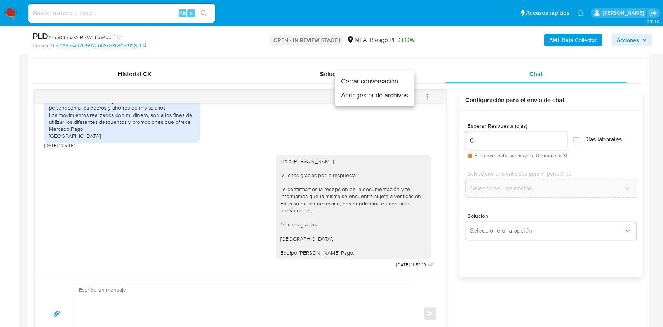
click at [374, 82] on li "Cerrar conversación" at bounding box center [375, 82] width 80 height 14
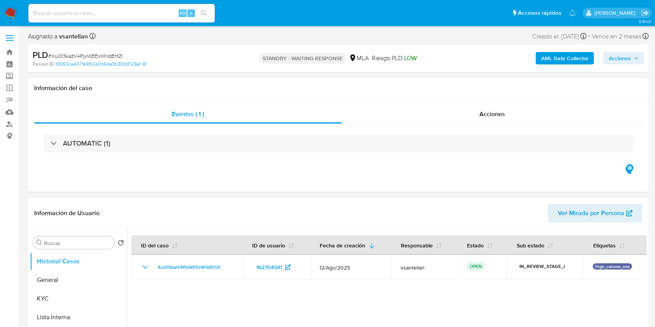
select select "10"
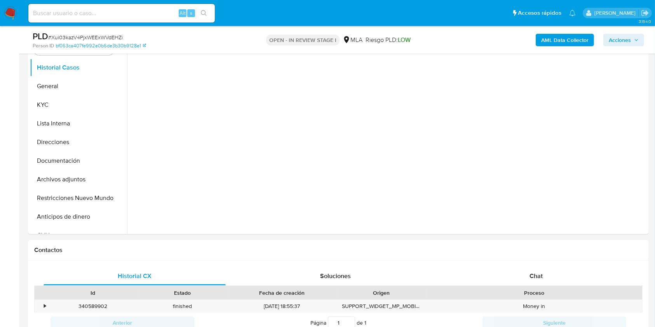
scroll to position [178, 0]
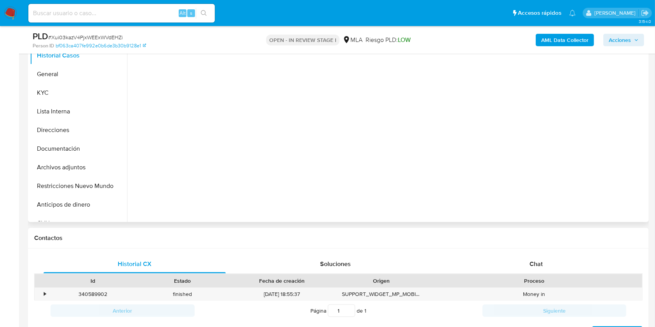
drag, startPoint x: 535, startPoint y: 264, endPoint x: 639, endPoint y: 126, distance: 173.3
click at [535, 265] on span "Chat" at bounding box center [535, 263] width 13 height 9
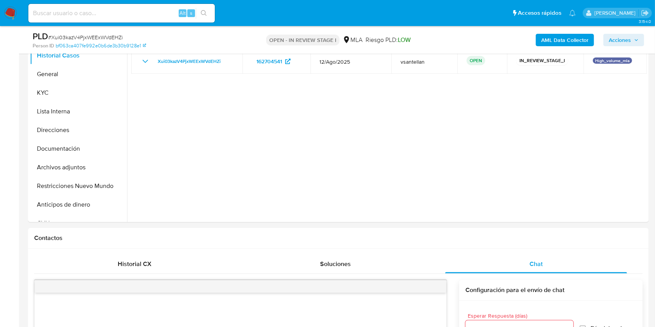
select select "10"
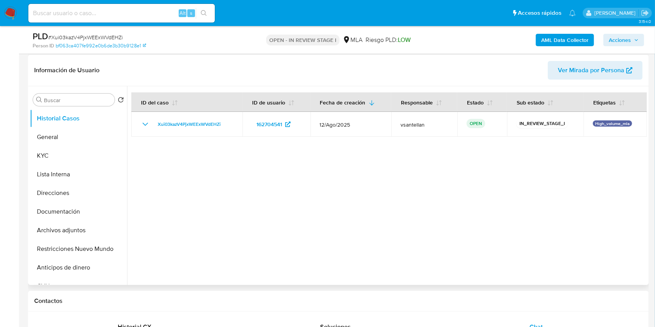
scroll to position [119, 0]
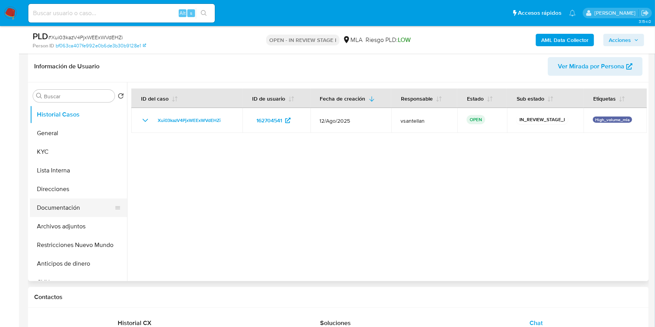
click at [70, 207] on button "Documentación" at bounding box center [75, 207] width 91 height 19
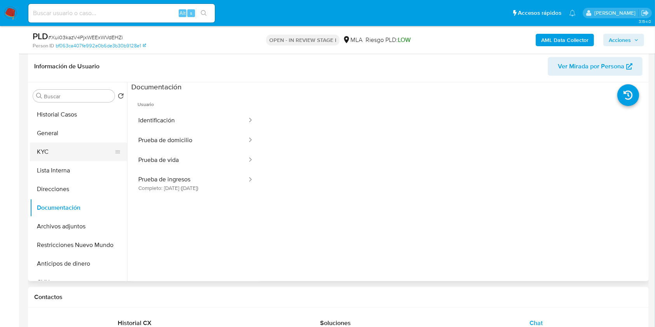
click at [53, 147] on button "KYC" at bounding box center [75, 151] width 91 height 19
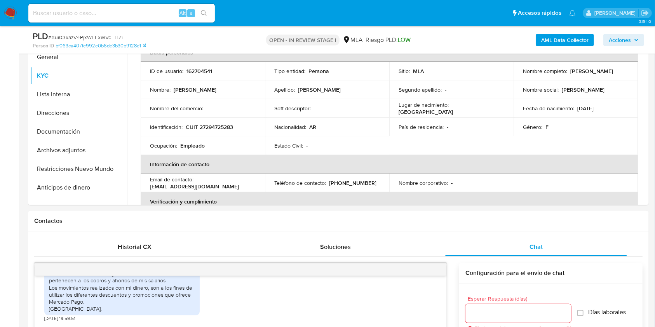
scroll to position [193, 0]
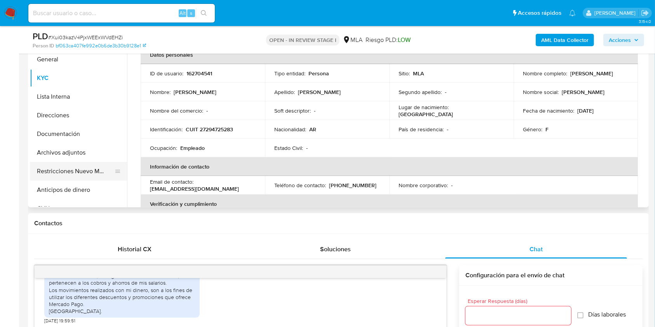
click at [55, 169] on button "Restricciones Nuevo Mundo" at bounding box center [75, 171] width 91 height 19
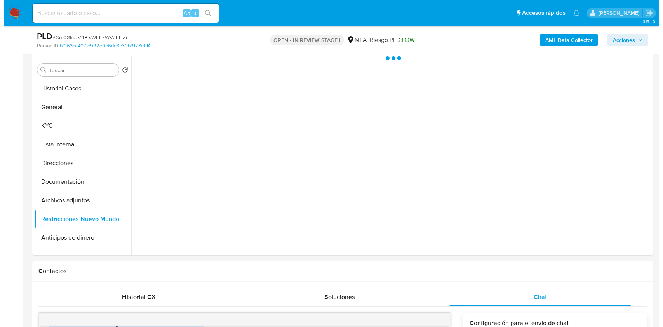
scroll to position [128, 0]
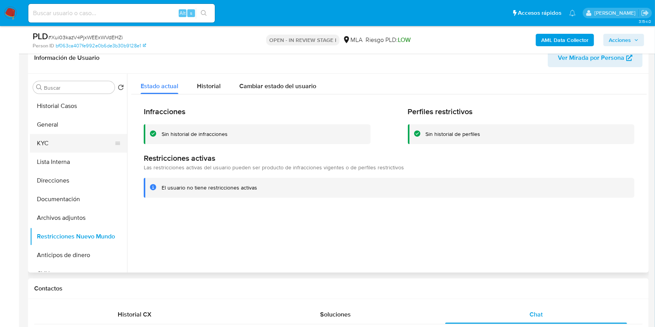
click at [68, 140] on button "KYC" at bounding box center [75, 143] width 91 height 19
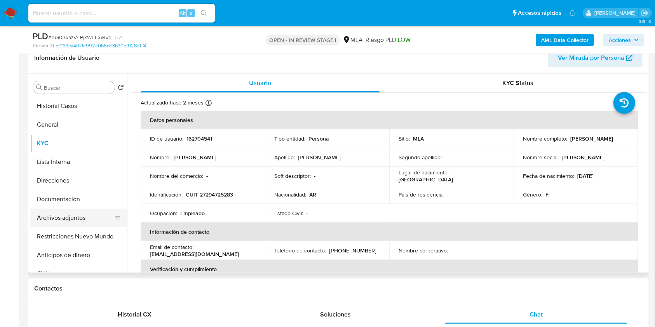
click at [69, 222] on button "Archivos adjuntos" at bounding box center [75, 217] width 91 height 19
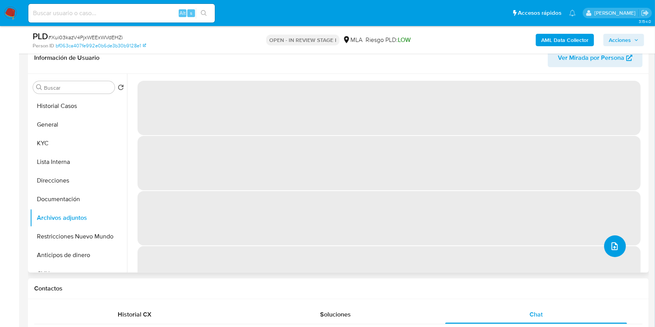
click at [612, 238] on button "upload-file" at bounding box center [615, 246] width 22 height 22
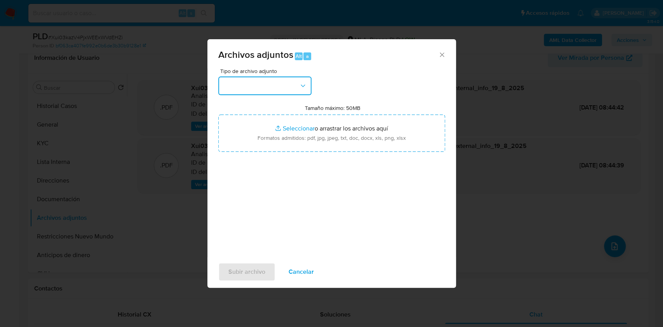
click at [273, 85] on button "button" at bounding box center [264, 85] width 93 height 19
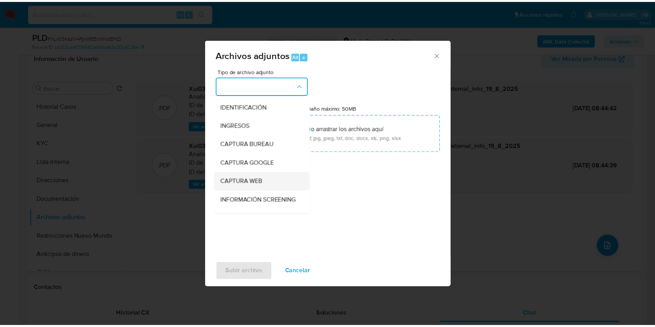
scroll to position [155, 0]
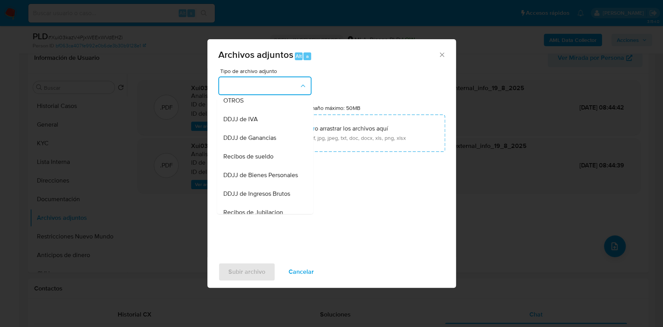
click at [221, 104] on li "OTROS" at bounding box center [265, 100] width 96 height 19
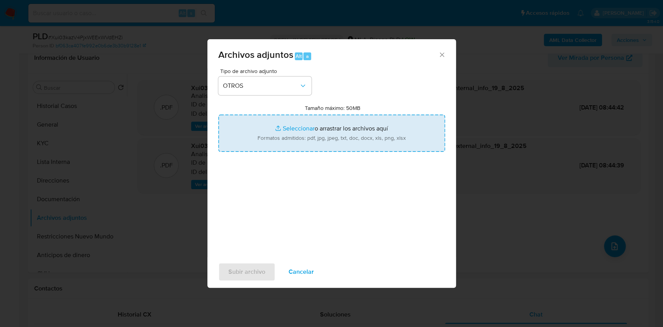
click at [286, 137] on input "Tamaño máximo: 50MB Seleccionar archivos" at bounding box center [331, 133] width 227 height 37
type input "C:\fakepath\Caselog-162704541- NO ROI.docx"
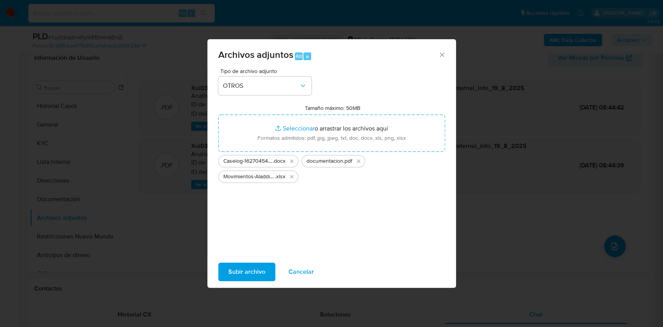
click at [246, 273] on span "Subir archivo" at bounding box center [246, 271] width 37 height 17
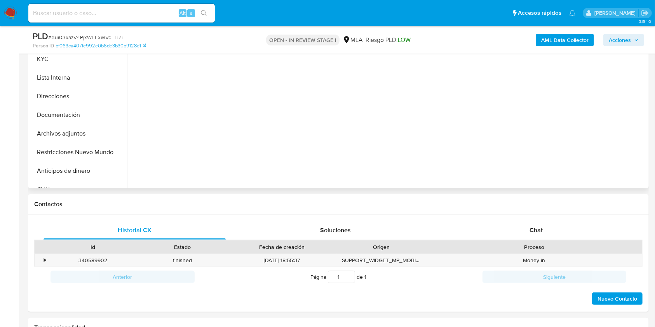
scroll to position [217, 0]
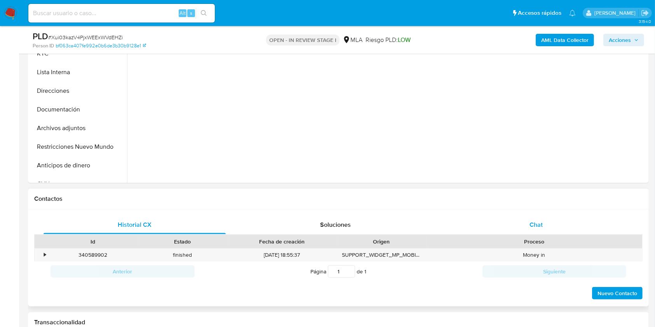
click at [558, 226] on div "Chat" at bounding box center [536, 224] width 182 height 19
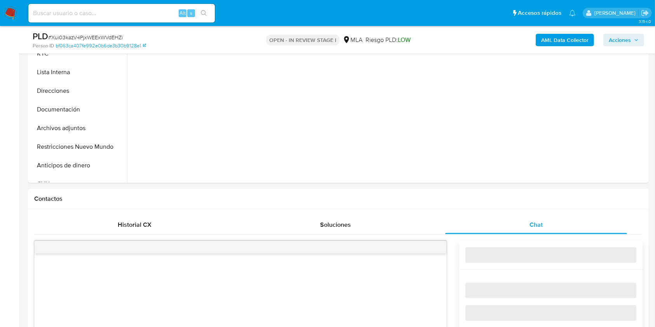
select select "10"
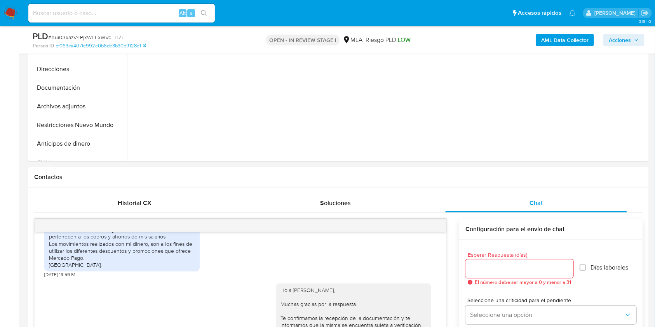
scroll to position [184, 0]
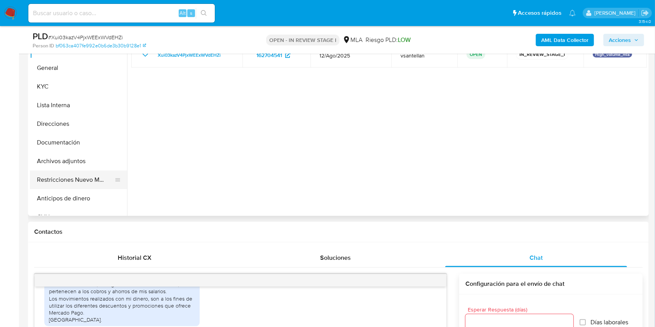
click at [82, 175] on button "Restricciones Nuevo Mundo" at bounding box center [75, 179] width 91 height 19
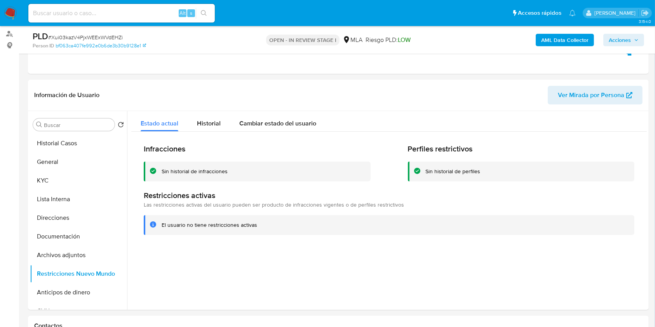
scroll to position [89, 0]
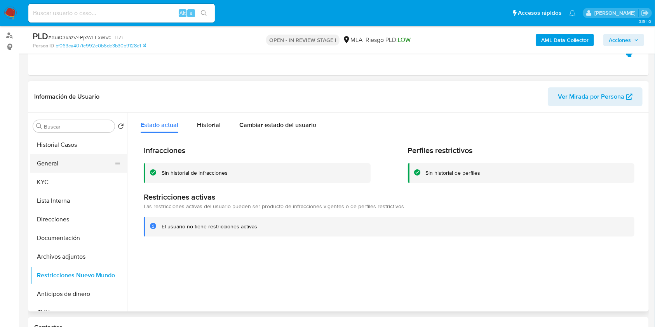
click at [103, 158] on button "General" at bounding box center [75, 163] width 91 height 19
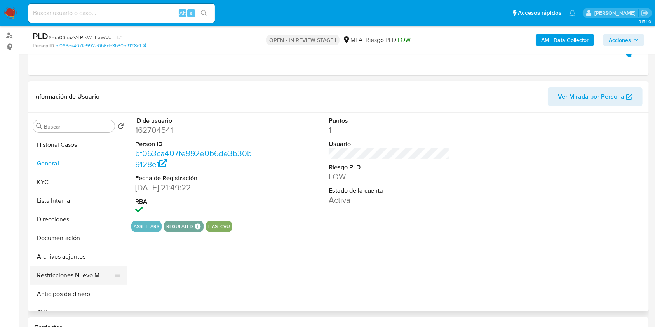
click at [77, 284] on button "Restricciones Nuevo Mundo" at bounding box center [75, 275] width 91 height 19
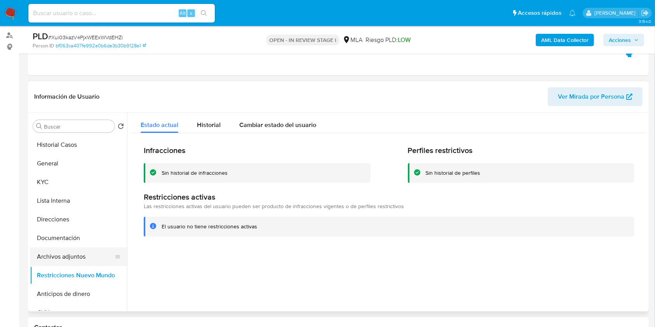
click at [82, 252] on button "Archivos adjuntos" at bounding box center [75, 256] width 91 height 19
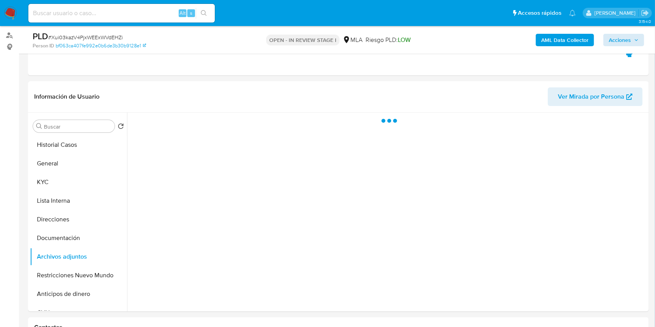
click at [619, 45] on div "AML Data Collector Acciones" at bounding box center [543, 40] width 202 height 18
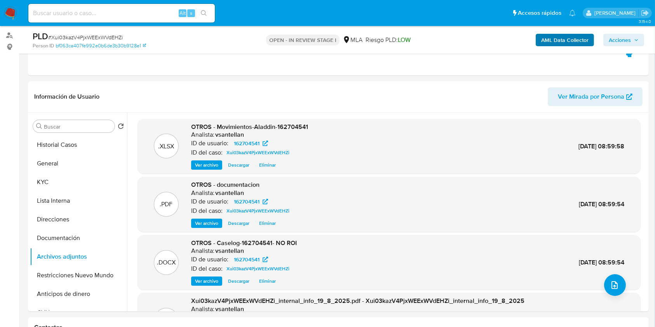
drag, startPoint x: 637, startPoint y: 38, endPoint x: 581, endPoint y: 45, distance: 56.4
click at [635, 39] on icon "button" at bounding box center [636, 40] width 5 height 5
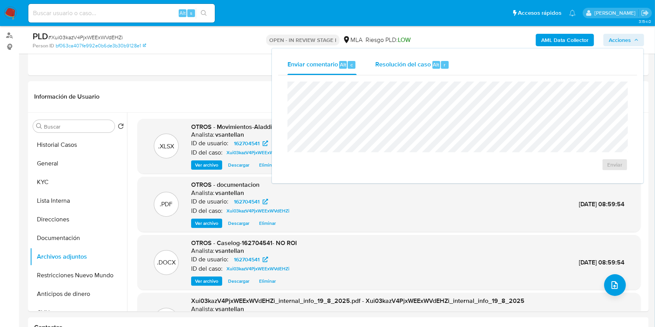
click at [373, 66] on button "Resolución del caso Alt r" at bounding box center [412, 65] width 93 height 20
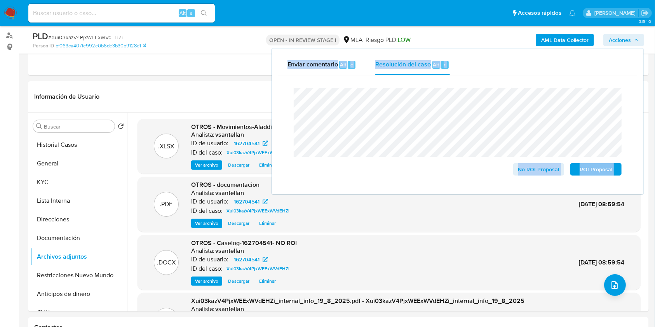
drag, startPoint x: 655, startPoint y: 43, endPoint x: 651, endPoint y: 60, distance: 17.8
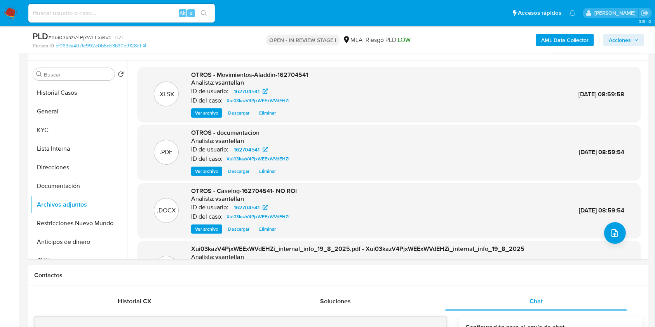
scroll to position [131, 0]
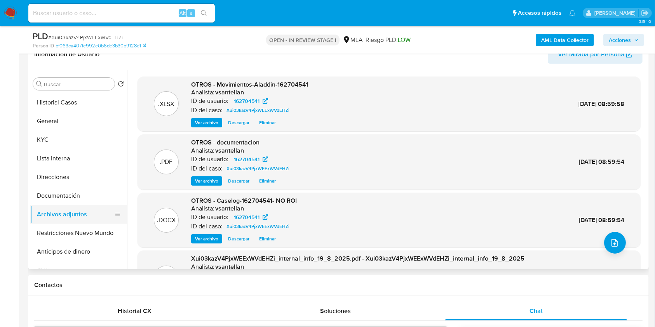
drag, startPoint x: 95, startPoint y: 228, endPoint x: 90, endPoint y: 212, distance: 16.2
click at [94, 228] on button "Restricciones Nuevo Mundo" at bounding box center [78, 233] width 97 height 19
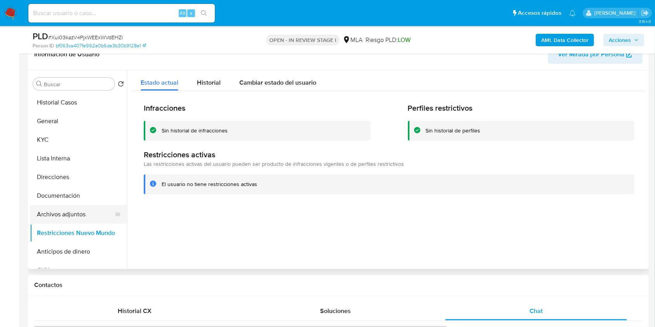
click at [72, 212] on button "Archivos adjuntos" at bounding box center [75, 214] width 91 height 19
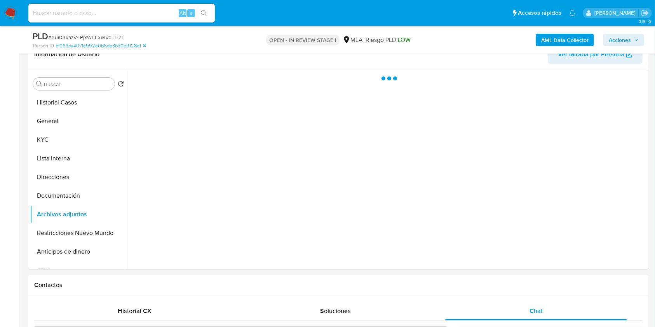
click at [618, 39] on span "Acciones" at bounding box center [619, 40] width 22 height 12
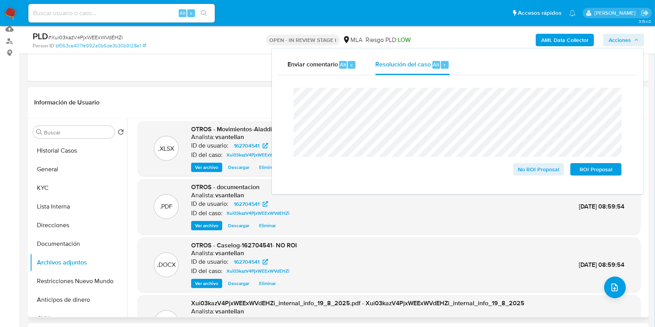
scroll to position [0, 0]
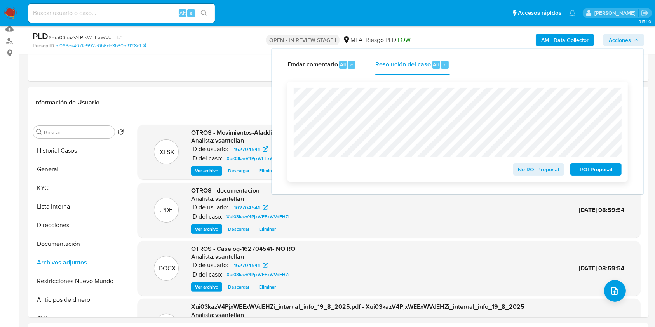
click at [547, 169] on span "No ROI Proposal" at bounding box center [538, 169] width 40 height 11
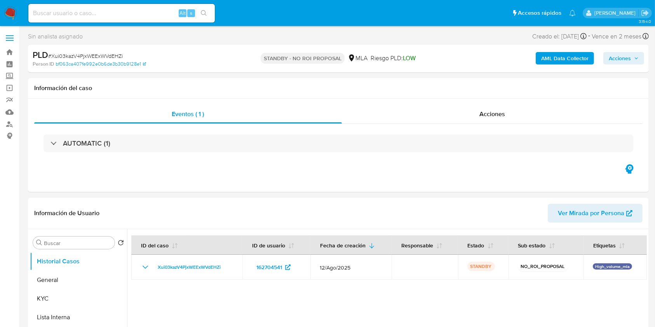
select select "10"
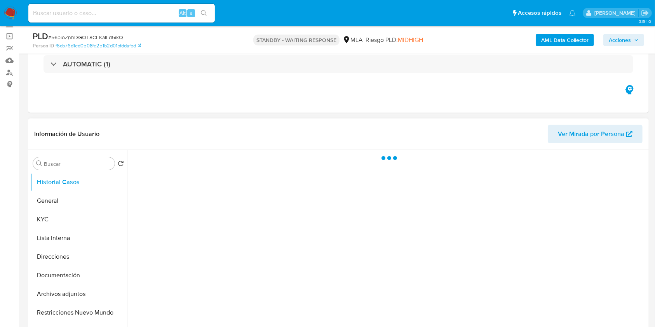
scroll to position [155, 0]
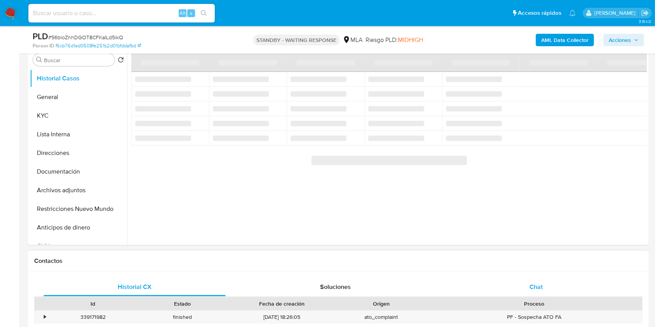
click at [559, 281] on div "Chat" at bounding box center [536, 287] width 182 height 19
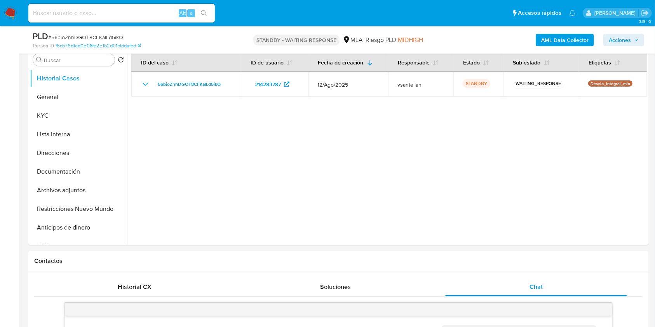
scroll to position [275, 0]
select select "10"
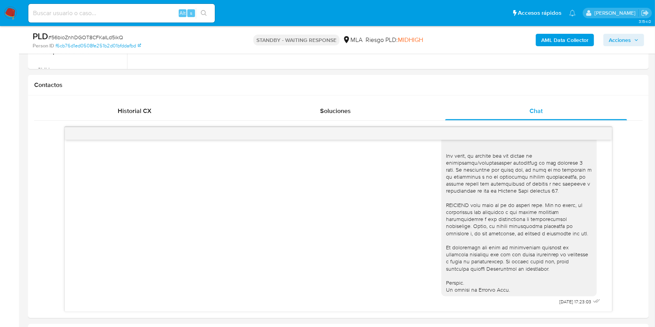
scroll to position [398, 0]
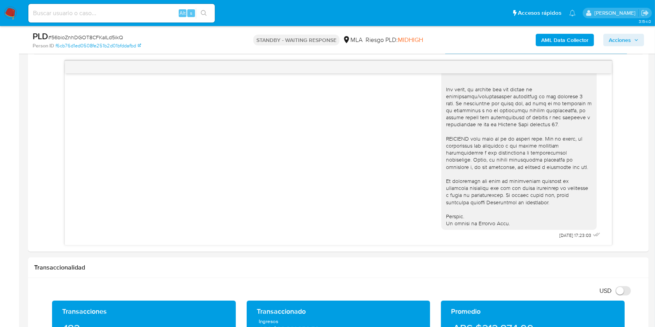
click at [655, 140] on html "Pausado Ver notificaciones Alt s Accesos rápidos Presiona las siguientes teclas…" at bounding box center [327, 311] width 655 height 1418
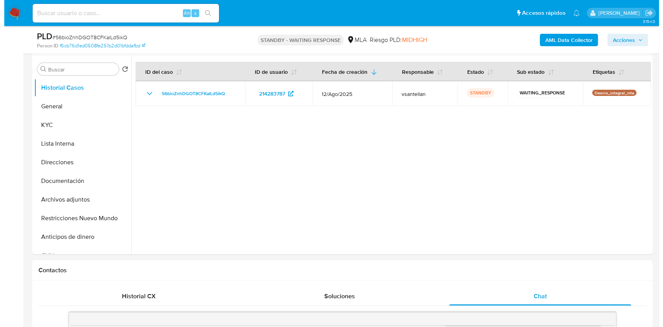
scroll to position [124, 0]
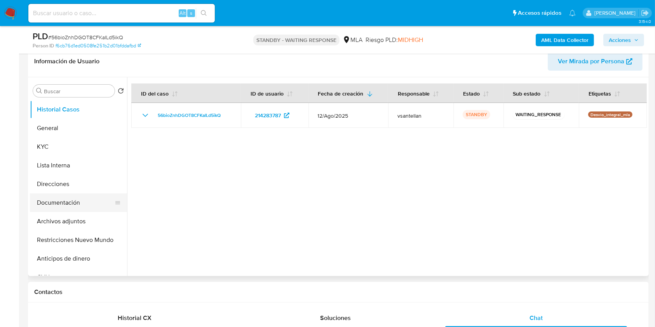
click at [75, 207] on button "Documentación" at bounding box center [75, 202] width 91 height 19
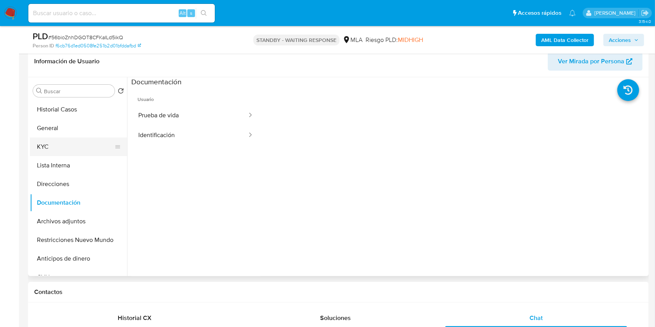
click at [64, 149] on button "KYC" at bounding box center [75, 146] width 91 height 19
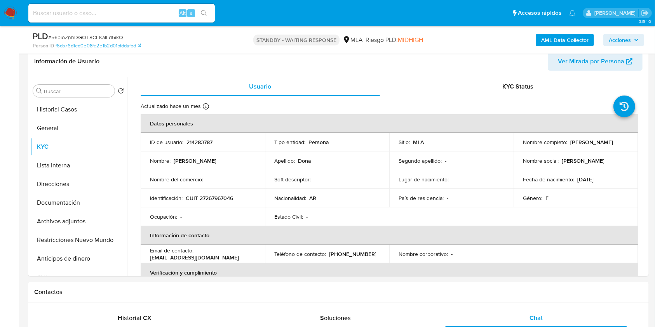
click at [553, 38] on b "AML Data Collector" at bounding box center [564, 40] width 47 height 12
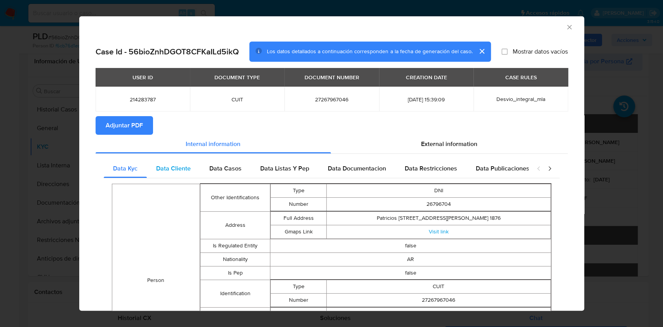
click at [184, 163] on div "Data Cliente" at bounding box center [173, 168] width 53 height 19
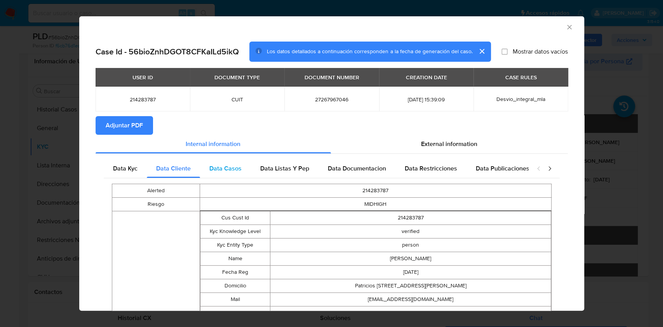
click at [227, 167] on span "Data Casos" at bounding box center [225, 168] width 32 height 9
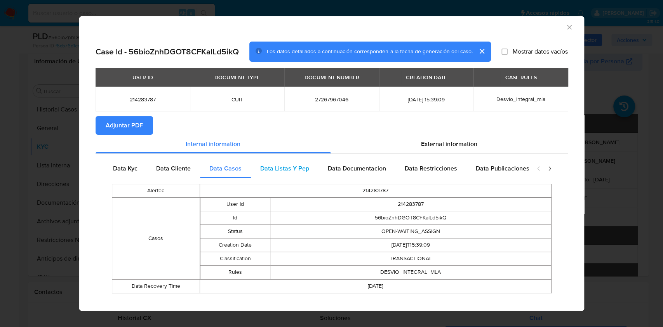
click at [296, 170] on span "Data Listas Y Pep" at bounding box center [284, 168] width 49 height 9
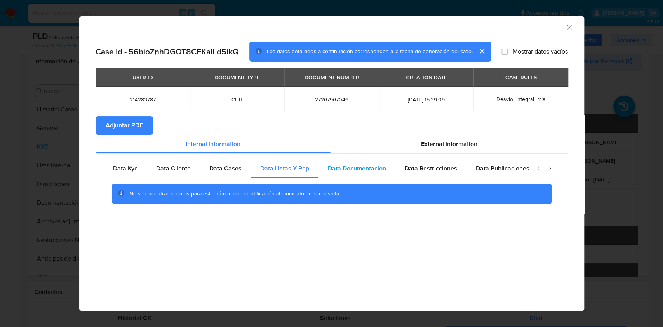
click at [339, 169] on span "Data Documentacion" at bounding box center [357, 168] width 58 height 9
click at [460, 173] on div "Data Restricciones" at bounding box center [430, 168] width 71 height 19
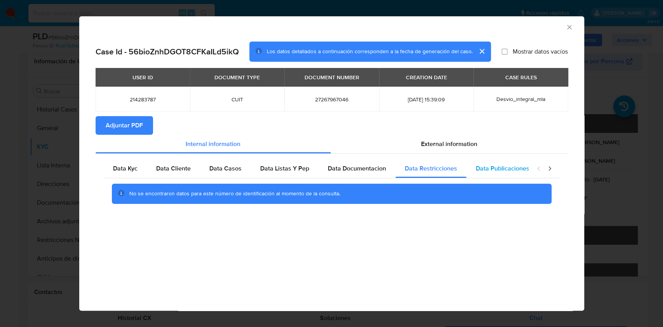
click at [516, 176] on div "Data Publicaciones" at bounding box center [502, 168] width 72 height 19
click at [549, 170] on icon "closure-recommendation-modal" at bounding box center [550, 169] width 8 height 8
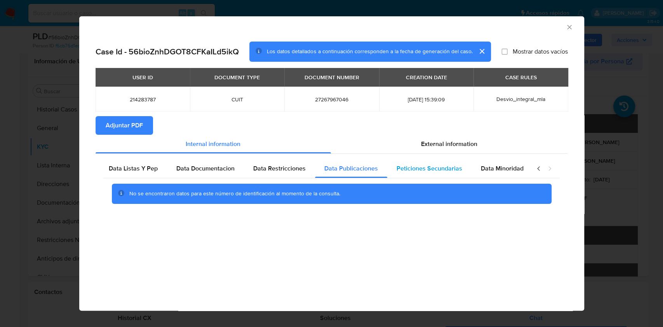
click at [422, 169] on span "Peticiones Secundarias" at bounding box center [429, 168] width 66 height 9
drag, startPoint x: 477, startPoint y: 169, endPoint x: 453, endPoint y: 153, distance: 27.8
click at [481, 168] on span "Data Minoridad" at bounding box center [502, 168] width 43 height 9
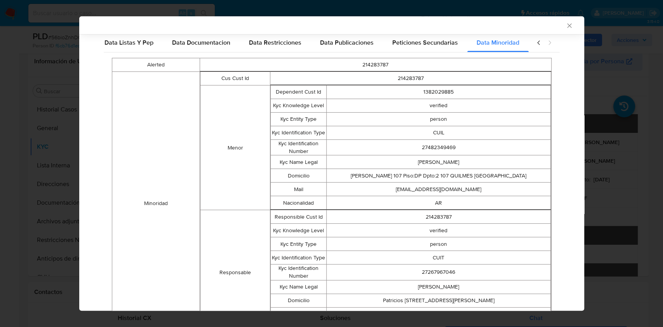
scroll to position [52, 0]
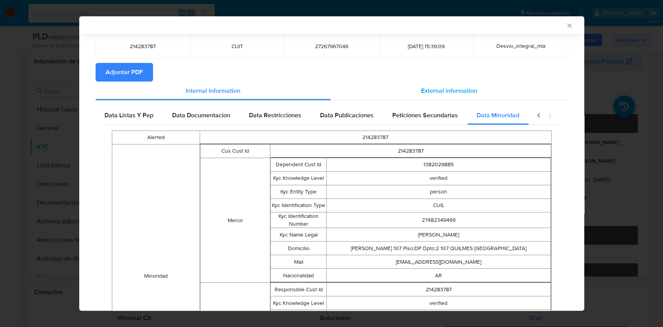
click at [427, 87] on span "External information" at bounding box center [449, 90] width 56 height 9
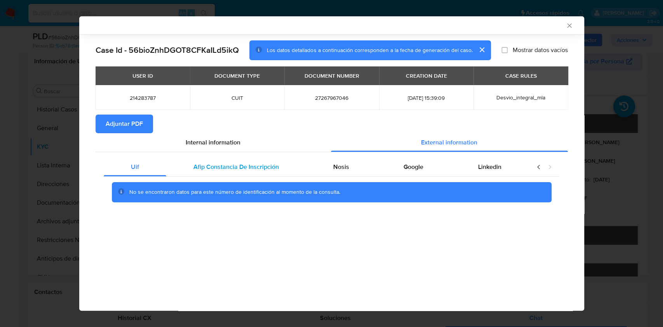
click at [215, 167] on span "Afip Constancia De Inscripción" at bounding box center [235, 166] width 85 height 9
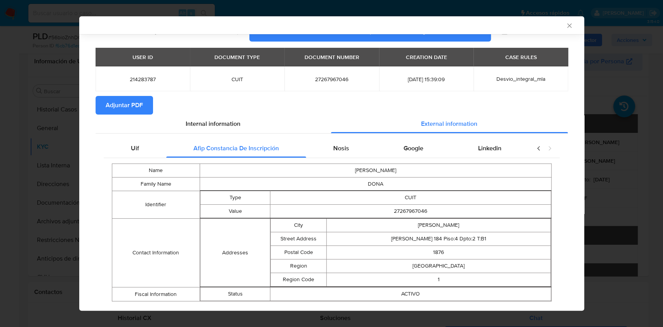
scroll to position [34, 0]
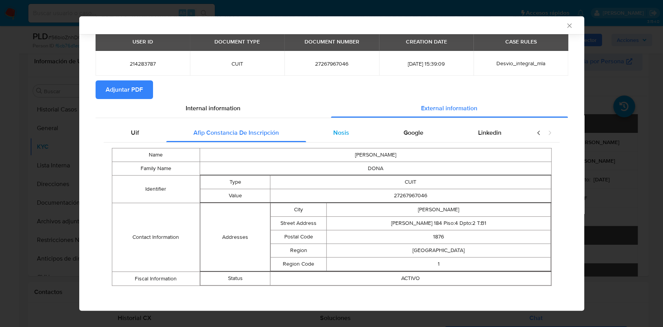
click at [348, 133] on div "Nosis" at bounding box center [341, 132] width 70 height 19
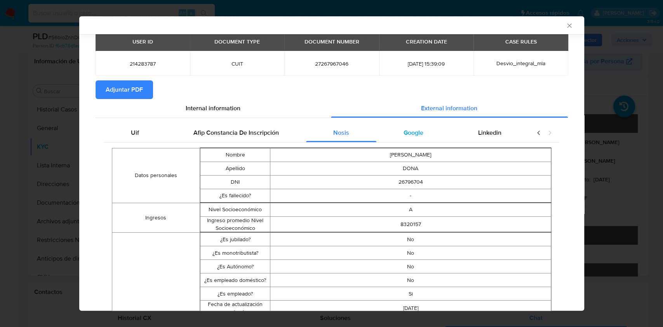
click at [394, 141] on div "Google" at bounding box center [413, 132] width 74 height 19
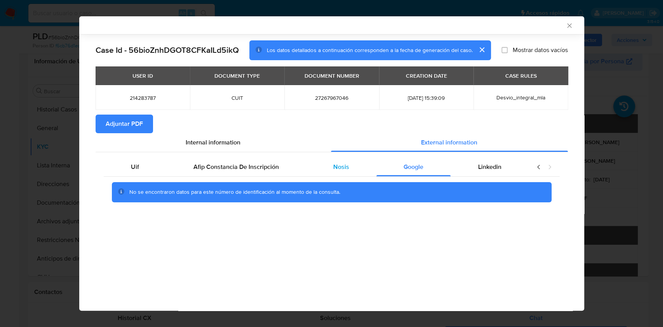
drag, startPoint x: 379, startPoint y: 167, endPoint x: 367, endPoint y: 167, distance: 12.0
click at [367, 167] on div "Uif Afip Constancia De Inscripción Nosis Google Linkedin" at bounding box center [316, 167] width 425 height 19
drag, startPoint x: 344, startPoint y: 166, endPoint x: 353, endPoint y: 167, distance: 9.3
click at [344, 166] on span "Nosis" at bounding box center [341, 166] width 16 height 9
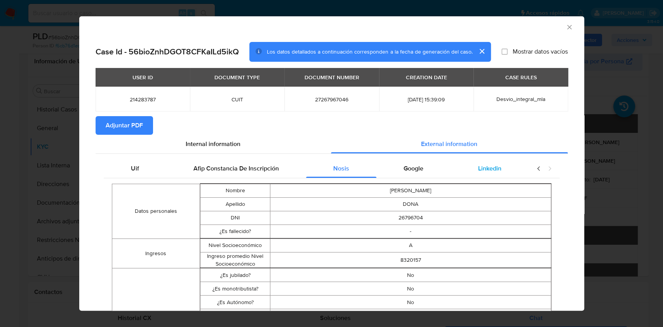
click at [480, 175] on div "Linkedin" at bounding box center [489, 168] width 78 height 19
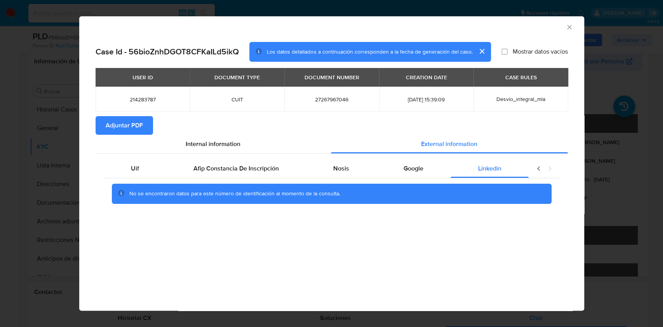
click at [107, 122] on span "Adjuntar PDF" at bounding box center [124, 125] width 37 height 17
click at [571, 27] on icon "Cerrar ventana" at bounding box center [569, 27] width 8 height 8
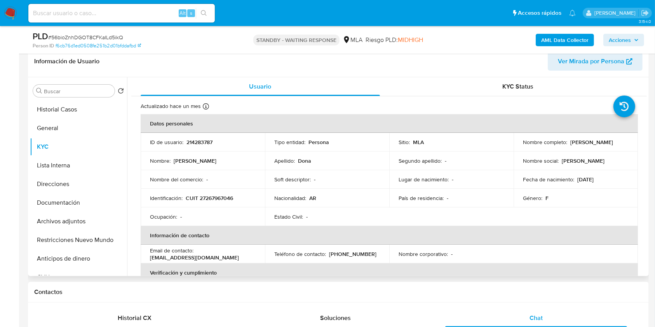
click at [207, 195] on p "CUIT 27267967046" at bounding box center [209, 198] width 47 height 7
drag, startPoint x: 206, startPoint y: 222, endPoint x: 216, endPoint y: 196, distance: 28.3
click at [207, 222] on td "Ocupación : -" at bounding box center [203, 216] width 124 height 19
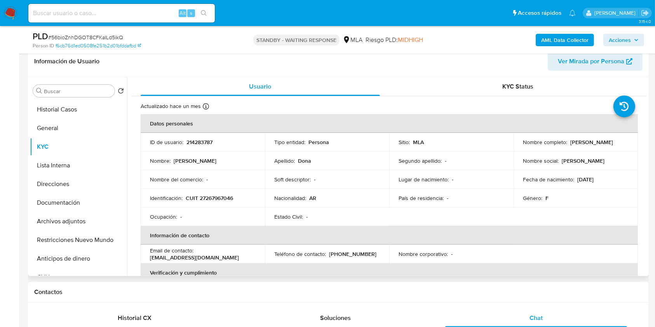
click at [217, 195] on p "CUIT 27267967046" at bounding box center [209, 198] width 47 height 7
copy p "27267967046"
click at [78, 195] on button "Documentación" at bounding box center [78, 202] width 97 height 19
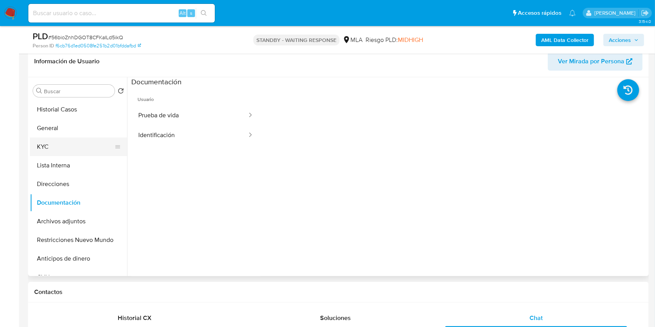
click at [59, 149] on button "KYC" at bounding box center [75, 146] width 91 height 19
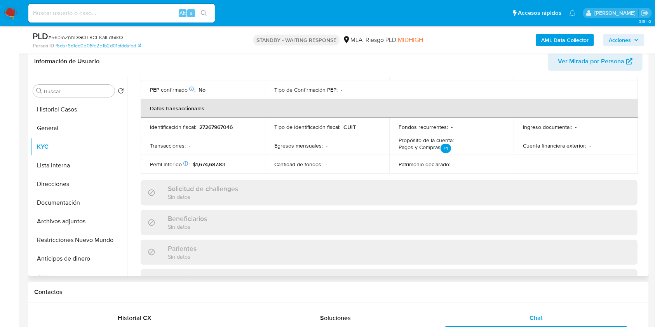
scroll to position [362, 0]
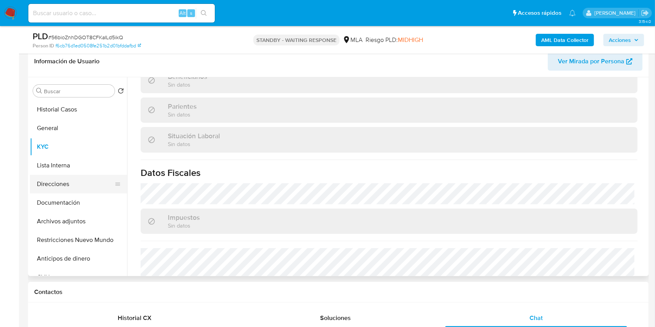
click at [76, 185] on button "Direcciones" at bounding box center [75, 184] width 91 height 19
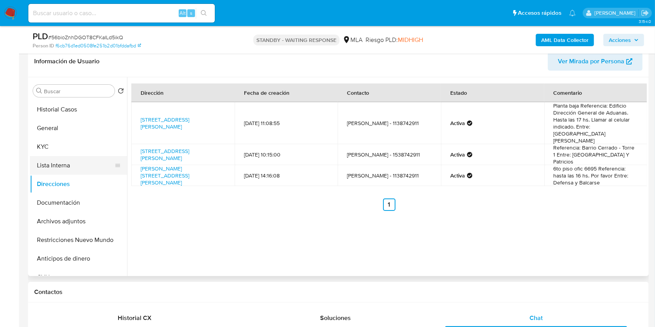
drag, startPoint x: 61, startPoint y: 201, endPoint x: 62, endPoint y: 157, distance: 43.9
click at [61, 201] on button "Documentación" at bounding box center [78, 202] width 97 height 19
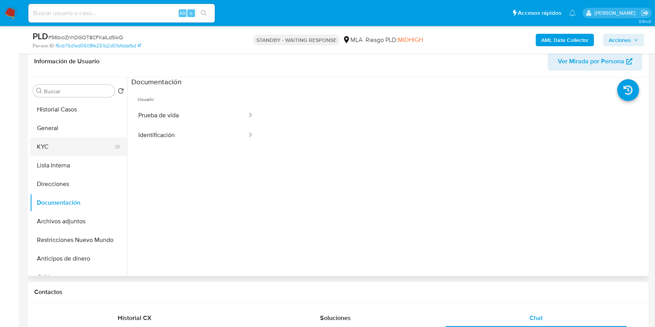
click at [62, 144] on button "KYC" at bounding box center [75, 146] width 91 height 19
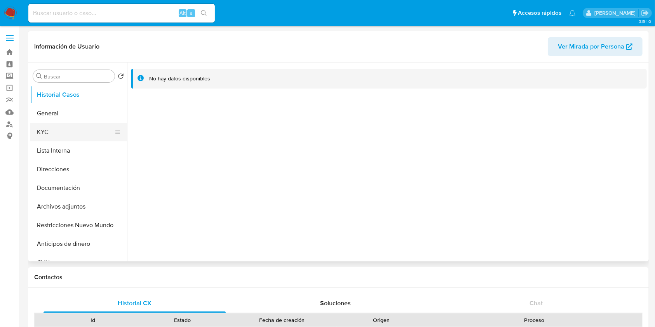
click at [69, 132] on button "KYC" at bounding box center [75, 132] width 91 height 19
select select "10"
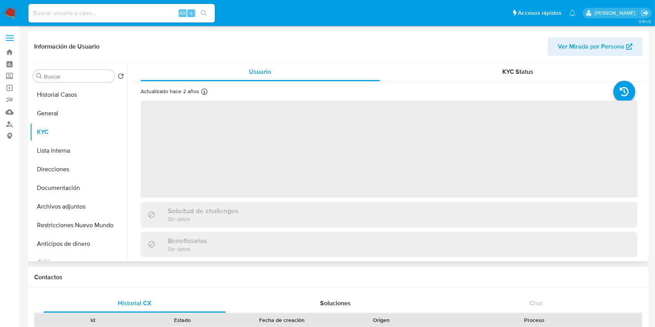
scroll to position [233, 0]
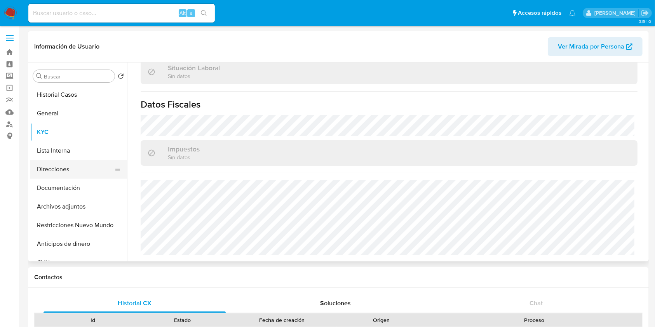
click at [78, 165] on button "Direcciones" at bounding box center [75, 169] width 91 height 19
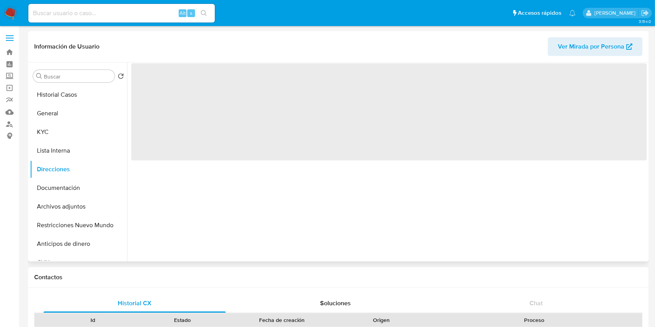
scroll to position [0, 0]
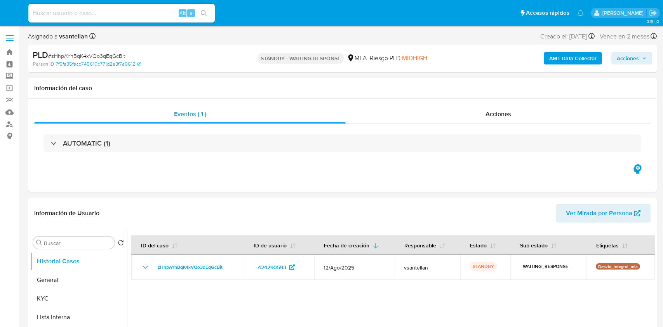
select select "10"
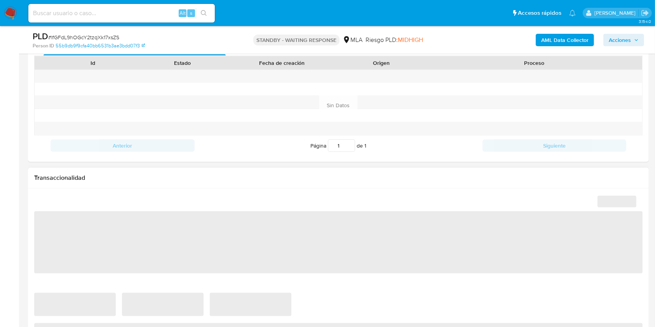
scroll to position [414, 0]
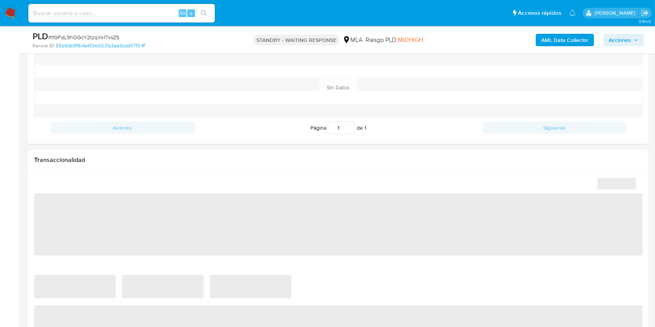
select select "10"
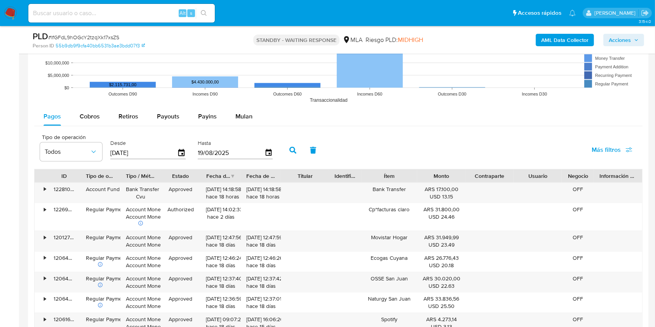
scroll to position [787, 0]
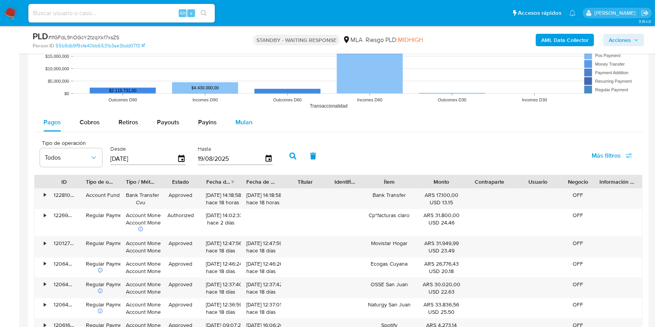
click at [244, 120] on span "Mulan" at bounding box center [243, 122] width 17 height 9
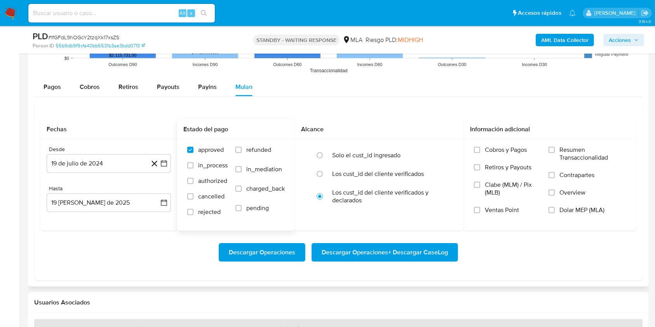
scroll to position [839, 0]
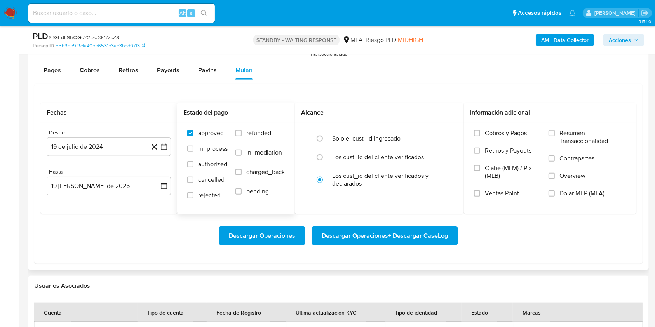
click at [246, 130] on label "refunded" at bounding box center [259, 138] width 49 height 19
click at [241, 130] on input "refunded" at bounding box center [238, 133] width 6 height 6
checkbox input "true"
click at [569, 200] on label "Dolar MEP (MLA)" at bounding box center [587, 197] width 78 height 17
click at [554, 196] on input "Dolar MEP (MLA)" at bounding box center [551, 193] width 6 height 6
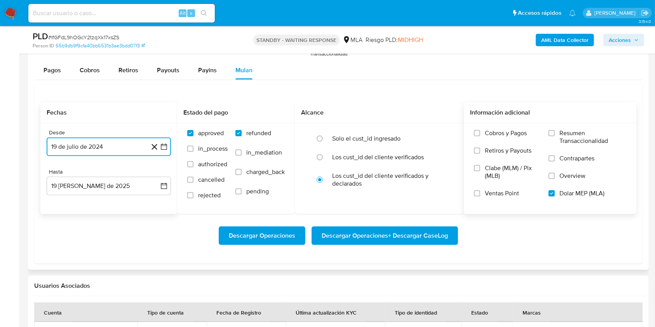
click at [77, 145] on button "19 de julio de 2024" at bounding box center [109, 146] width 124 height 19
click at [118, 172] on span "julio 2024" at bounding box center [104, 175] width 29 height 8
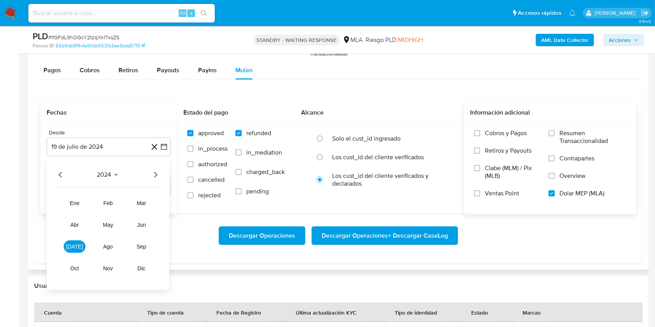
click at [158, 179] on icon "Año siguiente" at bounding box center [155, 174] width 9 height 9
click at [79, 223] on button "abr" at bounding box center [75, 225] width 22 height 12
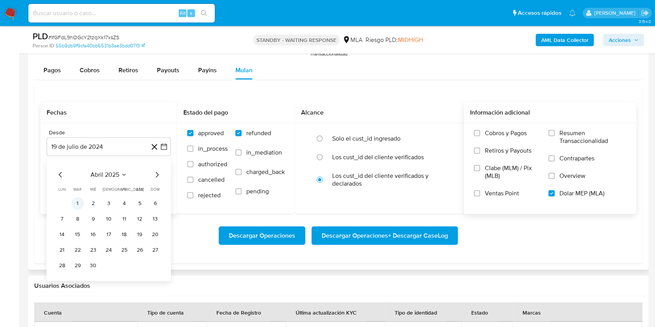
click at [78, 205] on button "1" at bounding box center [77, 203] width 12 height 12
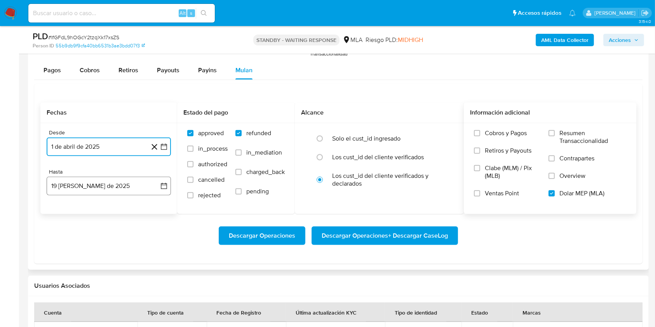
click at [71, 182] on button "19 de agosto de 2025" at bounding box center [109, 186] width 124 height 19
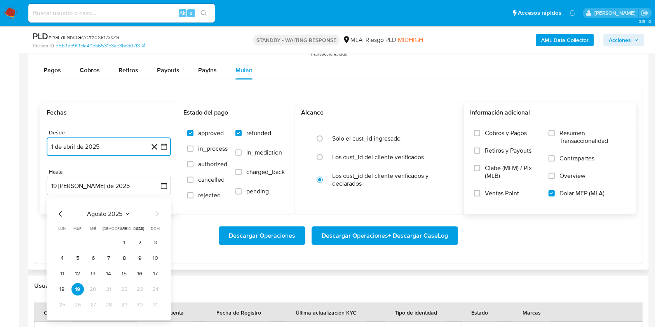
click at [61, 210] on icon "Mes anterior" at bounding box center [60, 213] width 9 height 9
click at [111, 309] on button "31" at bounding box center [109, 305] width 12 height 12
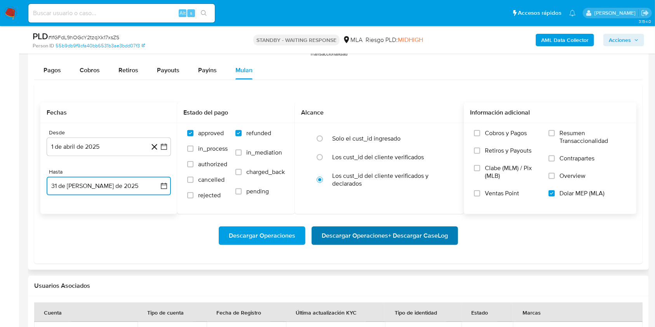
click at [434, 238] on span "Descargar Operaciones + Descargar CaseLog" at bounding box center [384, 235] width 126 height 17
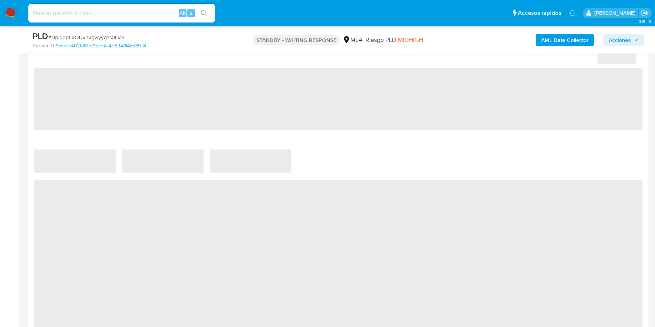
select select "10"
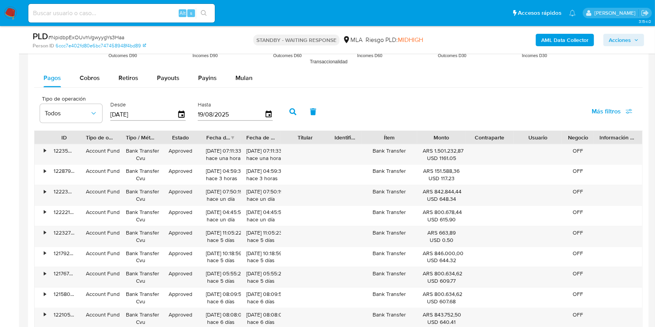
scroll to position [777, 0]
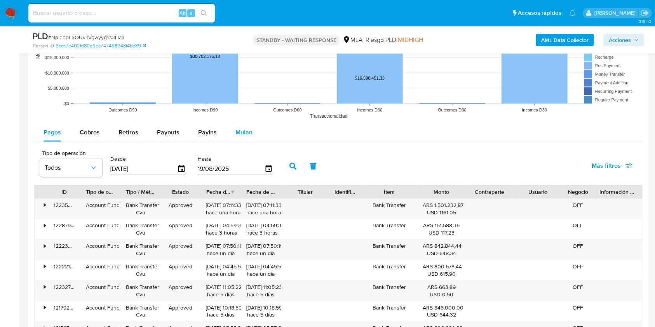
drag, startPoint x: 250, startPoint y: 133, endPoint x: 250, endPoint y: 137, distance: 4.0
click at [249, 133] on span "Mulan" at bounding box center [243, 132] width 17 height 9
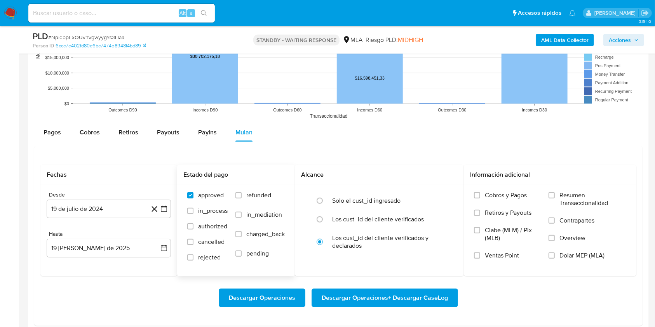
click at [262, 195] on span "refunded" at bounding box center [258, 195] width 25 height 8
click at [241, 195] on input "refunded" at bounding box center [238, 195] width 6 height 6
checkbox input "true"
click at [571, 258] on span "Dolar MEP (MLA)" at bounding box center [581, 256] width 45 height 8
click at [554, 258] on input "Dolar MEP (MLA)" at bounding box center [551, 255] width 6 height 6
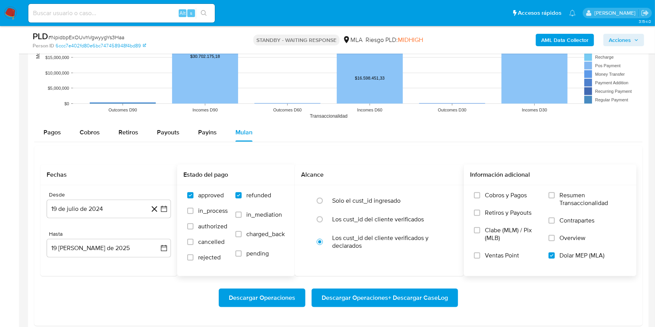
scroll to position [828, 0]
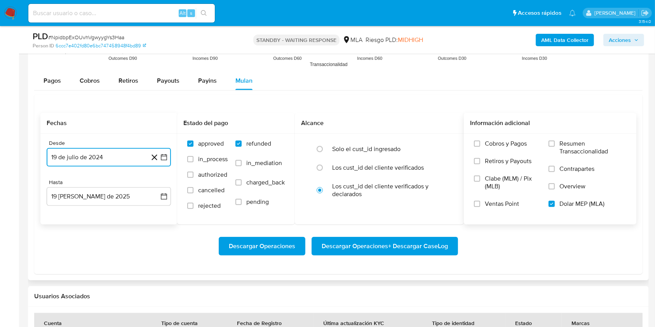
click at [113, 153] on button "19 de julio de 2024" at bounding box center [109, 157] width 124 height 19
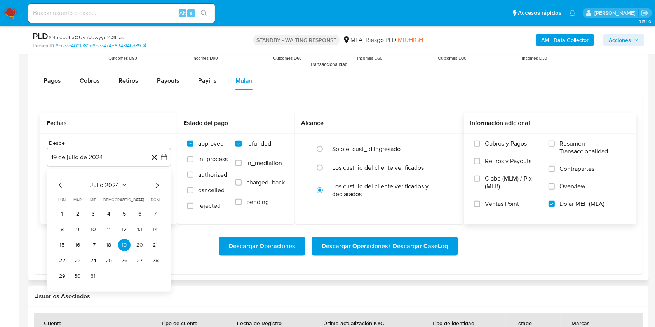
click at [107, 191] on div "julio 2024 julio 2024 lun lunes mar martes mié miércoles jue jueves vie viernes…" at bounding box center [109, 232] width 106 height 102
click at [106, 185] on span "julio 2024" at bounding box center [104, 185] width 29 height 8
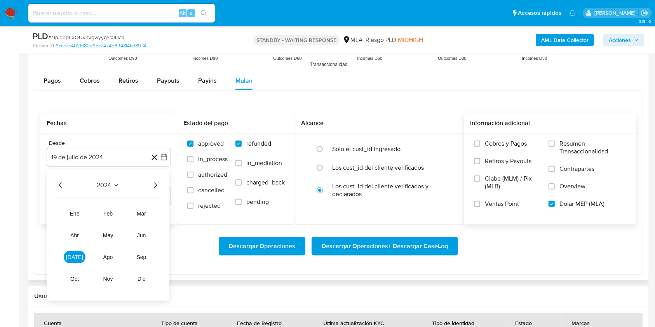
click at [155, 187] on icon "Año siguiente" at bounding box center [155, 184] width 3 height 5
click at [81, 255] on button "[DATE]" at bounding box center [75, 257] width 22 height 12
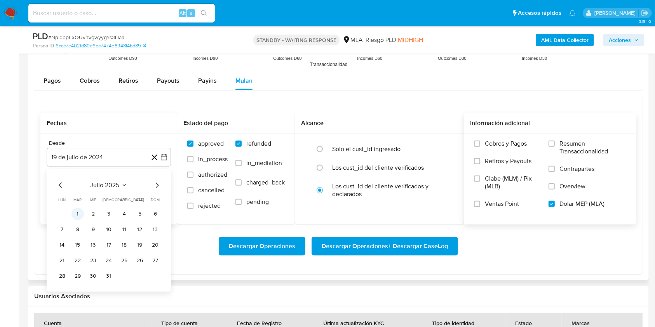
click at [74, 215] on button "1" at bounding box center [77, 214] width 12 height 12
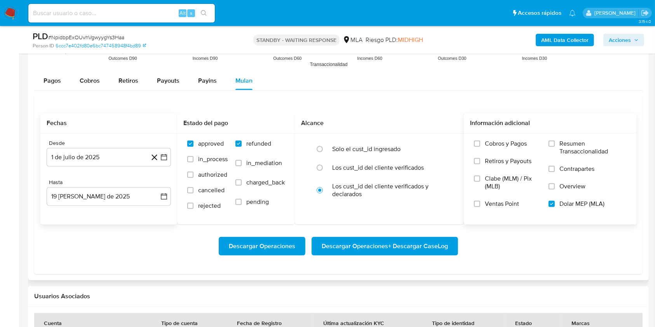
click at [77, 205] on div "Desde 1 de [PERSON_NAME] de 2025 [DATE] Hasta 19 [PERSON_NAME] de 2025 [DATE]" at bounding box center [108, 179] width 137 height 91
click at [75, 203] on button "19 [PERSON_NAME] de 2025" at bounding box center [109, 196] width 124 height 19
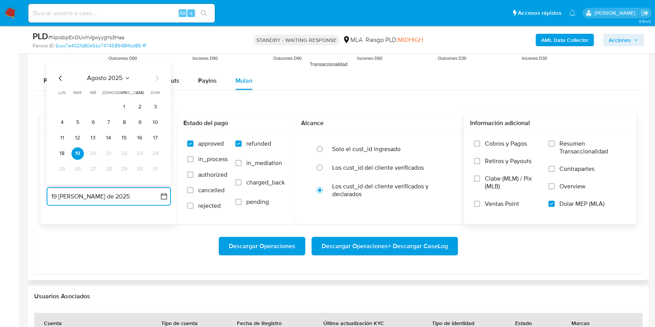
click at [64, 79] on icon "Mes anterior" at bounding box center [60, 77] width 9 height 9
click at [112, 170] on button "31" at bounding box center [109, 169] width 12 height 12
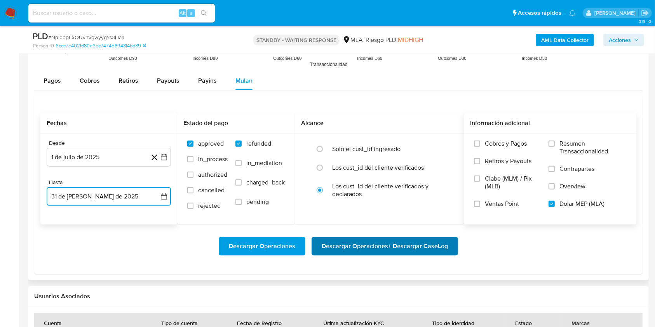
click at [401, 251] on span "Descargar Operaciones + Descargar CaseLog" at bounding box center [384, 246] width 126 height 17
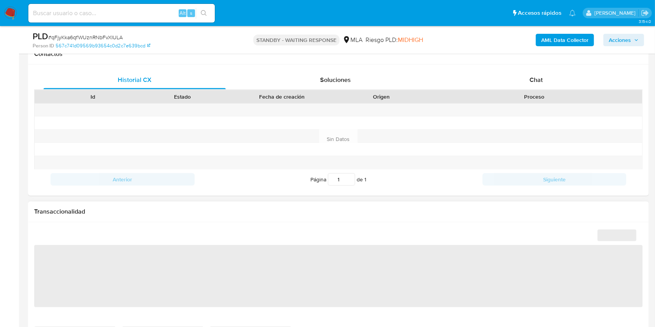
select select "10"
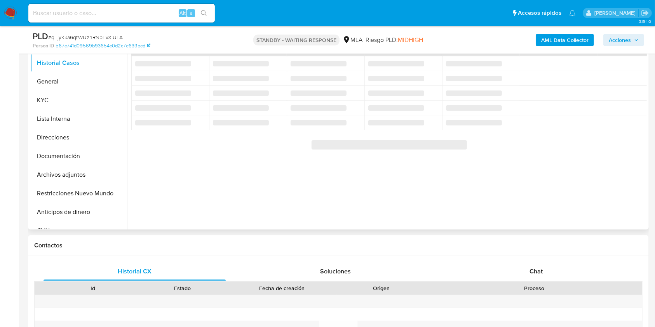
scroll to position [155, 0]
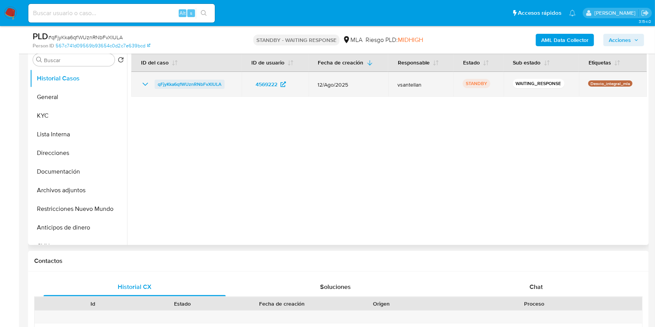
click at [195, 85] on span "qFjyKka6qfWUznRNbFvXIULA" at bounding box center [190, 84] width 64 height 9
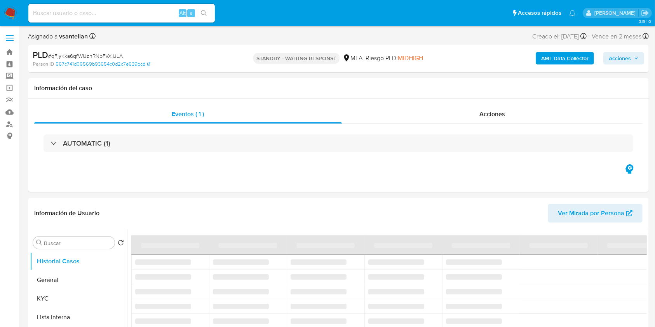
select select "10"
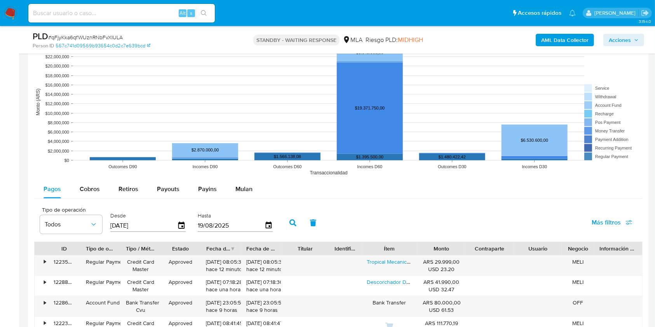
scroll to position [744, 0]
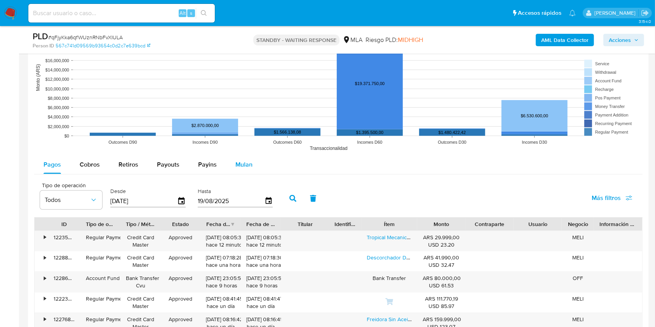
click at [247, 163] on span "Mulan" at bounding box center [243, 164] width 17 height 9
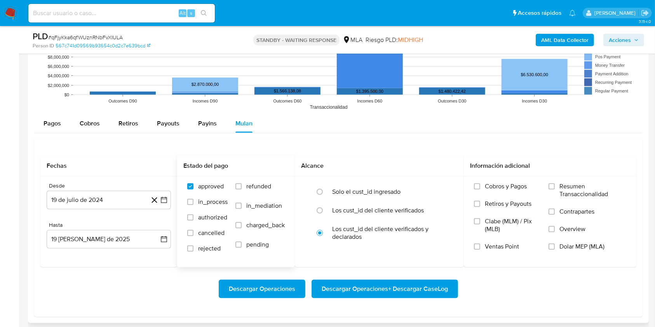
scroll to position [796, 0]
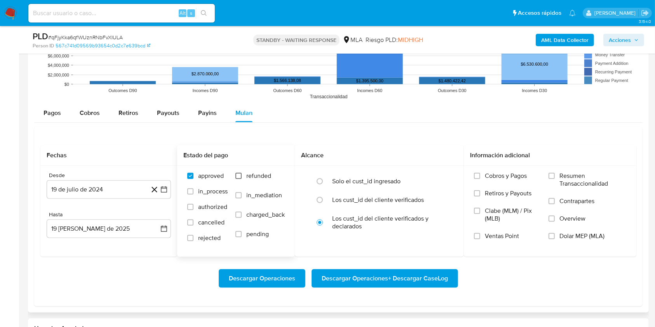
click at [240, 174] on input "refunded" at bounding box center [238, 176] width 6 height 6
checkbox input "true"
click at [550, 231] on div "Resumen Transaccionalidad Contrapartes Overview Dolar MEP (MLA)" at bounding box center [587, 211] width 78 height 78
click at [553, 236] on input "Dolar MEP (MLA)" at bounding box center [551, 236] width 6 height 6
click at [551, 272] on div "Descargar Operaciones Descargar Operaciones + Descargar CaseLog" at bounding box center [338, 278] width 596 height 19
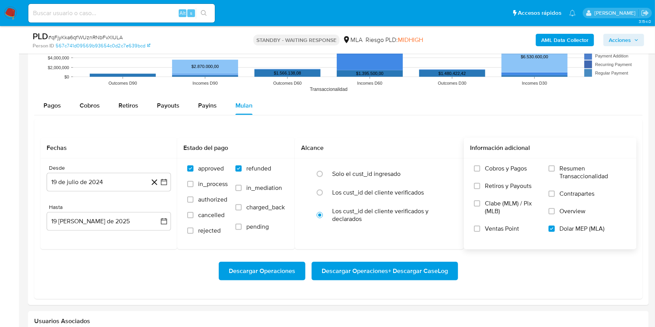
scroll to position [900, 0]
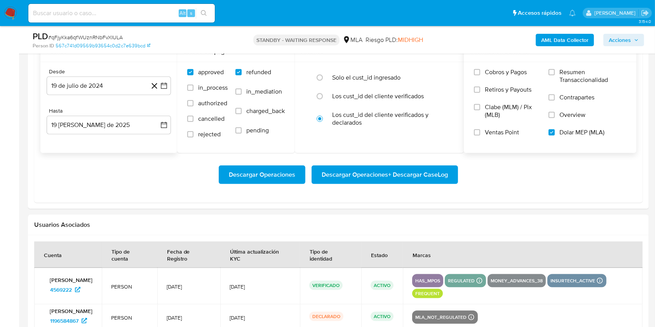
drag, startPoint x: 99, startPoint y: 73, endPoint x: 92, endPoint y: 81, distance: 10.5
click at [98, 73] on div "Desde" at bounding box center [109, 71] width 124 height 7
drag, startPoint x: 92, startPoint y: 81, endPoint x: 109, endPoint y: 96, distance: 22.3
click at [92, 82] on button "19 de julio de 2024" at bounding box center [109, 85] width 124 height 19
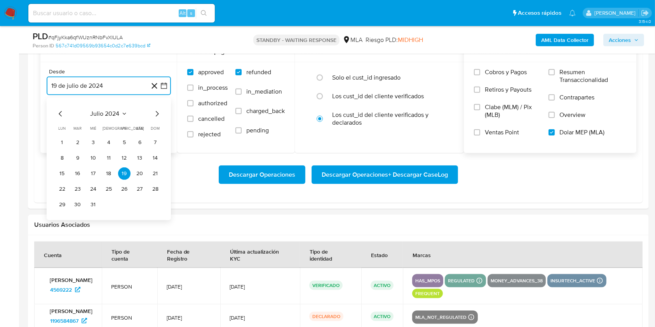
click at [122, 110] on button "julio 2024" at bounding box center [108, 114] width 37 height 8
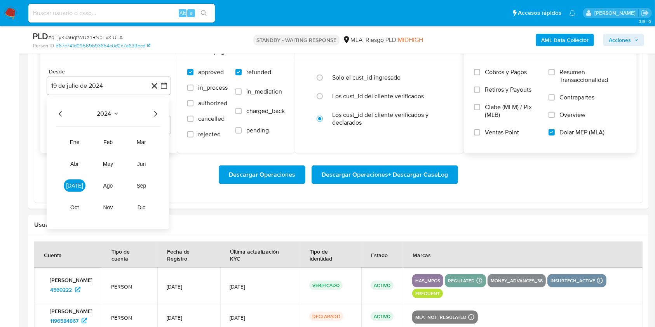
click at [158, 113] on icon "Año siguiente" at bounding box center [155, 113] width 9 height 9
click at [76, 165] on span "abr" at bounding box center [74, 164] width 9 height 6
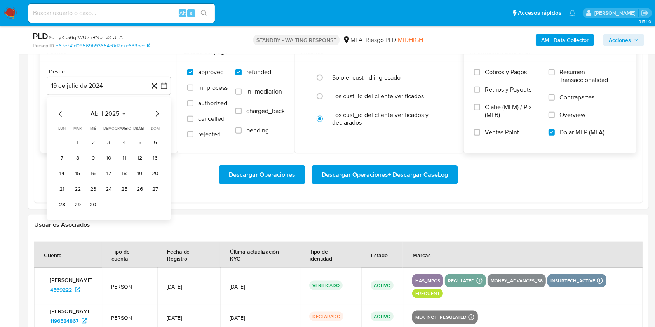
click at [78, 141] on button "1" at bounding box center [77, 142] width 12 height 12
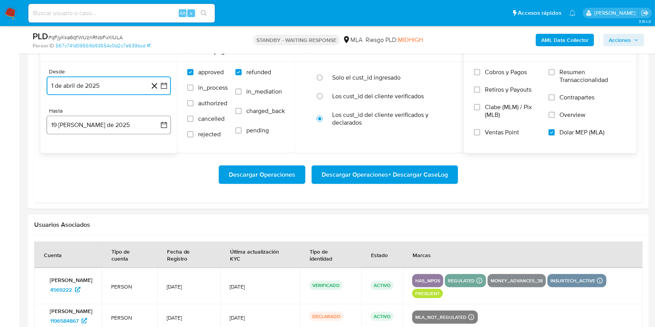
click at [91, 131] on button "19 de agosto de 2025" at bounding box center [109, 125] width 124 height 19
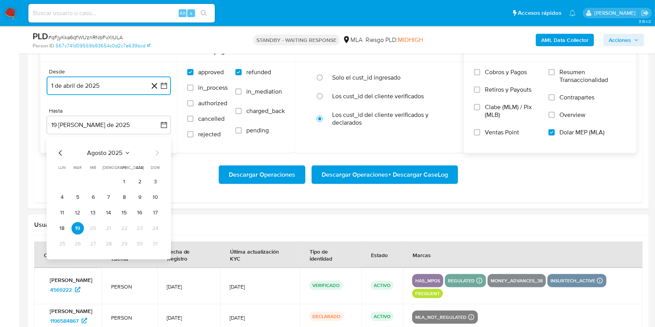
click at [59, 156] on icon "Mes anterior" at bounding box center [60, 152] width 9 height 9
click at [108, 241] on button "31" at bounding box center [109, 244] width 12 height 12
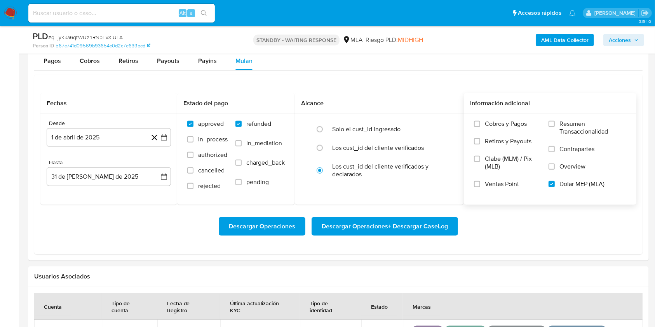
scroll to position [822, 0]
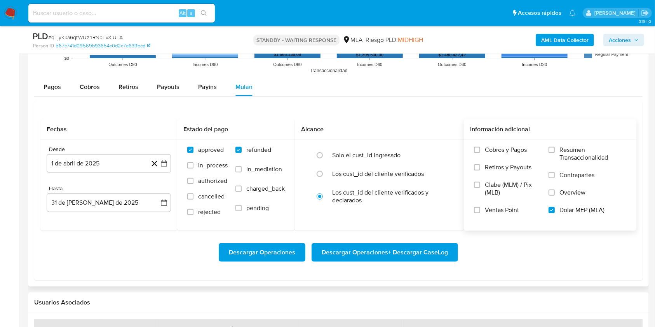
click at [418, 257] on span "Descargar Operaciones + Descargar CaseLog" at bounding box center [384, 252] width 126 height 17
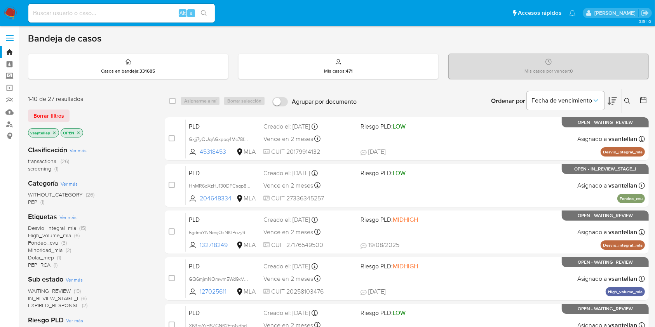
click at [625, 98] on icon at bounding box center [627, 101] width 6 height 6
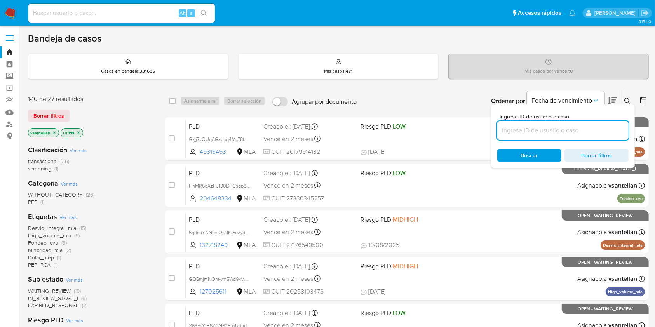
click at [579, 130] on input at bounding box center [562, 130] width 131 height 10
type input "9915048"
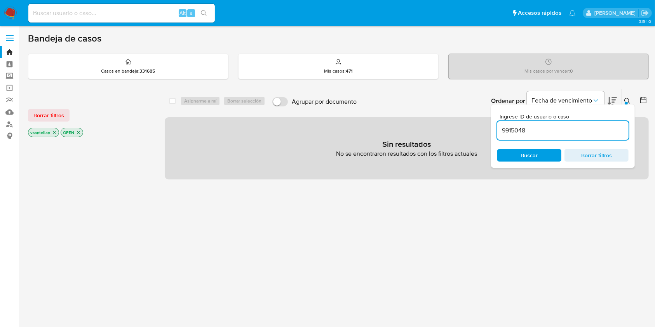
click at [78, 133] on icon "close-filter" at bounding box center [78, 132] width 5 height 5
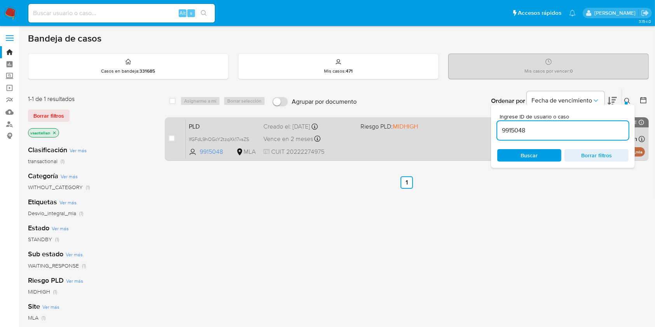
click at [405, 147] on div "PLD IfGFdL9hOGcY2tzqXk17xsZS 9915048 MLA Riesgo PLD: MIDHIGH Creado el: 12/08/2…" at bounding box center [415, 138] width 459 height 39
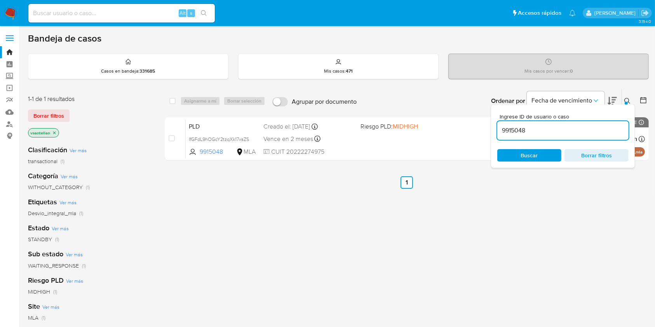
click at [13, 8] on img at bounding box center [10, 13] width 13 height 13
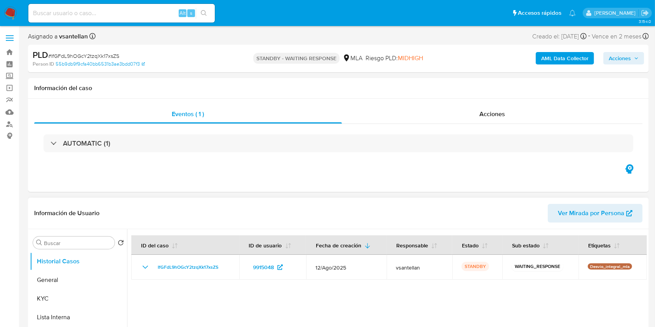
select select "10"
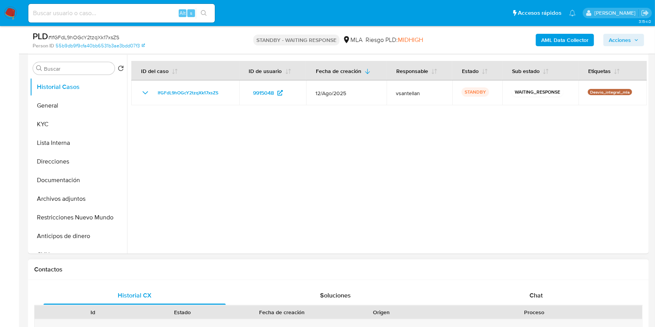
scroll to position [155, 0]
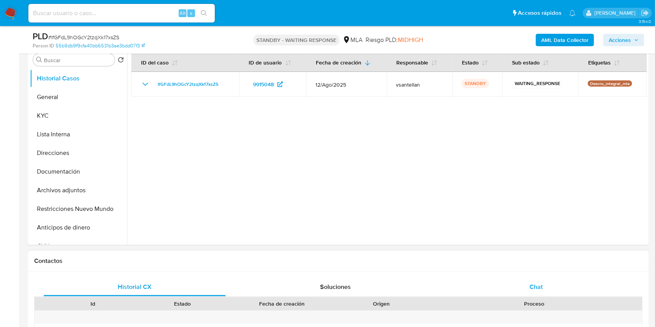
click at [502, 289] on div "Chat" at bounding box center [536, 287] width 182 height 19
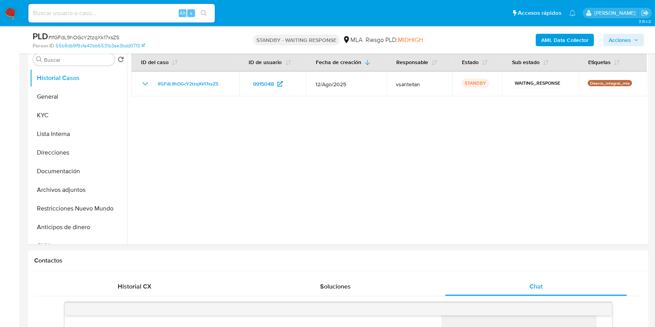
scroll to position [151, 0]
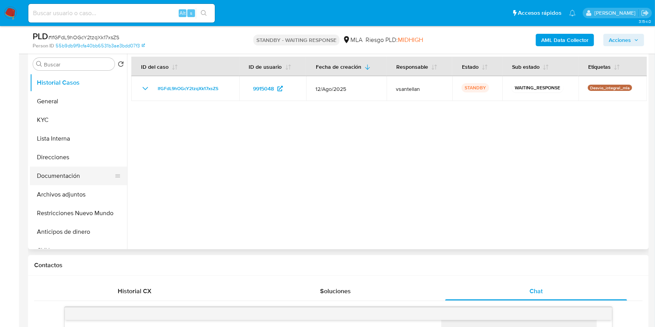
click at [61, 182] on button "Documentación" at bounding box center [75, 176] width 91 height 19
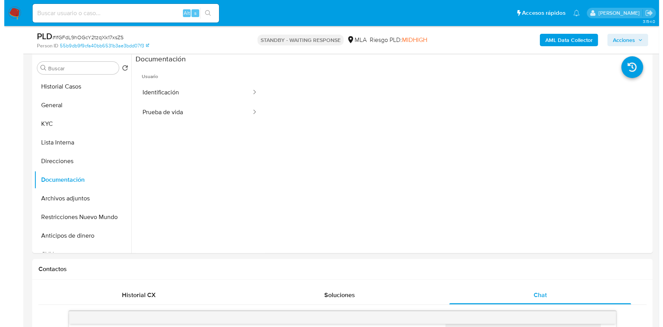
scroll to position [120, 0]
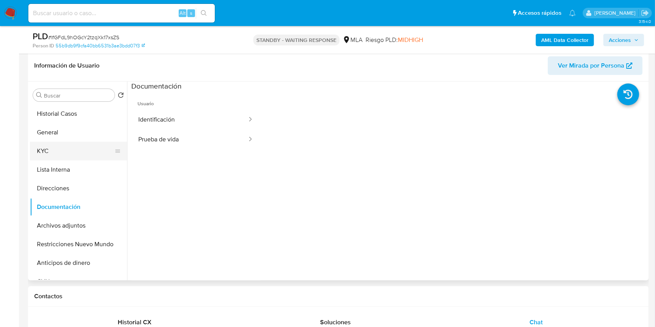
click at [57, 148] on button "KYC" at bounding box center [75, 151] width 91 height 19
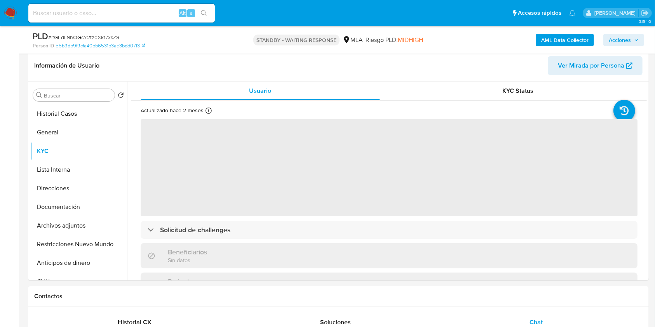
click at [559, 38] on b "AML Data Collector" at bounding box center [564, 40] width 47 height 12
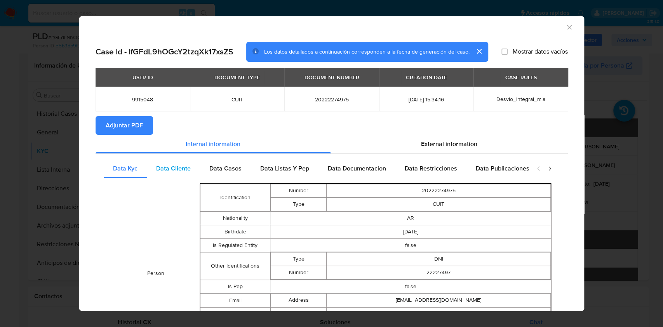
click at [173, 166] on span "Data Cliente" at bounding box center [173, 168] width 35 height 9
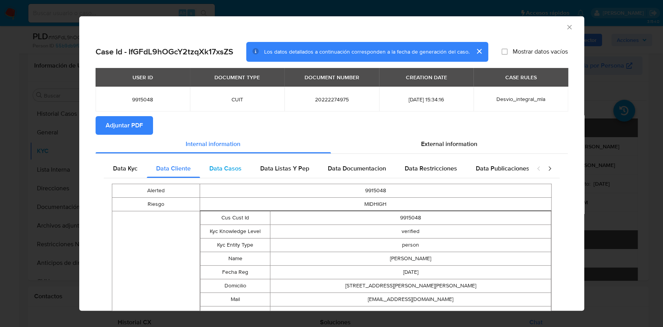
drag, startPoint x: 224, startPoint y: 169, endPoint x: 231, endPoint y: 166, distance: 7.6
click at [224, 169] on span "Data Casos" at bounding box center [225, 168] width 32 height 9
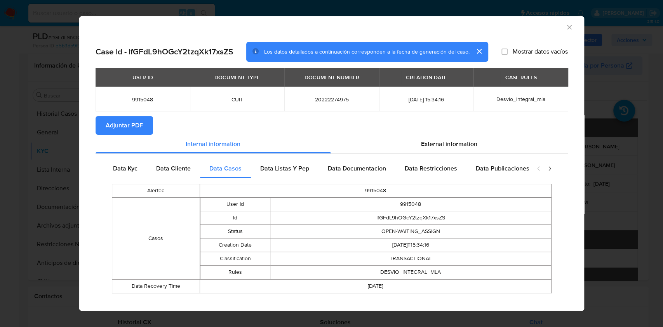
click at [302, 157] on div "Data Kyc Data Cliente Data Casos Data Listas Y Pep Data Documentacion Data Rest…" at bounding box center [332, 229] width 472 height 150
drag, startPoint x: 298, startPoint y: 165, endPoint x: 346, endPoint y: 179, distance: 50.2
click at [298, 165] on span "Data Listas Y Pep" at bounding box center [284, 168] width 49 height 9
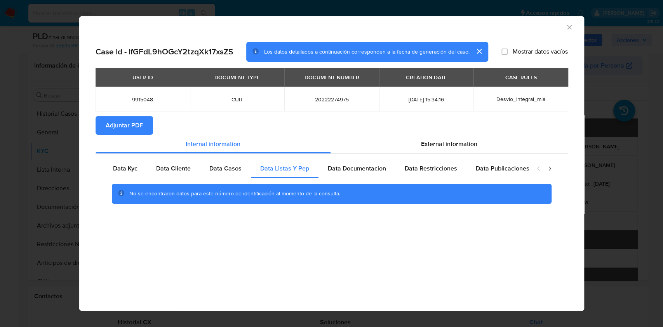
click at [348, 179] on div "No se encontraron datos para este número de identificación al momento de la con…" at bounding box center [332, 193] width 456 height 31
click at [354, 171] on span "Data Documentacion" at bounding box center [357, 168] width 58 height 9
click at [426, 163] on div "Data Restricciones" at bounding box center [430, 168] width 71 height 19
drag, startPoint x: 516, startPoint y: 173, endPoint x: 549, endPoint y: 175, distance: 33.8
click at [516, 172] on div "Data Publicaciones" at bounding box center [502, 168] width 72 height 19
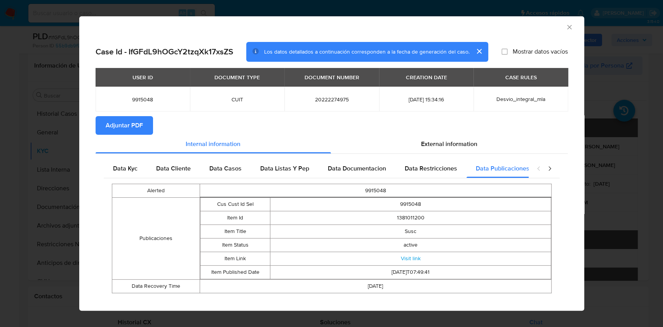
click at [548, 170] on icon "closure-recommendation-modal" at bounding box center [549, 169] width 2 height 4
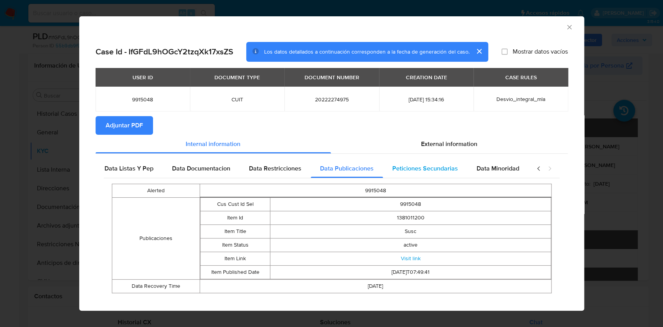
click at [422, 175] on div "Peticiones Secundarias" at bounding box center [425, 168] width 84 height 19
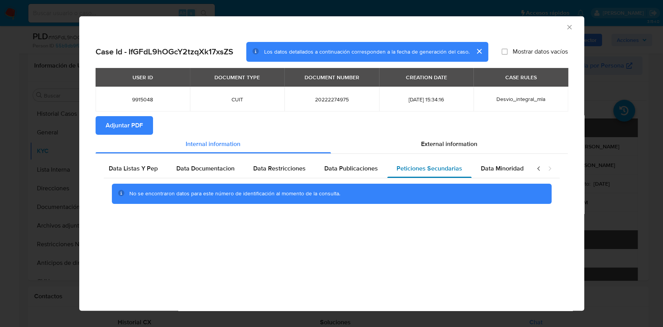
click at [457, 172] on span "Peticiones Secundarias" at bounding box center [429, 168] width 66 height 9
drag, startPoint x: 475, startPoint y: 167, endPoint x: 453, endPoint y: 138, distance: 36.4
click at [475, 165] on div "Data Minoridad" at bounding box center [501, 168] width 61 height 19
click at [453, 138] on div "External information" at bounding box center [449, 144] width 237 height 19
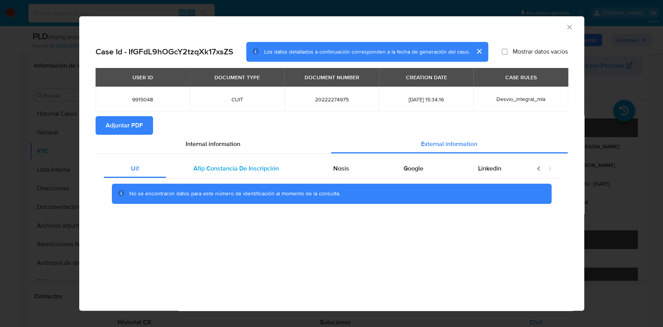
click at [273, 168] on span "Afip Constancia De Inscripción" at bounding box center [235, 168] width 85 height 9
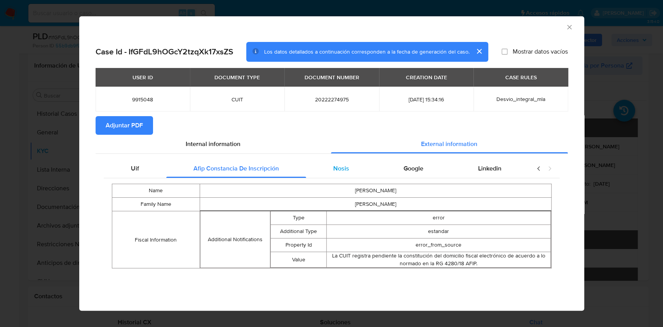
click at [345, 175] on div "Nosis" at bounding box center [341, 168] width 70 height 19
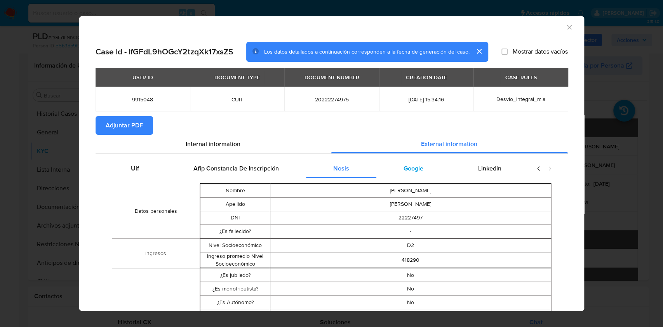
click at [403, 167] on span "Google" at bounding box center [413, 168] width 20 height 9
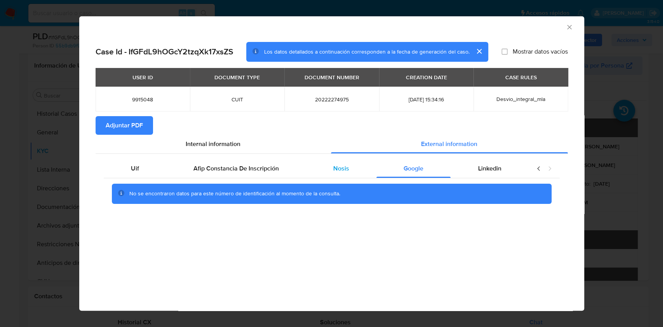
click at [330, 178] on div "Nosis" at bounding box center [341, 168] width 70 height 19
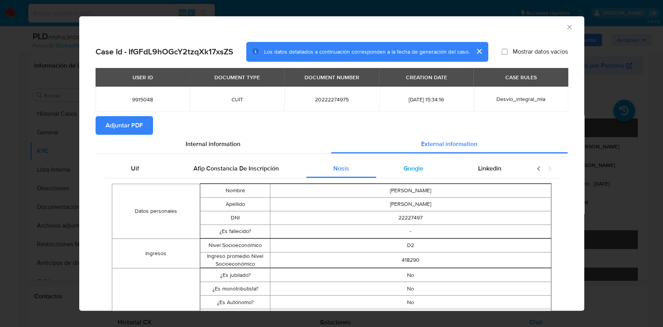
click at [434, 164] on div "Google" at bounding box center [413, 168] width 74 height 19
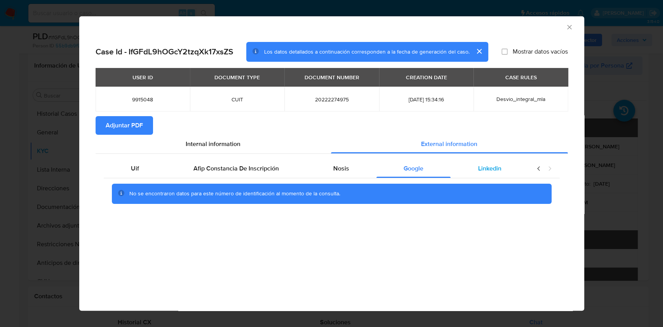
click at [510, 175] on div "Linkedin" at bounding box center [489, 168] width 78 height 19
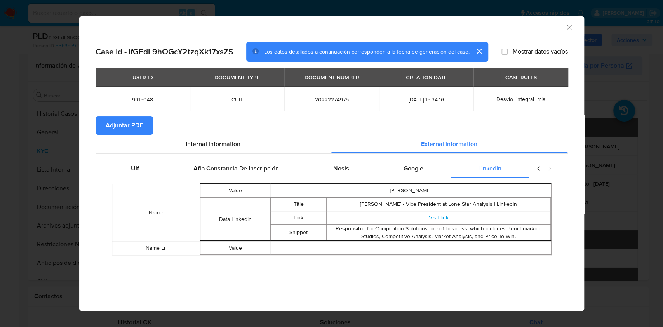
click at [119, 120] on span "Adjuntar PDF" at bounding box center [124, 125] width 37 height 17
click at [568, 28] on icon "Cerrar ventana" at bounding box center [569, 27] width 4 height 4
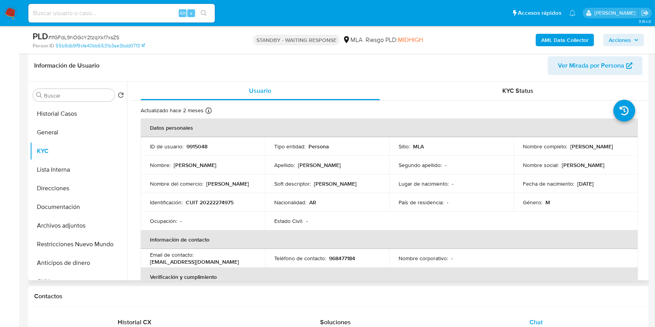
click at [212, 199] on p "CUIT 20222274975" at bounding box center [210, 202] width 48 height 7
copy p "20222274975"
drag, startPoint x: 217, startPoint y: 219, endPoint x: 213, endPoint y: 203, distance: 16.1
click at [214, 216] on td "Ocupación : -" at bounding box center [203, 221] width 124 height 19
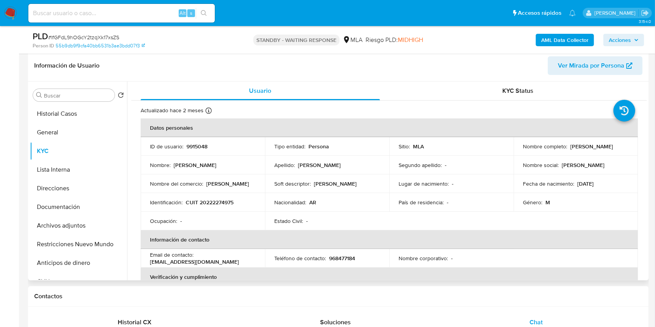
click at [212, 199] on p "CUIT 20222274975" at bounding box center [210, 202] width 48 height 7
click at [229, 199] on p "CUIT 20222274975" at bounding box center [210, 202] width 48 height 7
drag, startPoint x: 229, startPoint y: 199, endPoint x: 275, endPoint y: 152, distance: 65.1
click at [229, 199] on p "CUIT 20222274975" at bounding box center [210, 202] width 48 height 7
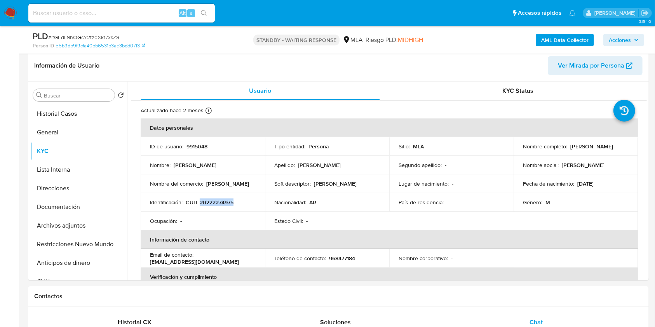
copy p "20222274975"
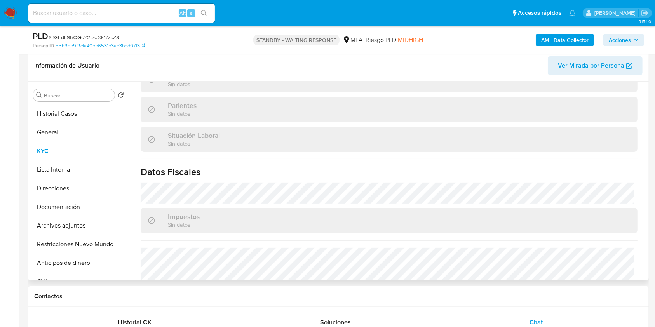
scroll to position [408, 0]
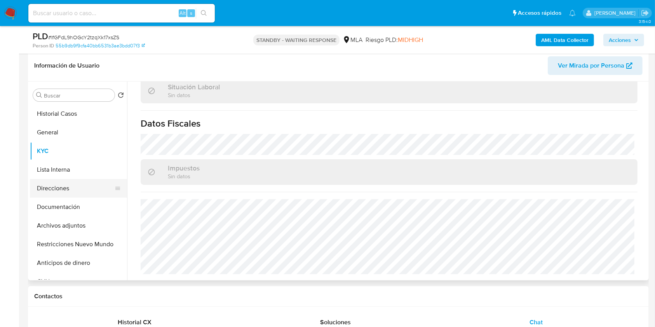
click at [71, 194] on button "Direcciones" at bounding box center [75, 188] width 91 height 19
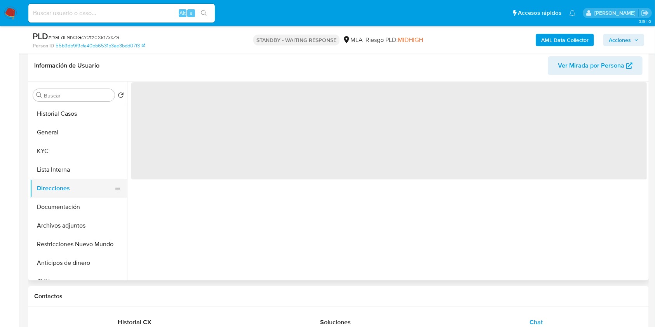
scroll to position [0, 0]
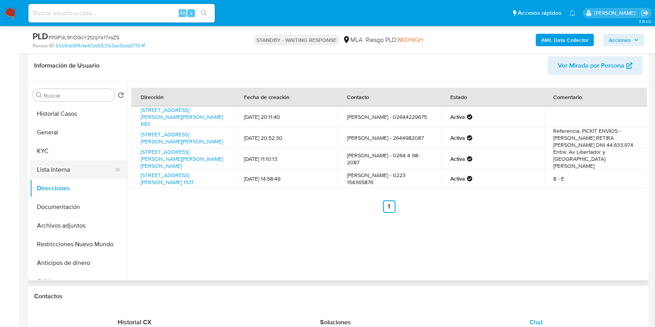
click at [47, 153] on button "KYC" at bounding box center [78, 151] width 97 height 19
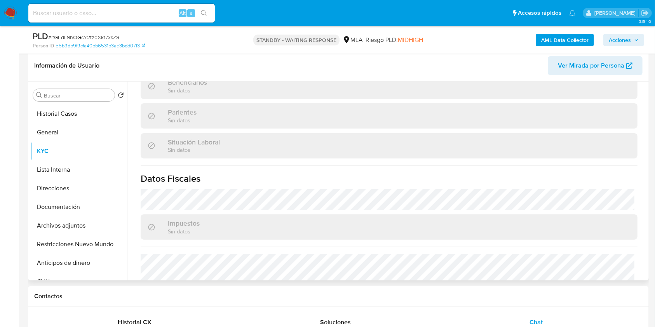
scroll to position [225, 0]
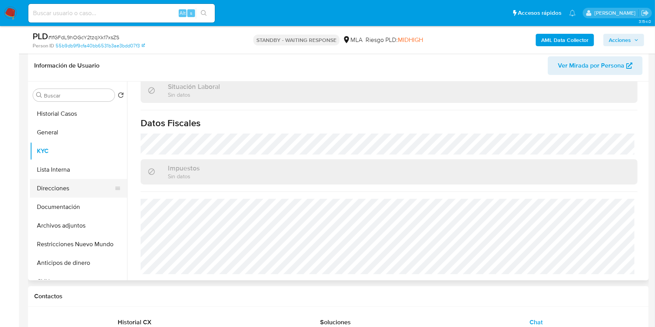
click at [87, 191] on button "Direcciones" at bounding box center [75, 188] width 91 height 19
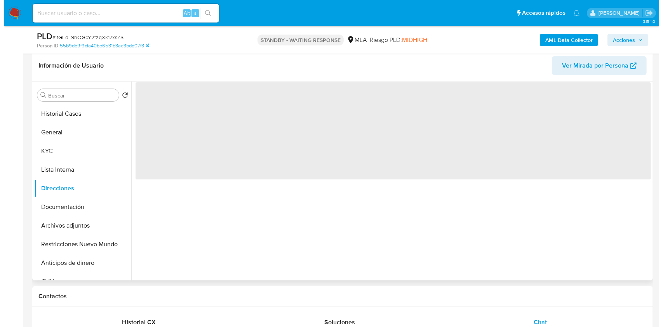
scroll to position [0, 0]
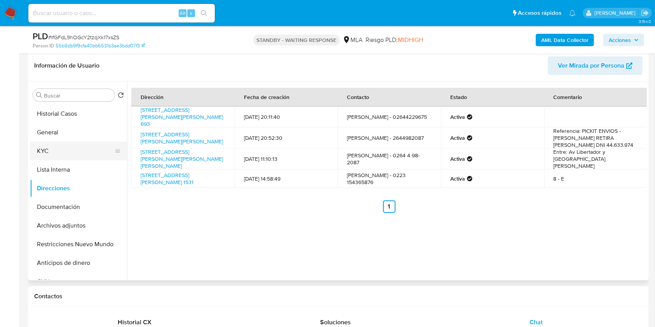
click at [62, 146] on button "KYC" at bounding box center [75, 151] width 91 height 19
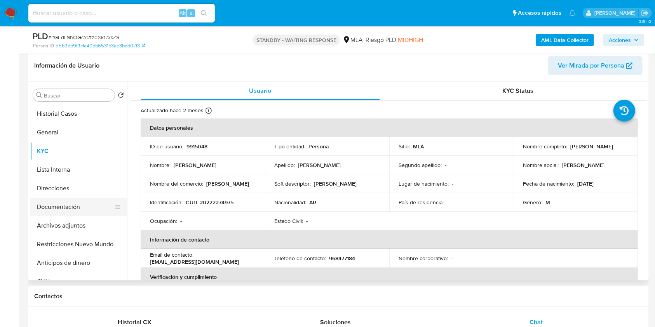
click at [96, 198] on button "Documentación" at bounding box center [75, 207] width 91 height 19
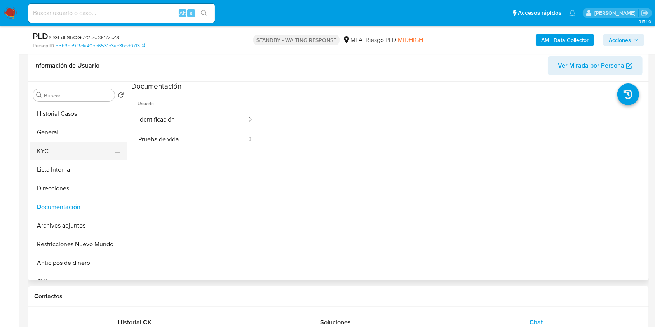
click at [68, 153] on button "KYC" at bounding box center [75, 151] width 91 height 19
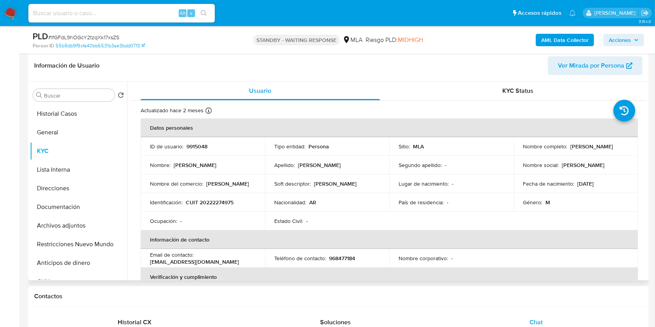
click at [221, 199] on p "CUIT 20222274975" at bounding box center [210, 202] width 48 height 7
copy p "20222274975"
click at [552, 36] on b "AML Data Collector" at bounding box center [564, 40] width 47 height 12
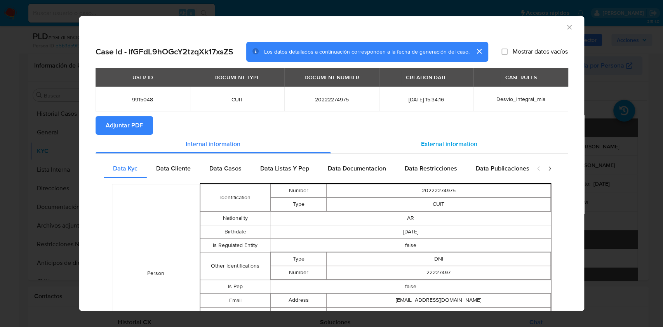
click at [426, 142] on span "External information" at bounding box center [449, 143] width 56 height 9
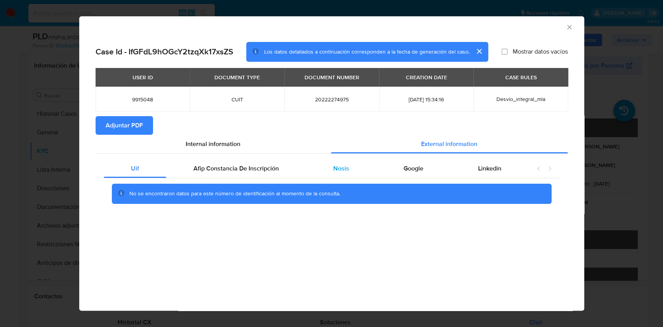
click at [353, 167] on div "Nosis" at bounding box center [341, 168] width 70 height 19
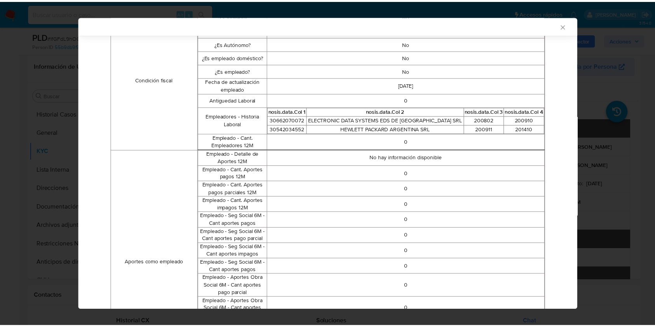
scroll to position [360, 0]
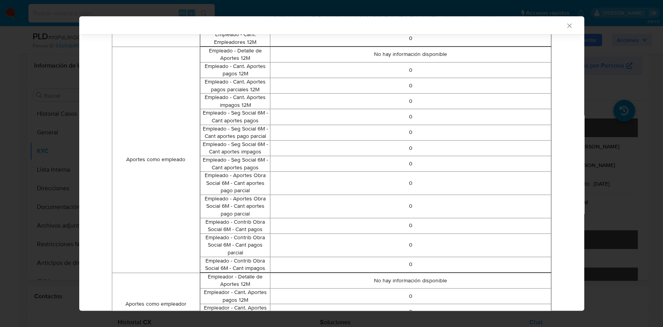
click at [43, 94] on div "AML Data Collector Case Id - IfGFdL9hOGcY2tzqXk17xsZS Los datos detallados a co…" at bounding box center [331, 163] width 663 height 327
